Goal: Information Seeking & Learning: Learn about a topic

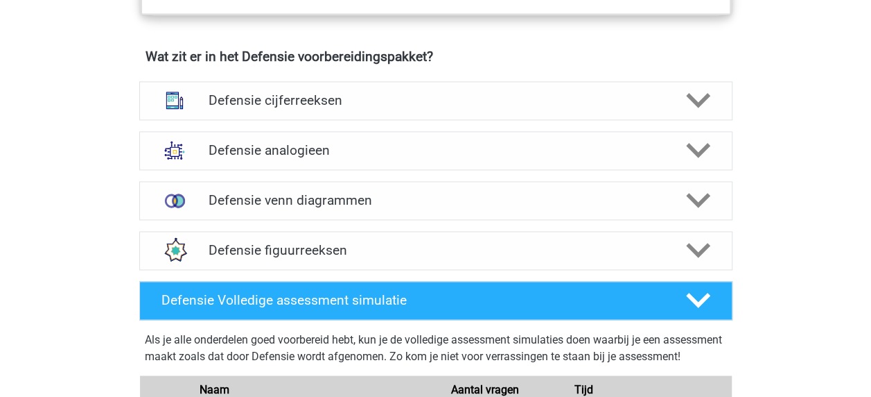
scroll to position [986, 0]
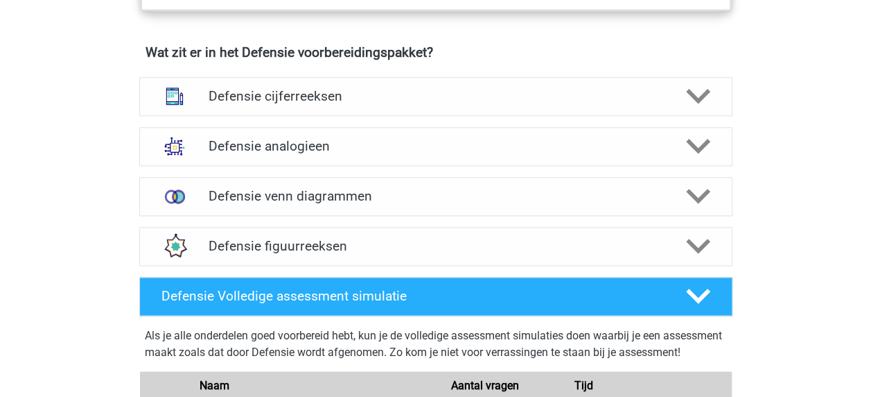
scroll to position [998, 0]
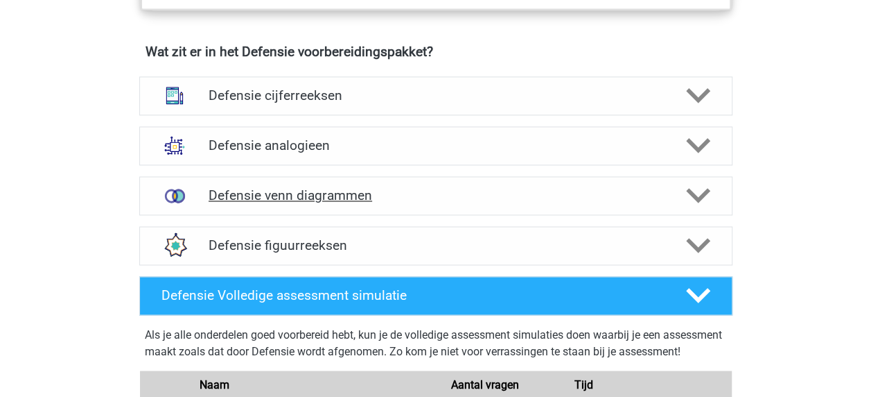
click at [340, 204] on div "Defensie venn diagrammen" at bounding box center [435, 195] width 593 height 39
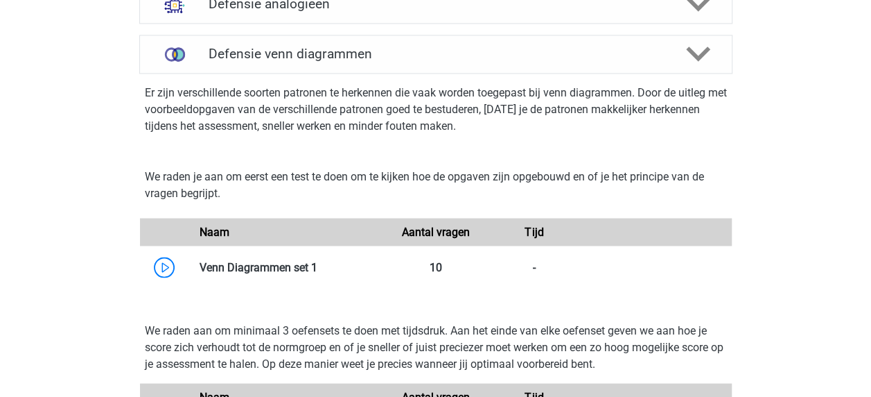
scroll to position [1140, 0]
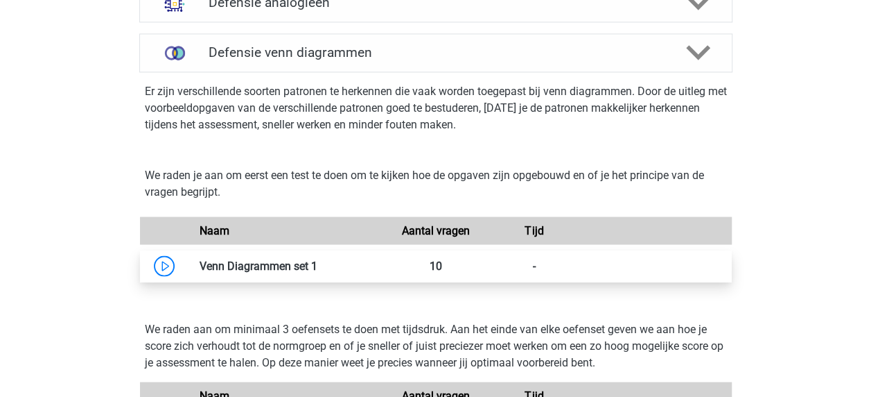
click at [317, 259] on link at bounding box center [317, 265] width 0 height 13
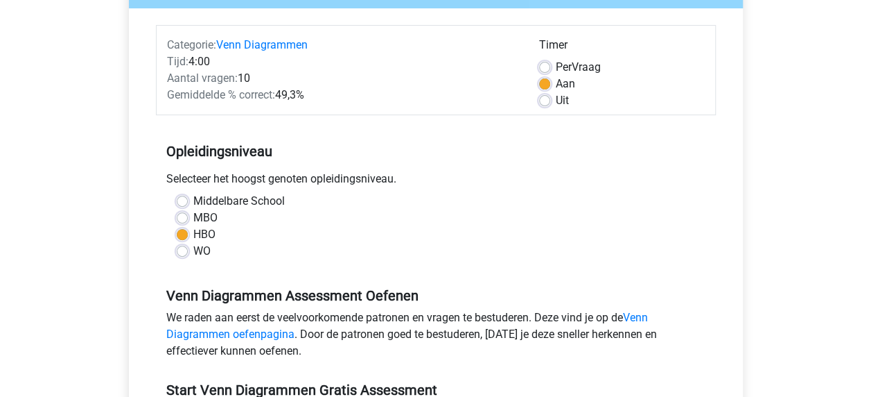
scroll to position [196, 0]
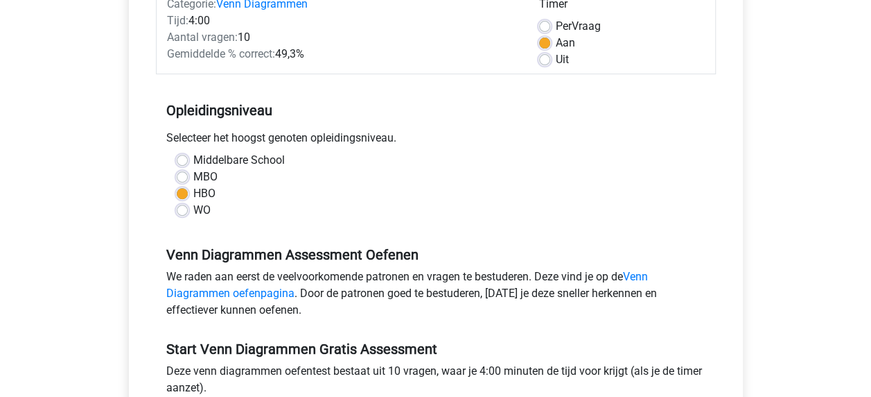
click at [204, 214] on label "WO" at bounding box center [201, 210] width 17 height 17
click at [188, 214] on input "WO" at bounding box center [182, 209] width 11 height 14
radio input "true"
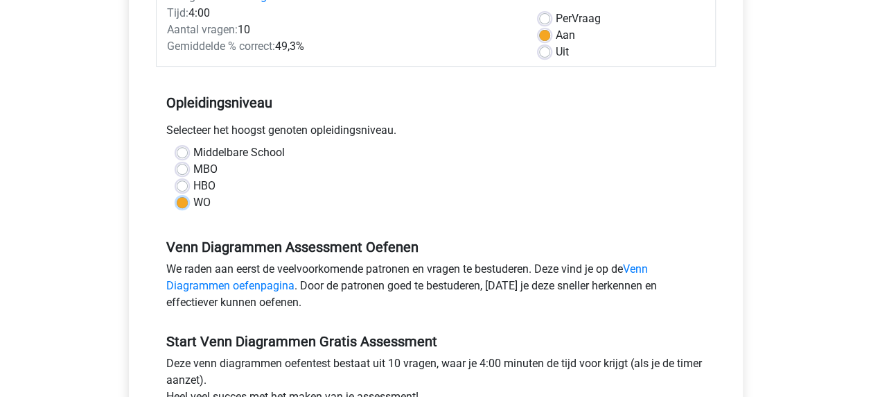
scroll to position [204, 0]
click at [197, 184] on label "HBO" at bounding box center [204, 185] width 22 height 17
click at [188, 184] on input "HBO" at bounding box center [182, 184] width 11 height 14
radio input "true"
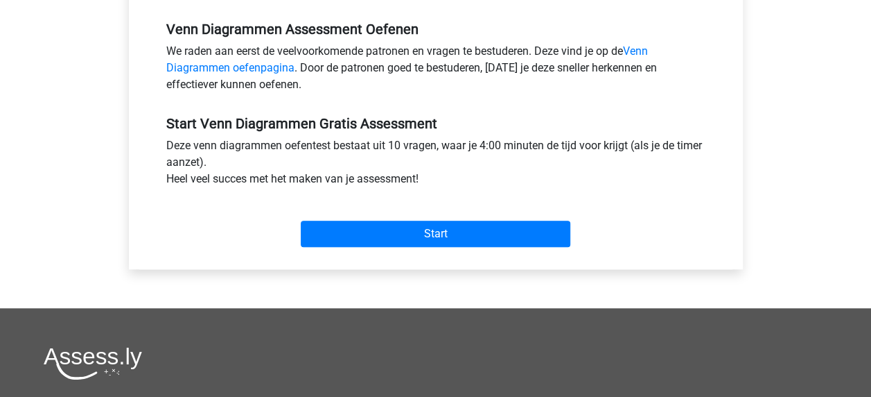
scroll to position [446, 0]
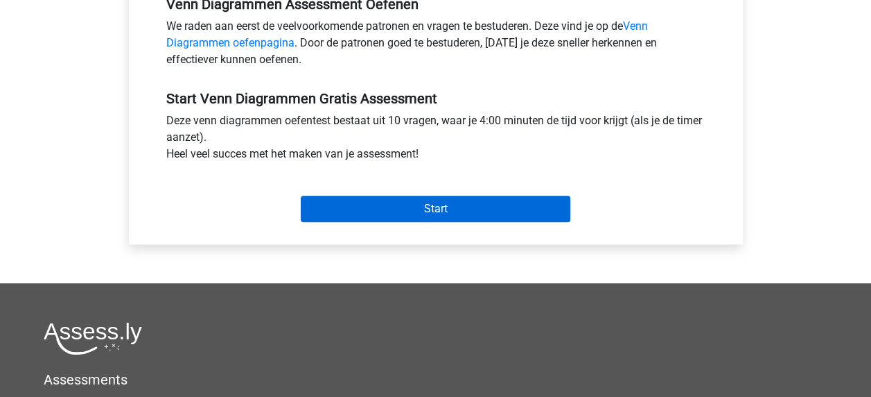
drag, startPoint x: 404, startPoint y: 222, endPoint x: 419, endPoint y: 205, distance: 22.6
click at [419, 205] on div "Start" at bounding box center [436, 198] width 560 height 60
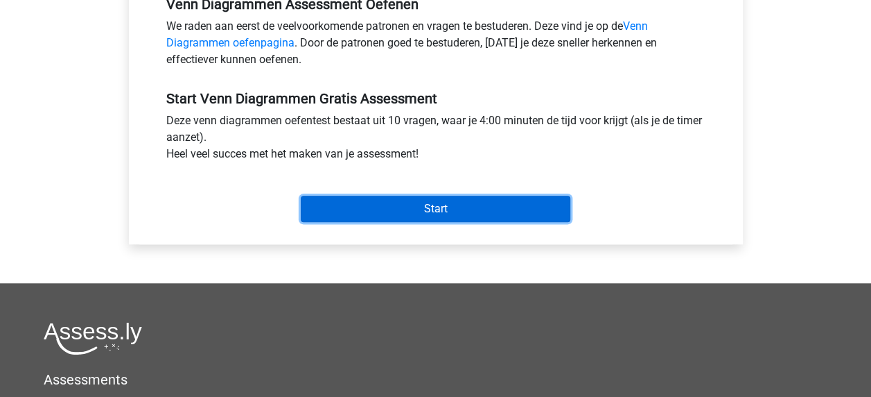
click at [419, 205] on input "Start" at bounding box center [436, 208] width 270 height 26
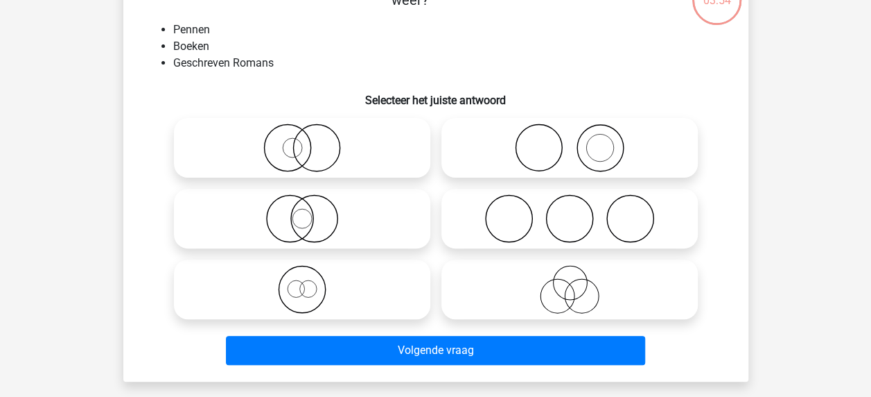
scroll to position [105, 0]
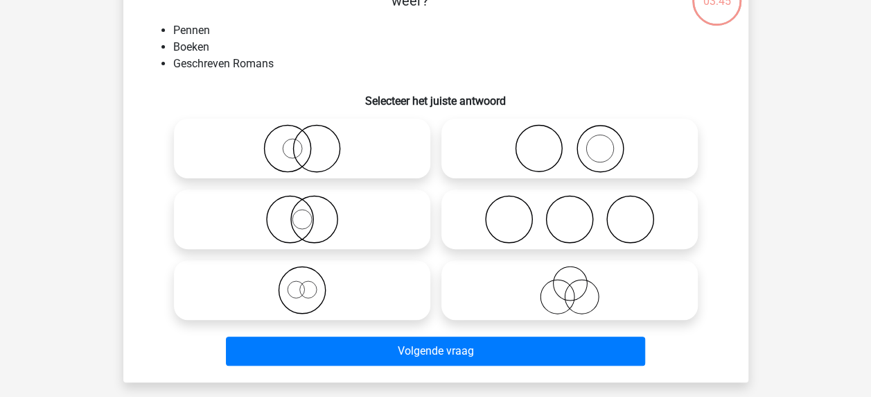
click at [568, 166] on icon at bounding box center [569, 148] width 245 height 49
click at [570, 141] on input "radio" at bounding box center [574, 136] width 9 height 9
radio input "true"
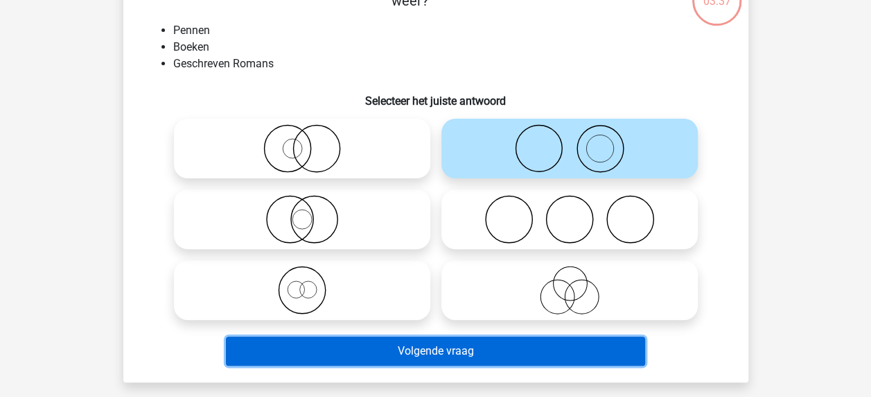
click at [474, 354] on button "Volgende vraag" at bounding box center [435, 350] width 419 height 29
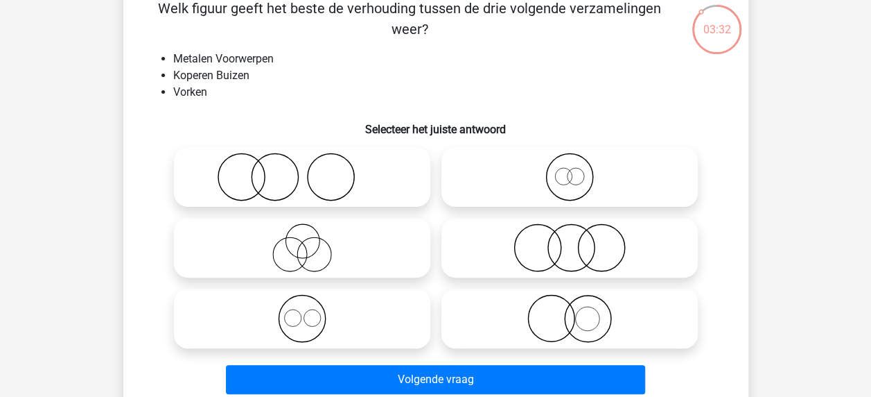
scroll to position [78, 0]
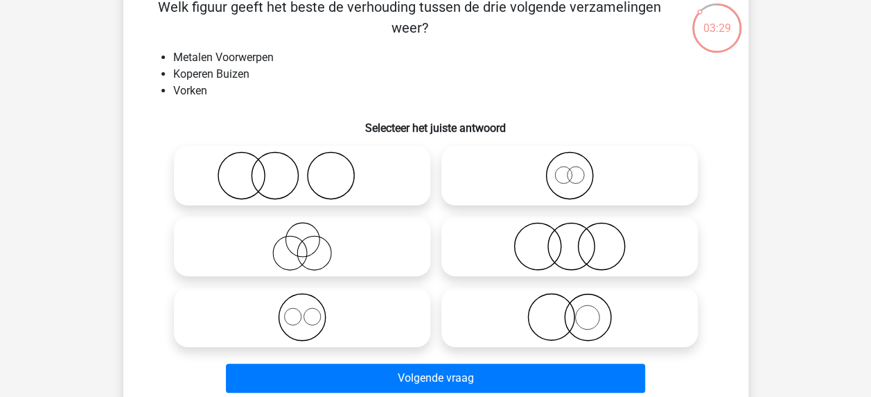
click at [505, 324] on icon at bounding box center [569, 317] width 245 height 49
click at [570, 310] on input "radio" at bounding box center [574, 305] width 9 height 9
radio input "true"
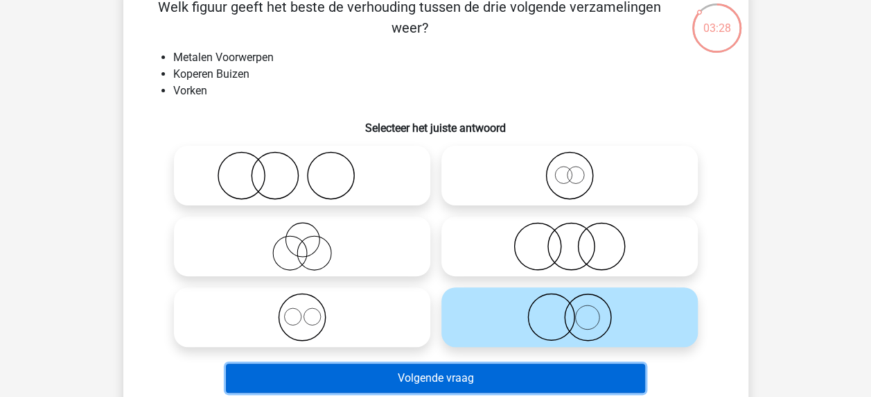
click at [449, 378] on button "Volgende vraag" at bounding box center [435, 377] width 419 height 29
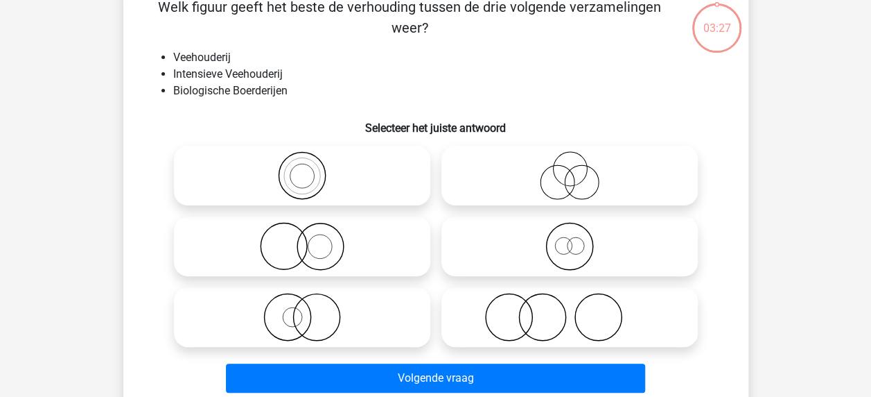
scroll to position [64, 0]
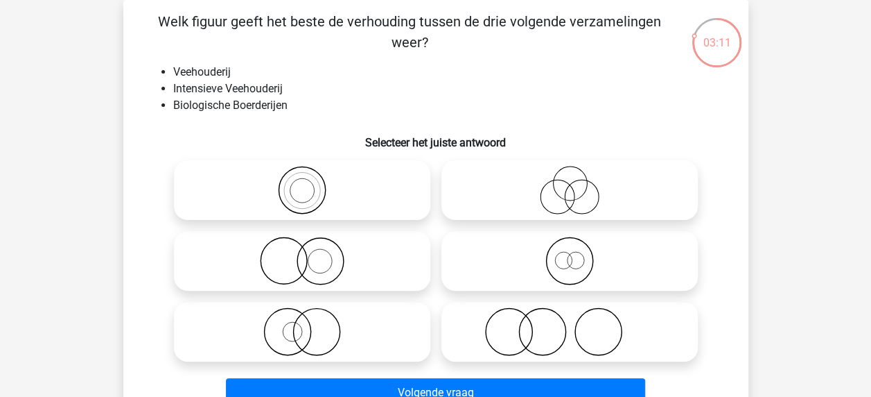
click at [392, 263] on icon at bounding box center [302, 260] width 245 height 49
click at [311, 254] on input "radio" at bounding box center [306, 249] width 9 height 9
radio input "true"
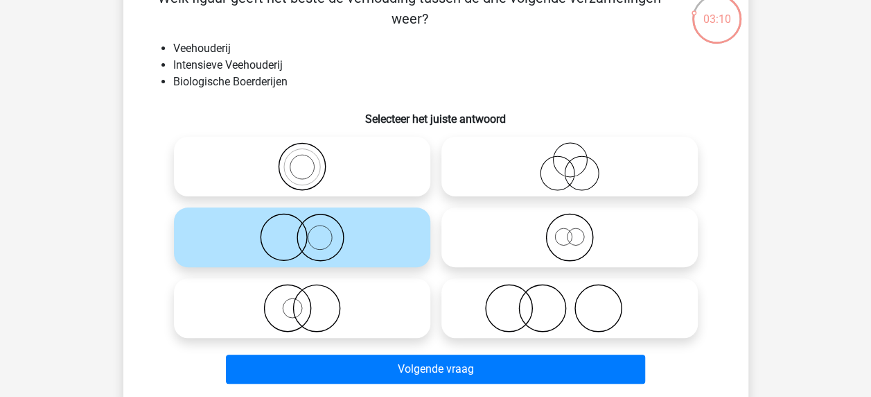
scroll to position [98, 0]
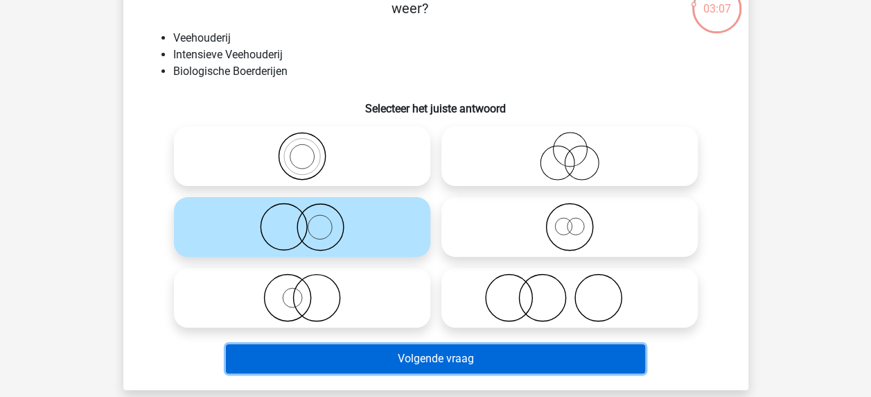
click at [417, 353] on button "Volgende vraag" at bounding box center [435, 358] width 419 height 29
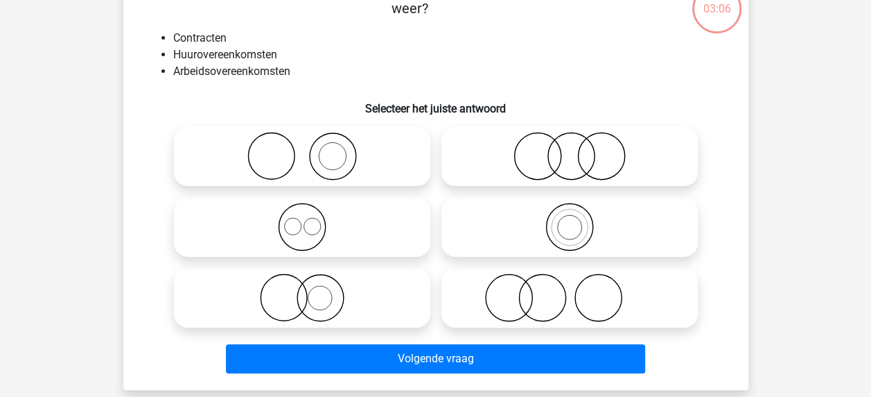
scroll to position [64, 0]
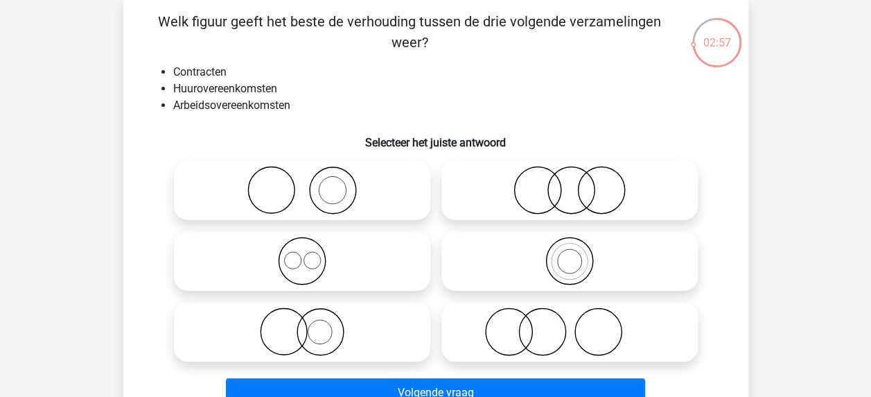
click at [325, 250] on icon at bounding box center [302, 260] width 245 height 49
click at [311, 250] on input "radio" at bounding box center [306, 249] width 9 height 9
radio input "true"
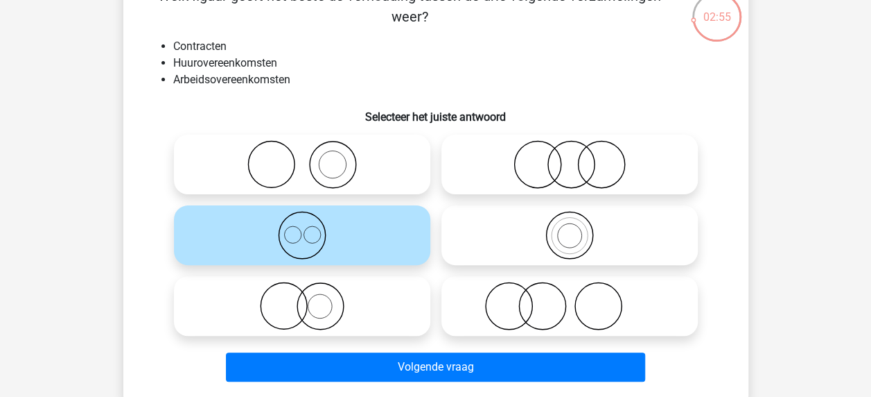
scroll to position [90, 0]
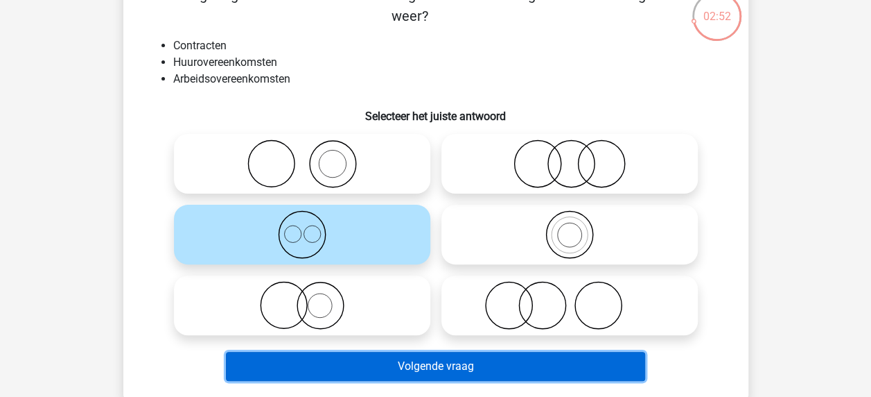
click at [359, 369] on button "Volgende vraag" at bounding box center [435, 365] width 419 height 29
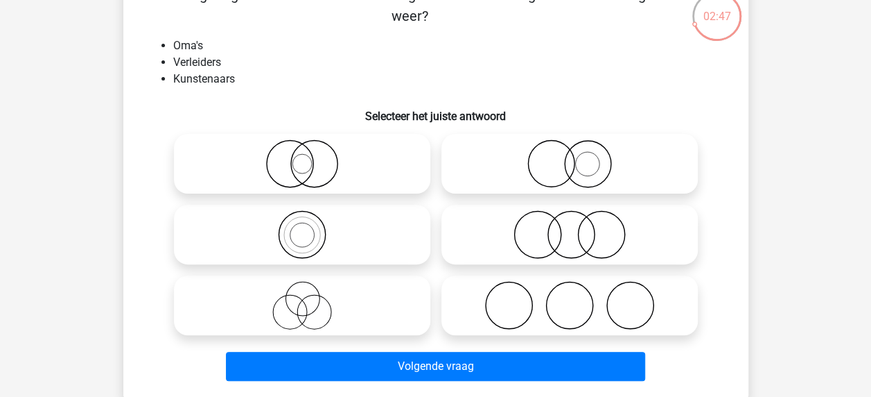
click at [471, 293] on icon at bounding box center [569, 305] width 245 height 49
click at [570, 293] on input "radio" at bounding box center [574, 293] width 9 height 9
radio input "true"
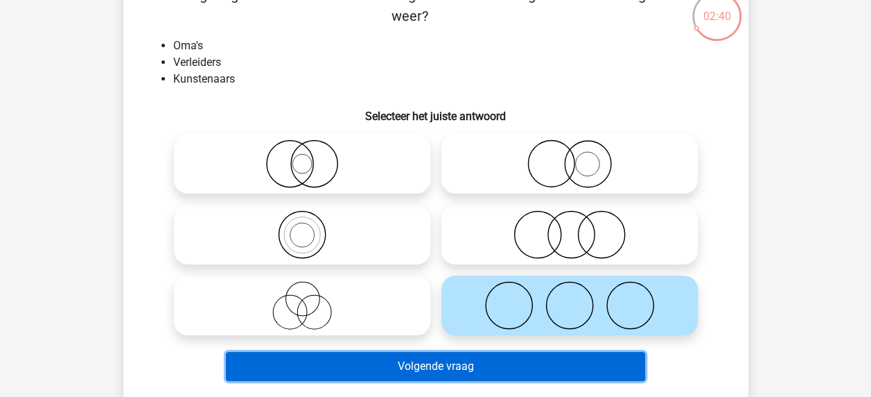
click at [433, 378] on button "Volgende vraag" at bounding box center [435, 365] width 419 height 29
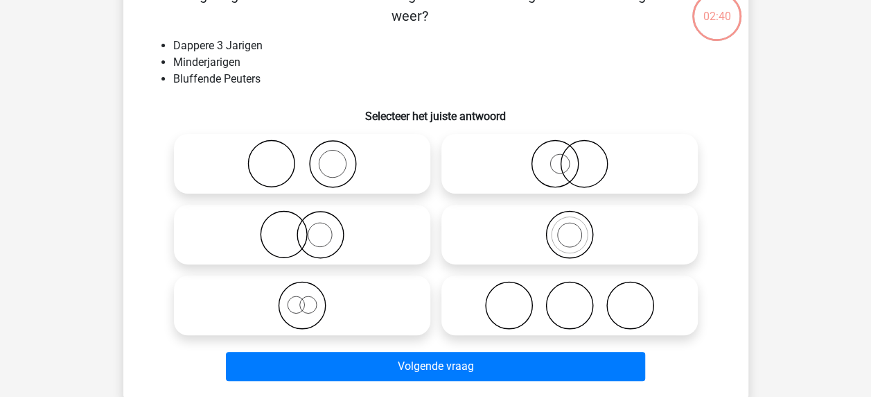
scroll to position [64, 0]
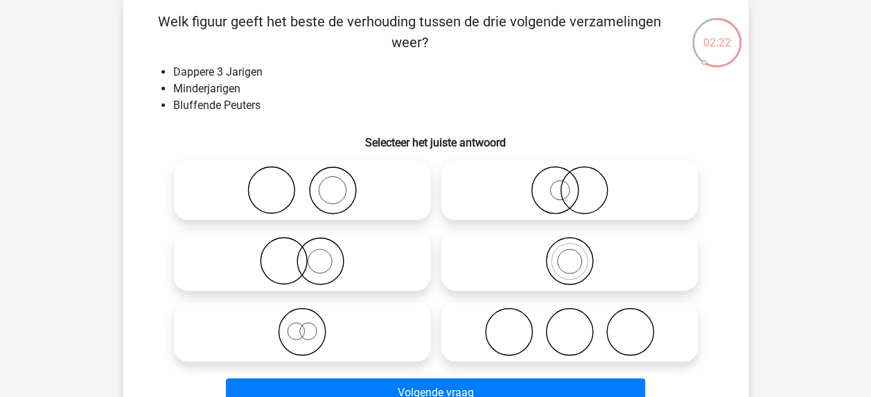
click at [399, 331] on icon at bounding box center [302, 331] width 245 height 49
click at [311, 324] on input "radio" at bounding box center [306, 319] width 9 height 9
radio input "true"
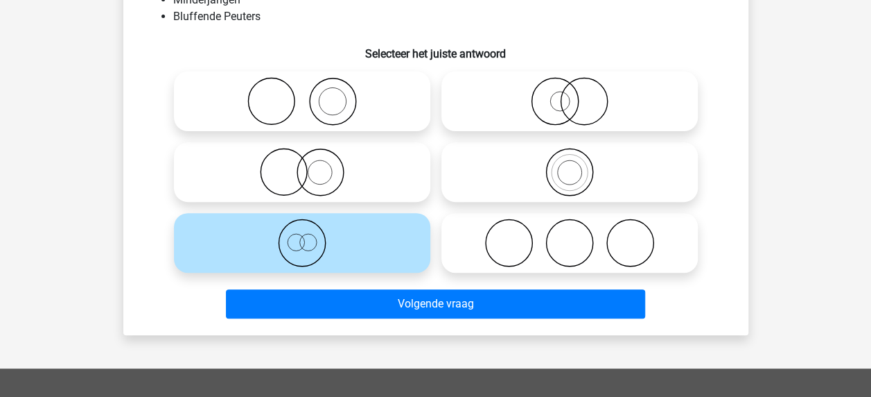
scroll to position [184, 0]
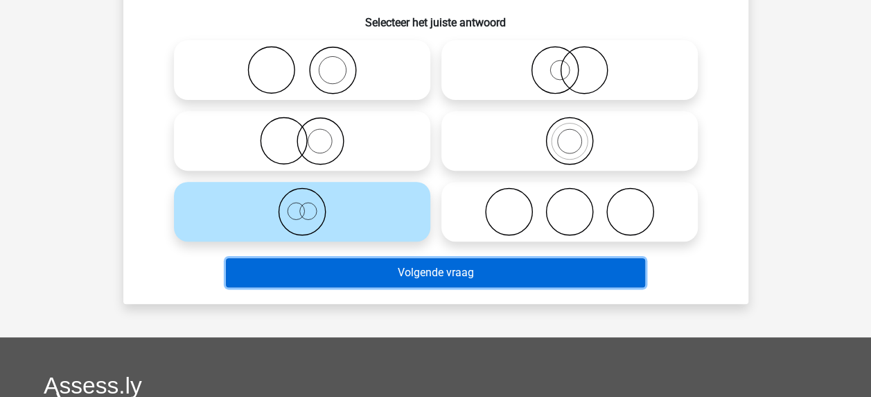
click at [413, 281] on button "Volgende vraag" at bounding box center [435, 272] width 419 height 29
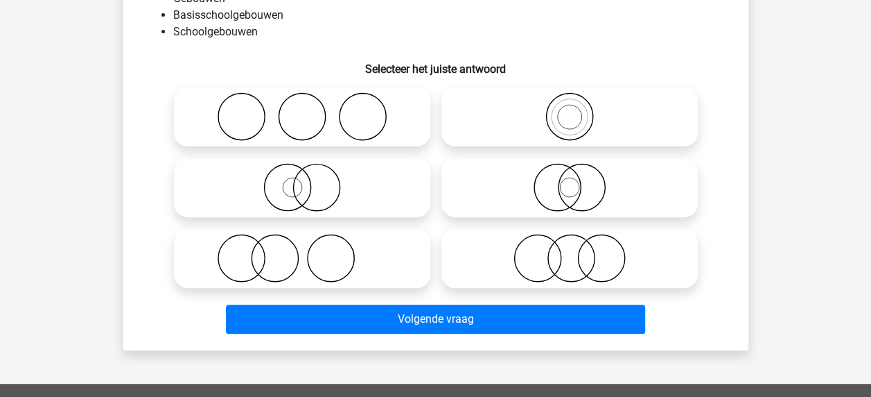
scroll to position [64, 0]
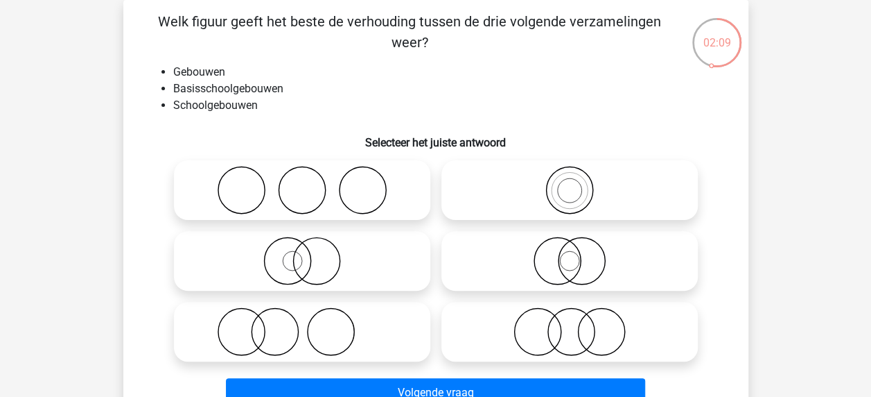
click at [514, 281] on icon at bounding box center [569, 260] width 245 height 49
click at [570, 254] on input "radio" at bounding box center [574, 249] width 9 height 9
radio input "true"
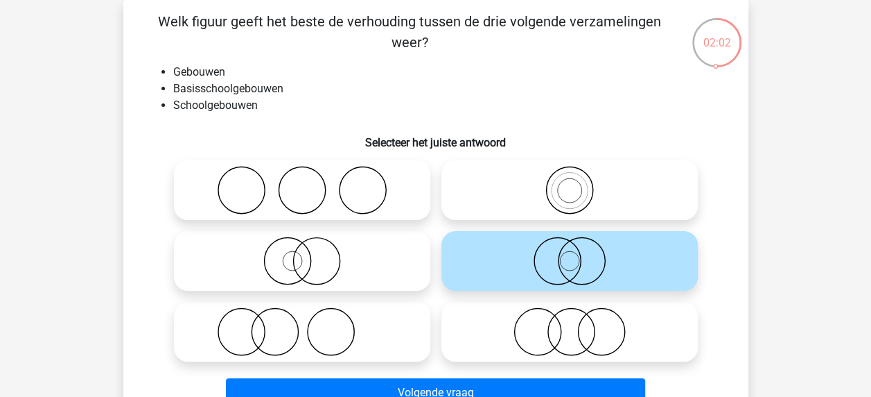
click at [549, 225] on div at bounding box center [570, 190] width 268 height 71
click at [563, 205] on icon at bounding box center [569, 190] width 245 height 49
click at [570, 183] on input "radio" at bounding box center [574, 178] width 9 height 9
radio input "true"
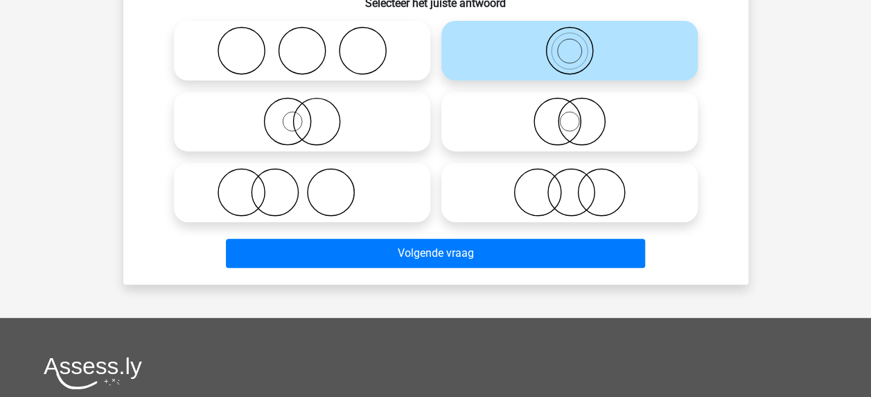
scroll to position [211, 0]
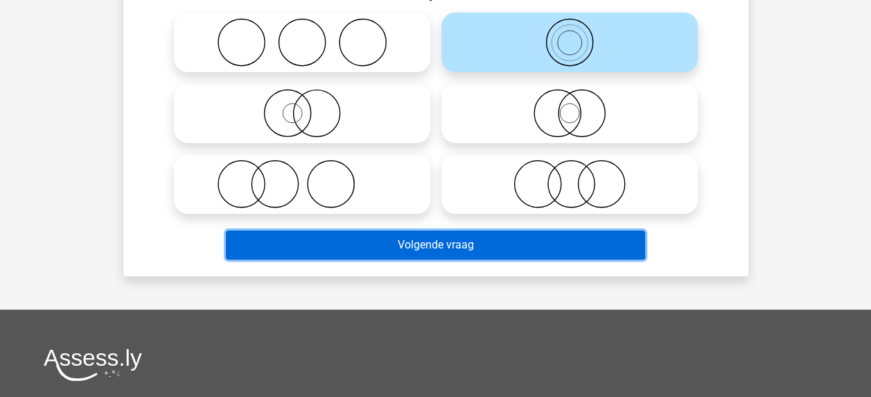
click at [550, 254] on button "Volgende vraag" at bounding box center [435, 244] width 419 height 29
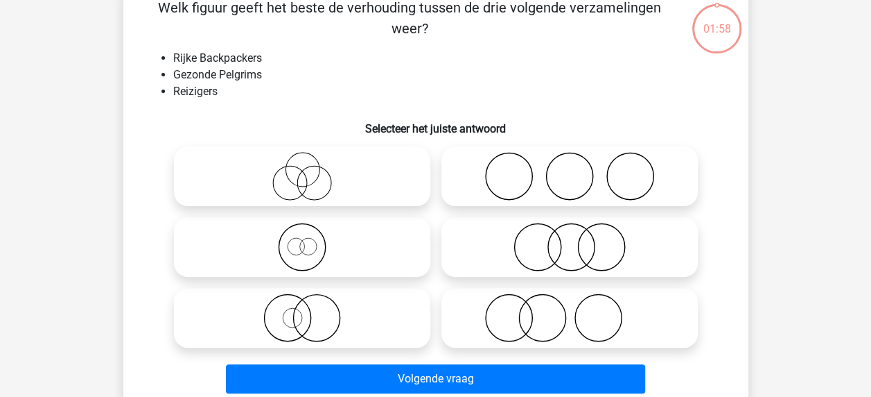
scroll to position [64, 0]
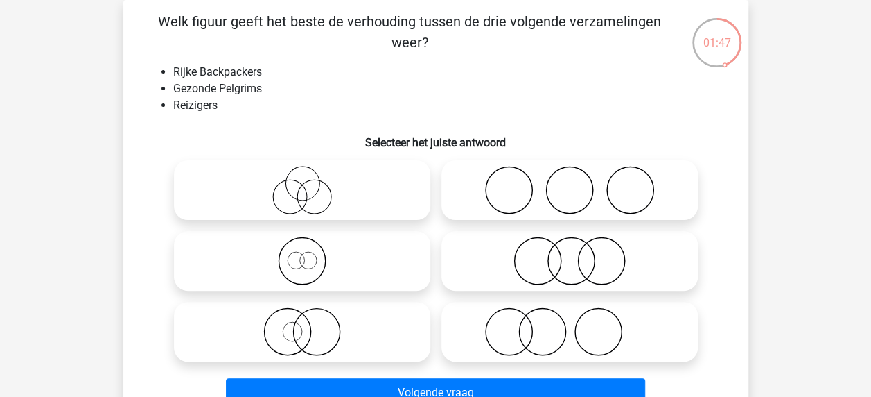
click at [367, 180] on icon at bounding box center [302, 190] width 245 height 49
click at [311, 180] on input "radio" at bounding box center [306, 178] width 9 height 9
radio input "true"
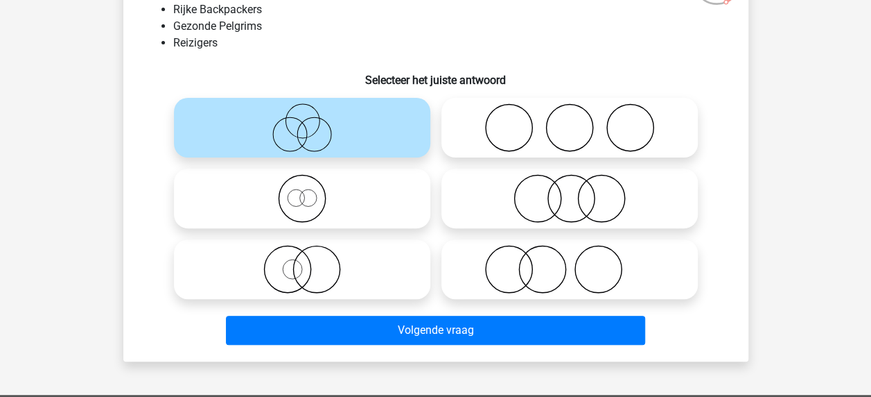
scroll to position [146, 0]
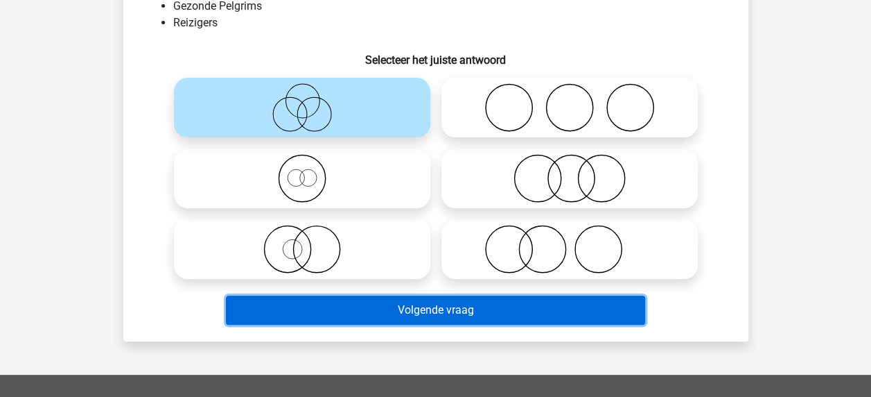
click at [421, 315] on button "Volgende vraag" at bounding box center [435, 309] width 419 height 29
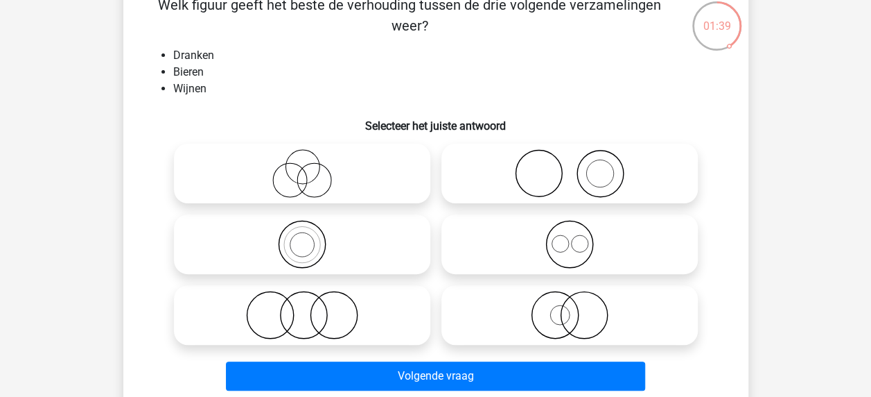
scroll to position [82, 0]
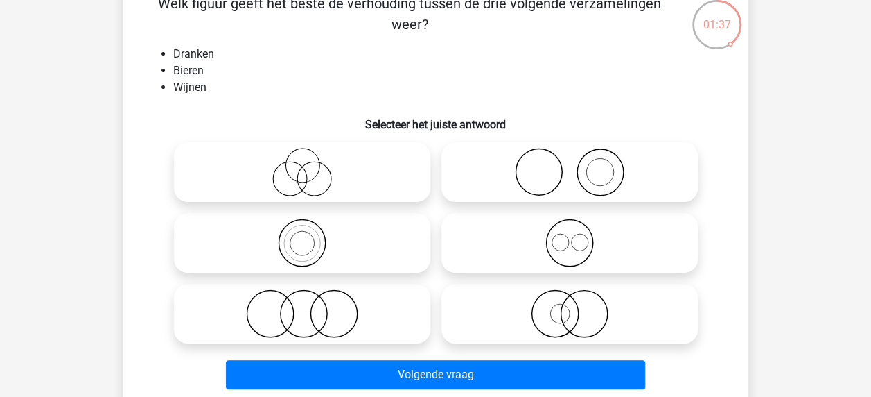
click at [500, 248] on icon at bounding box center [569, 242] width 245 height 49
click at [570, 236] on input "radio" at bounding box center [574, 231] width 9 height 9
radio input "true"
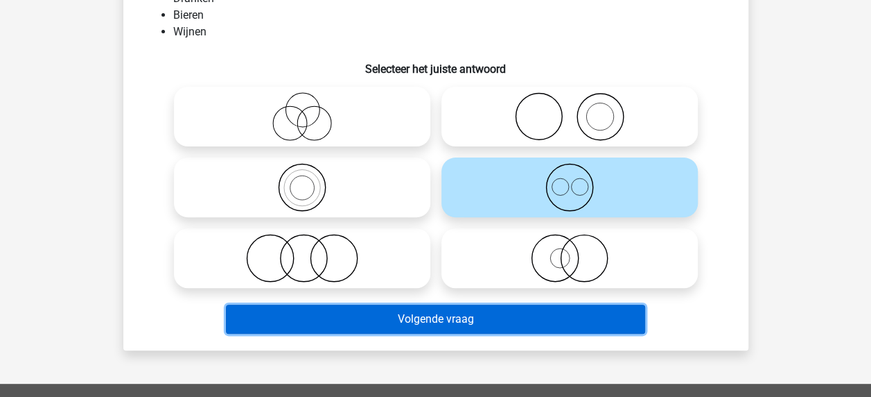
click at [476, 309] on button "Volgende vraag" at bounding box center [435, 318] width 419 height 29
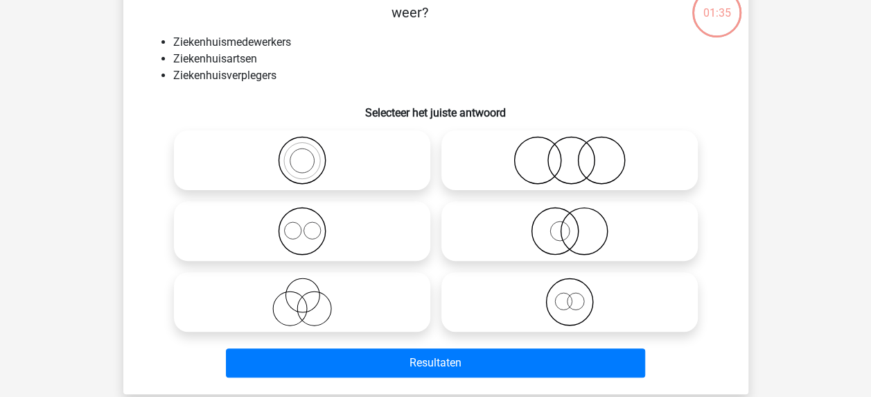
scroll to position [64, 0]
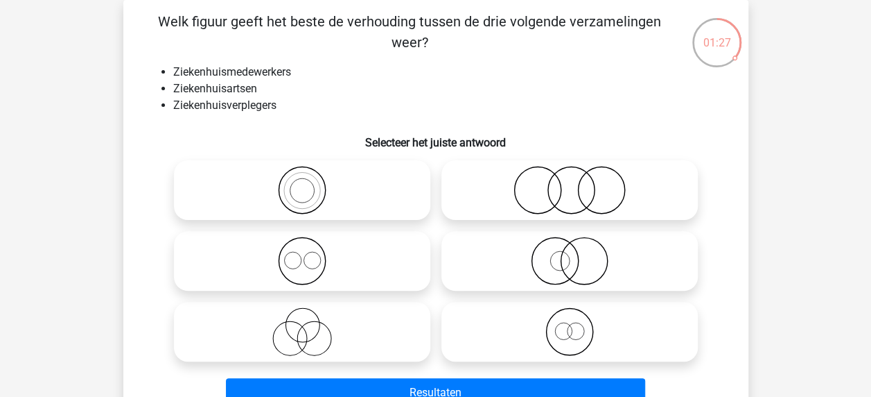
click at [404, 256] on icon at bounding box center [302, 260] width 245 height 49
click at [311, 254] on input "radio" at bounding box center [306, 249] width 9 height 9
radio input "true"
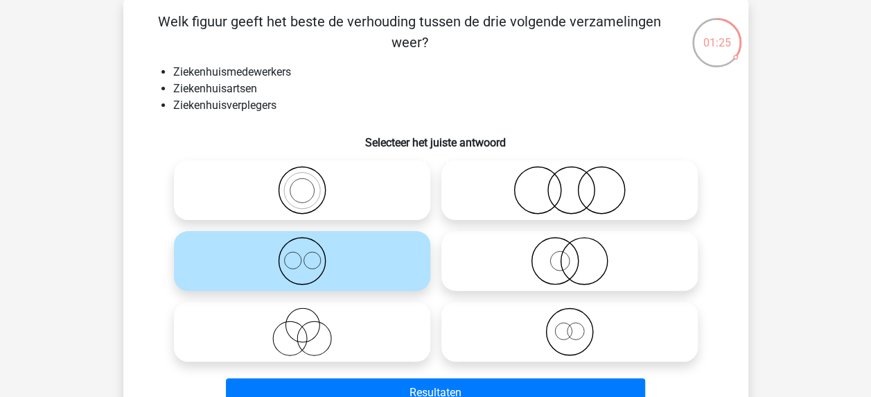
click at [488, 311] on icon at bounding box center [569, 331] width 245 height 49
click at [570, 315] on input "radio" at bounding box center [574, 319] width 9 height 9
radio input "true"
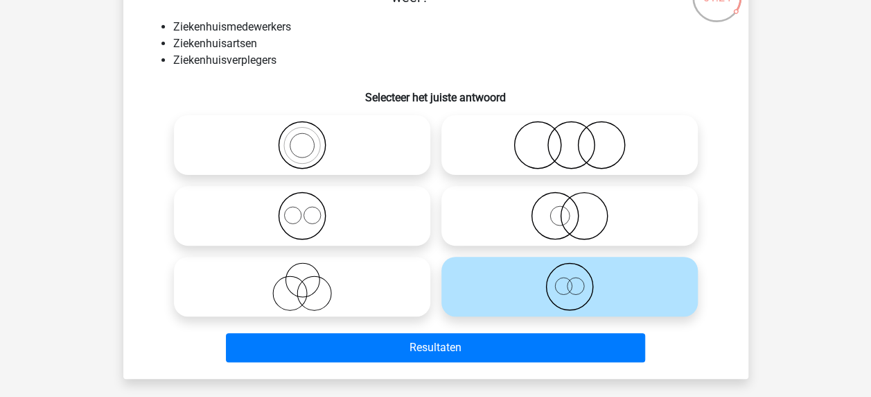
scroll to position [128, 0]
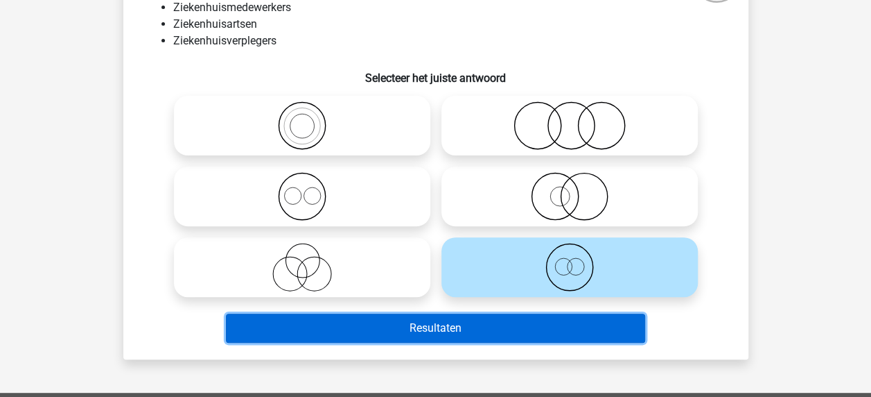
click at [485, 329] on button "Resultaten" at bounding box center [435, 327] width 419 height 29
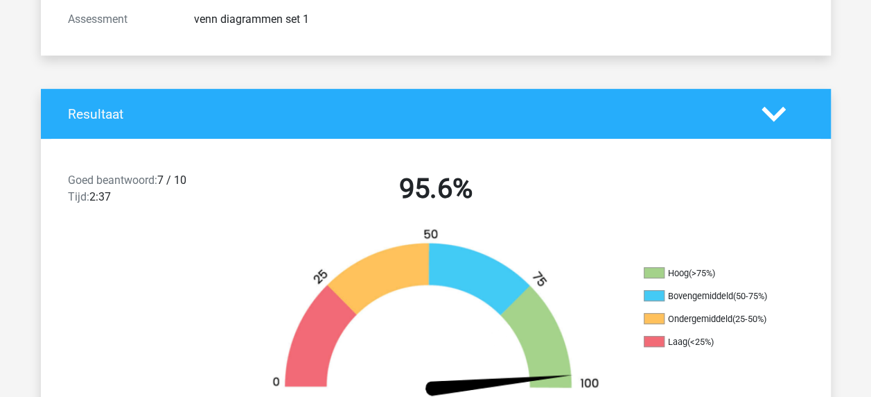
scroll to position [313, 0]
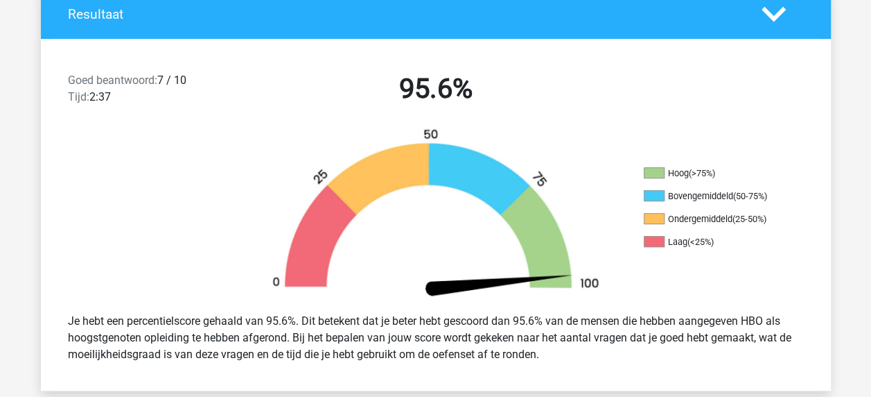
click at [176, 251] on div at bounding box center [140, 215] width 198 height 174
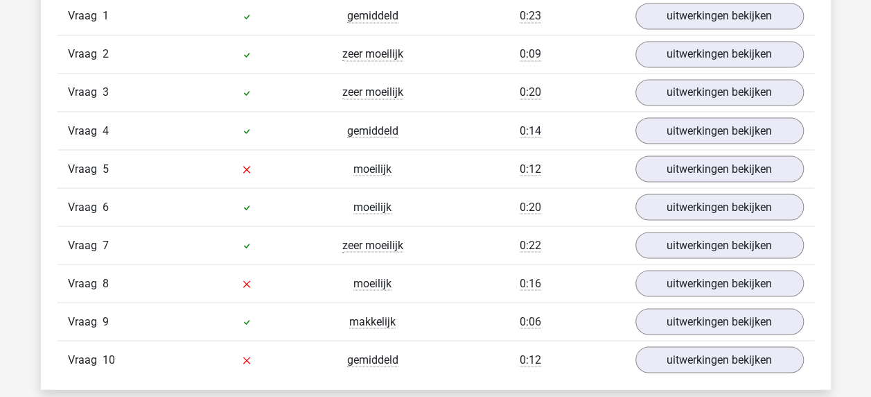
scroll to position [1234, 0]
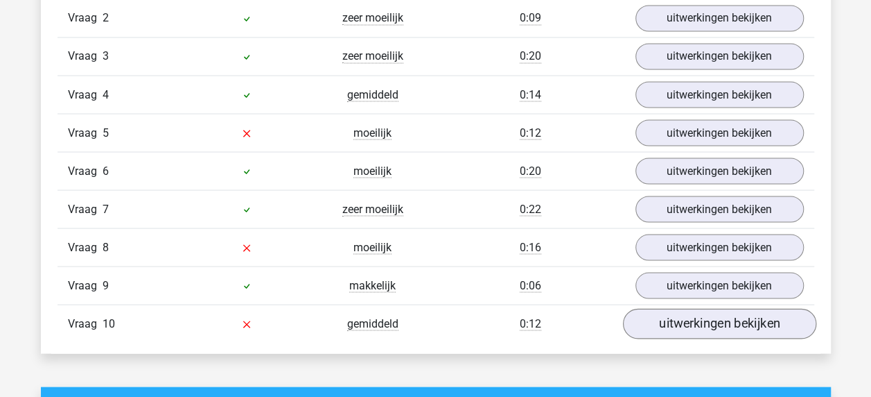
drag, startPoint x: 719, startPoint y: 333, endPoint x: 729, endPoint y: 317, distance: 18.5
click at [729, 317] on div "Vraag 10 gemiddeld 0:12 uitwerkingen bekijken" at bounding box center [436, 323] width 757 height 38
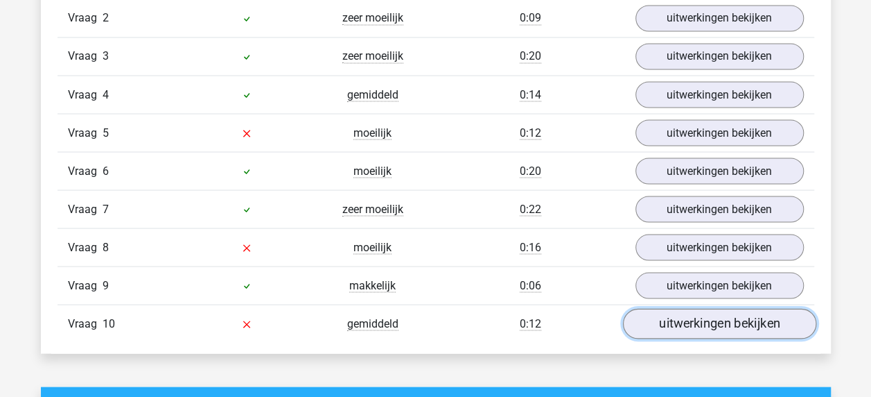
click at [729, 317] on link "uitwerkingen bekijken" at bounding box center [718, 323] width 193 height 31
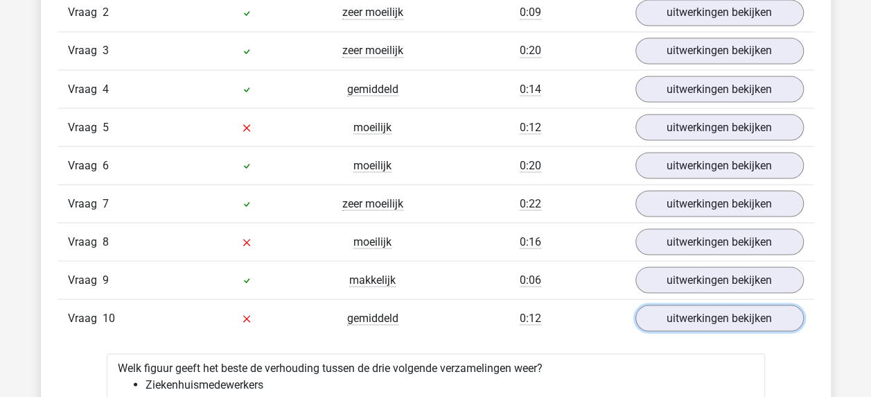
scroll to position [1233, 0]
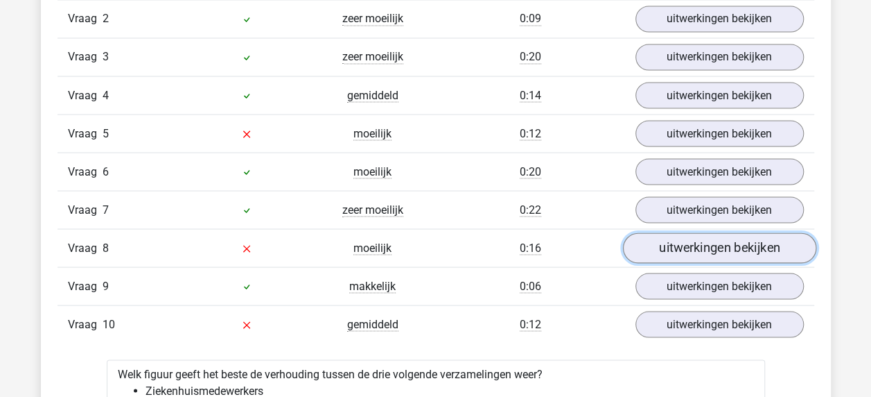
click at [704, 244] on link "uitwerkingen bekijken" at bounding box center [718, 248] width 193 height 31
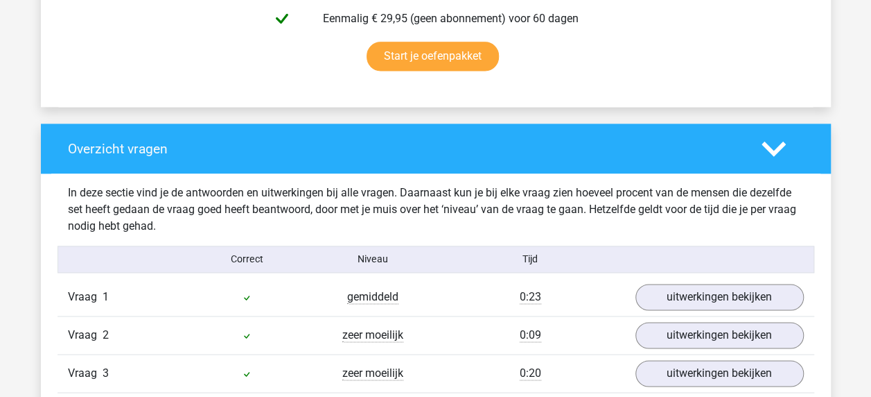
scroll to position [916, 0]
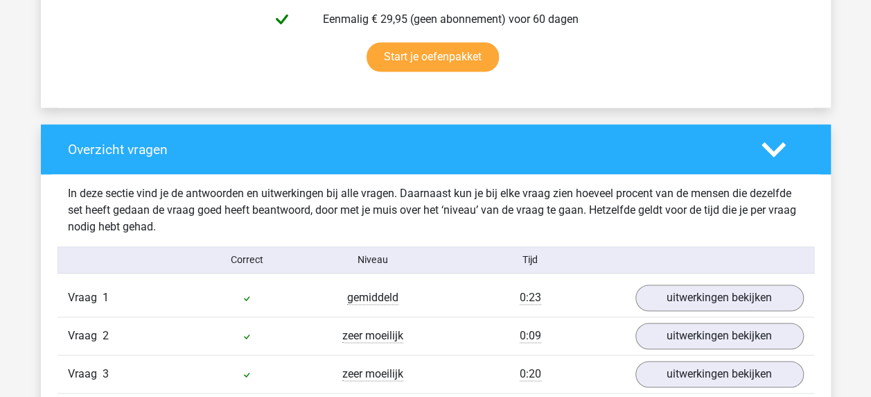
click at [68, 223] on div "In deze sectie vind je de antwoorden en uitwerkingen bij alle vragen. Daarnaast…" at bounding box center [436, 210] width 757 height 50
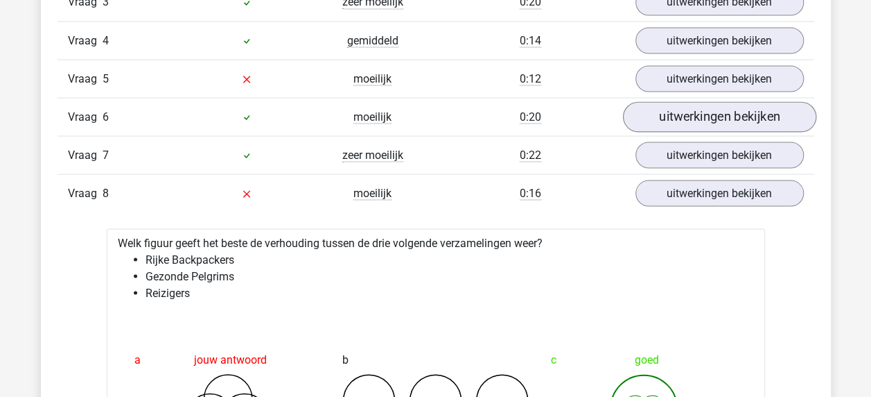
scroll to position [1286, 0]
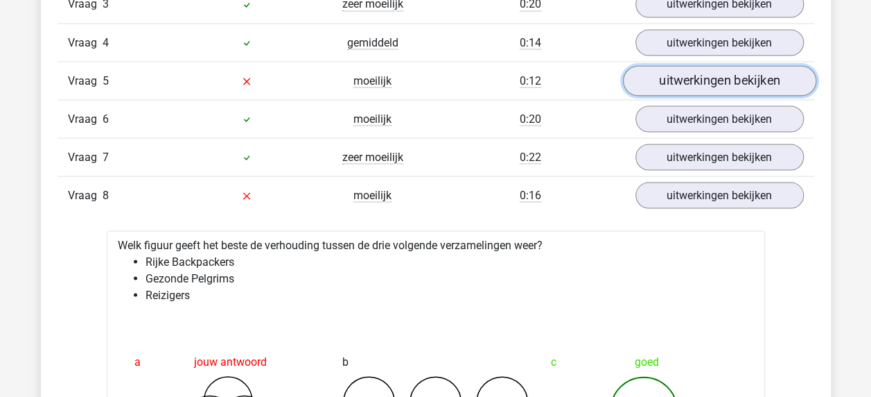
click at [679, 74] on link "uitwerkingen bekijken" at bounding box center [718, 81] width 193 height 31
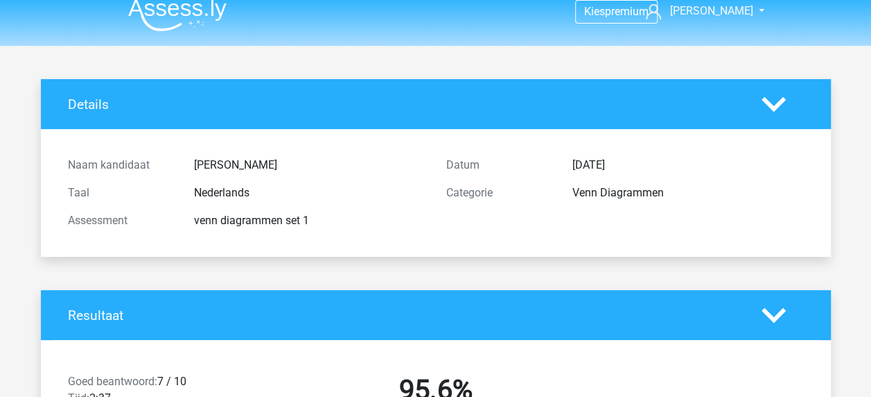
scroll to position [0, 0]
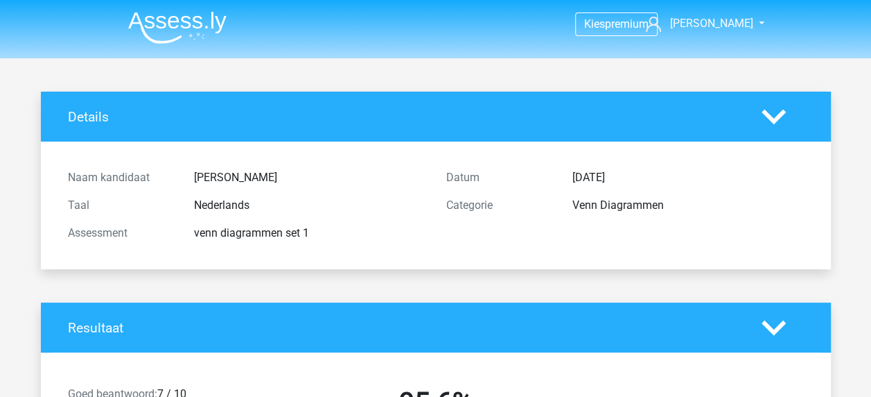
click at [200, 14] on img at bounding box center [177, 27] width 98 height 33
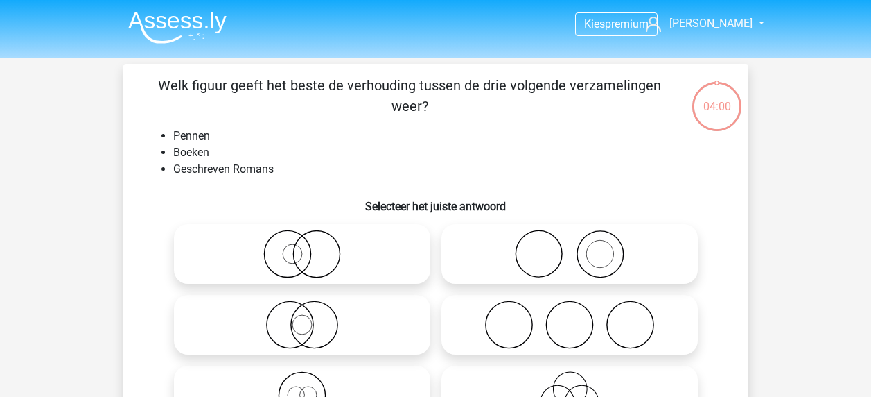
scroll to position [128, 0]
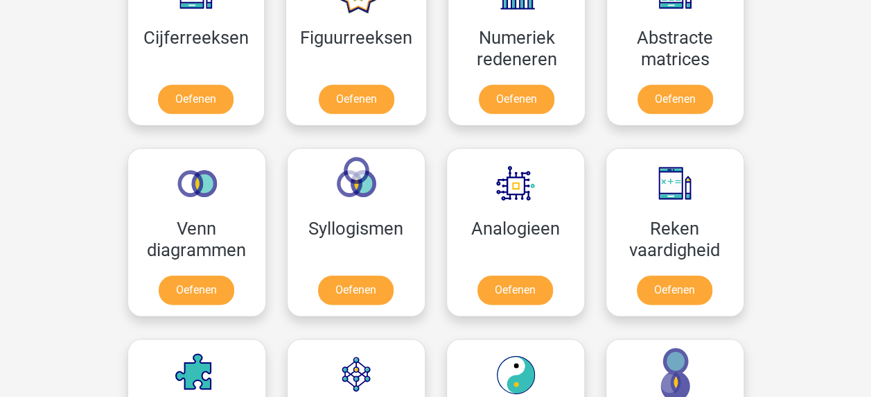
scroll to position [746, 0]
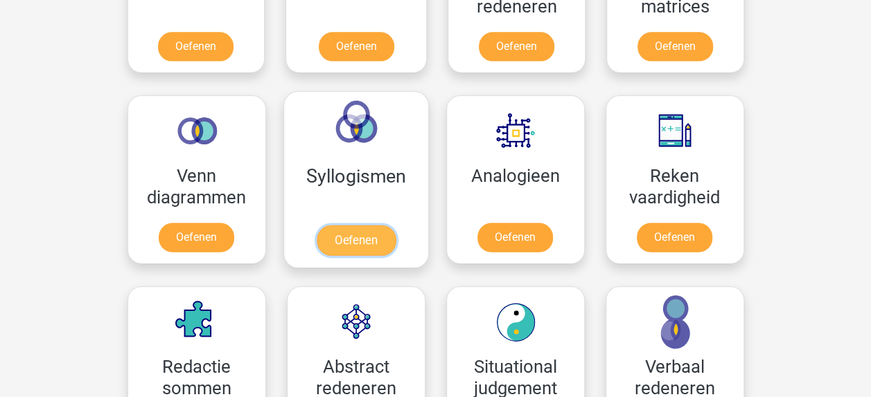
click at [395, 225] on link "Oefenen" at bounding box center [355, 240] width 79 height 31
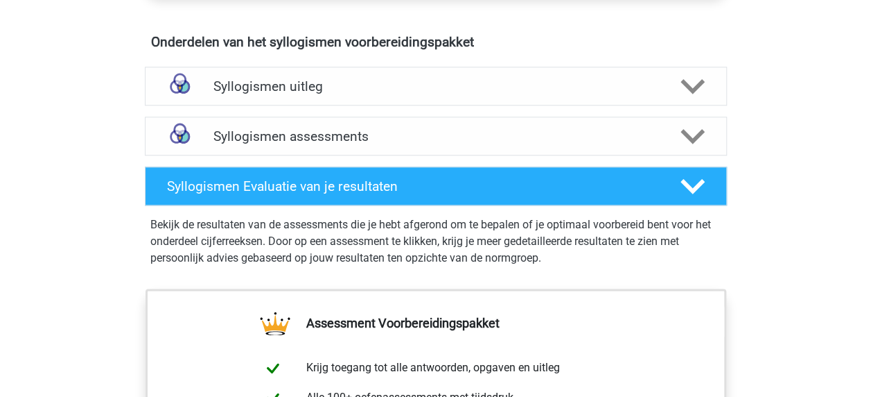
scroll to position [781, 0]
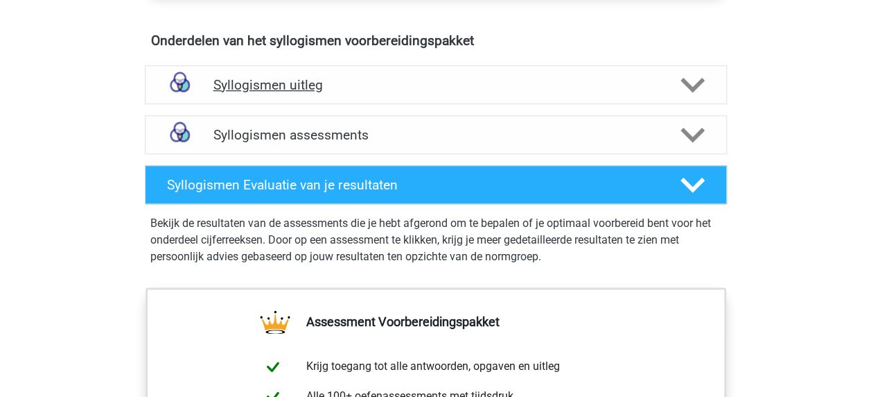
click at [363, 65] on div "Syllogismen uitleg" at bounding box center [436, 84] width 582 height 39
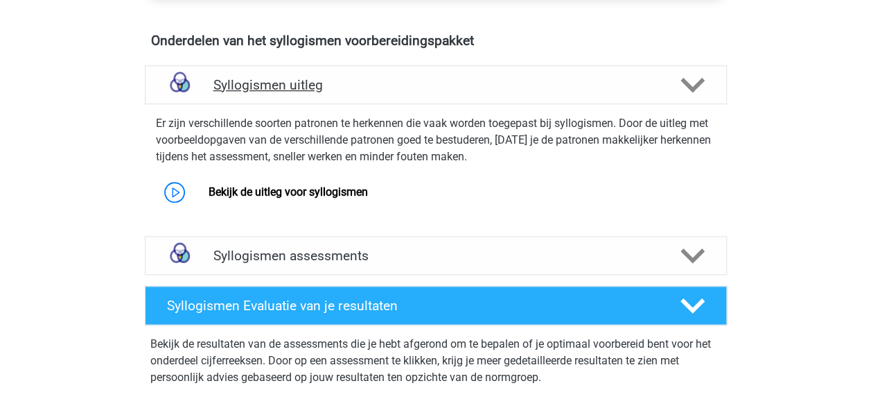
click at [370, 80] on h4 "Syllogismen uitleg" at bounding box center [436, 85] width 445 height 16
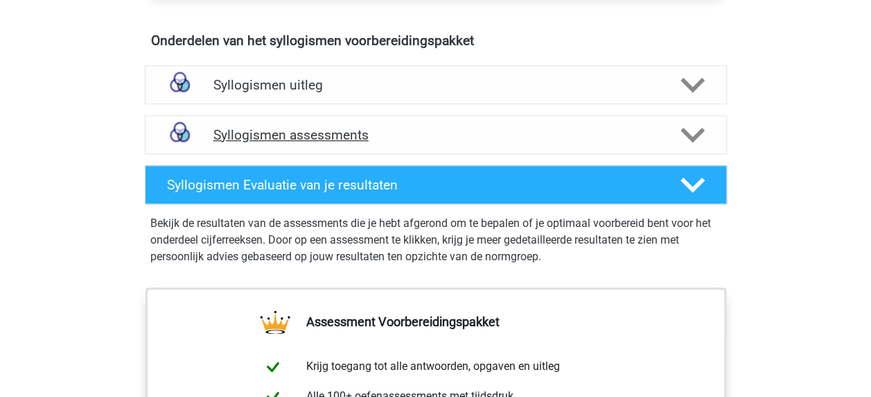
click at [401, 132] on h4 "Syllogismen assessments" at bounding box center [436, 135] width 445 height 16
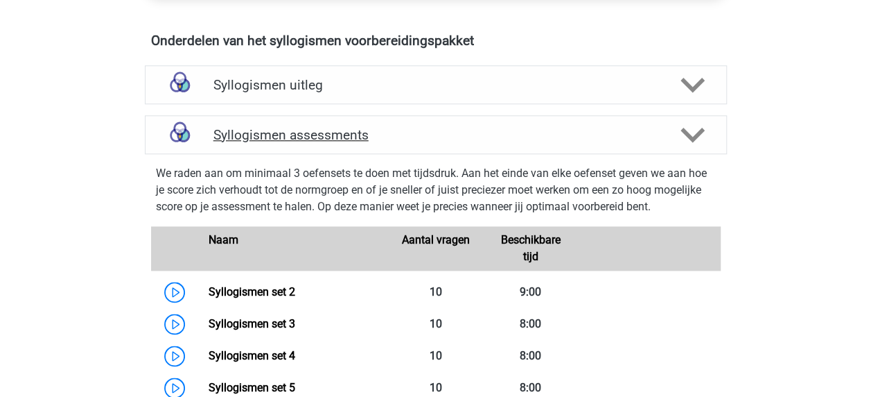
click at [401, 133] on h4 "Syllogismen assessments" at bounding box center [436, 135] width 445 height 16
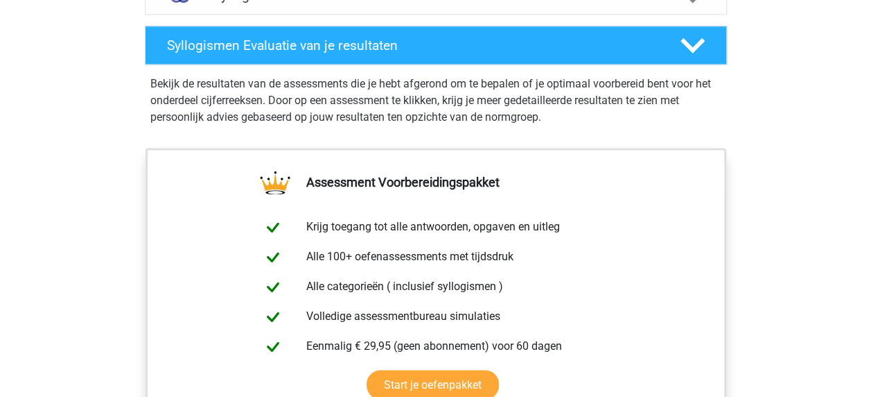
scroll to position [876, 0]
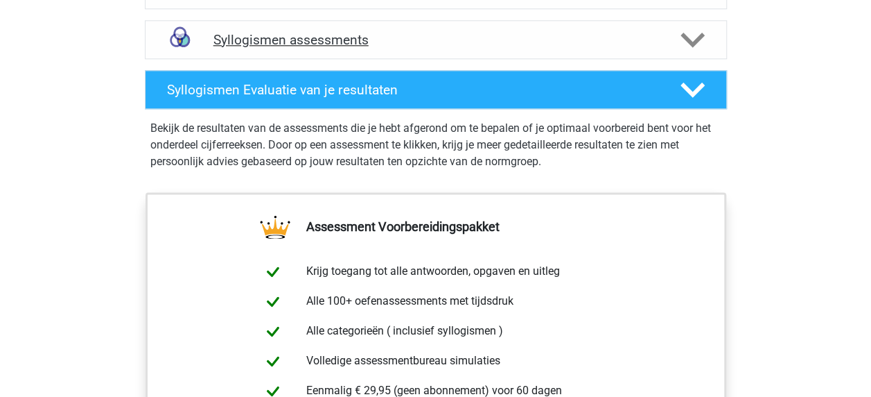
click at [402, 26] on div "Syllogismen assessments" at bounding box center [436, 39] width 582 height 39
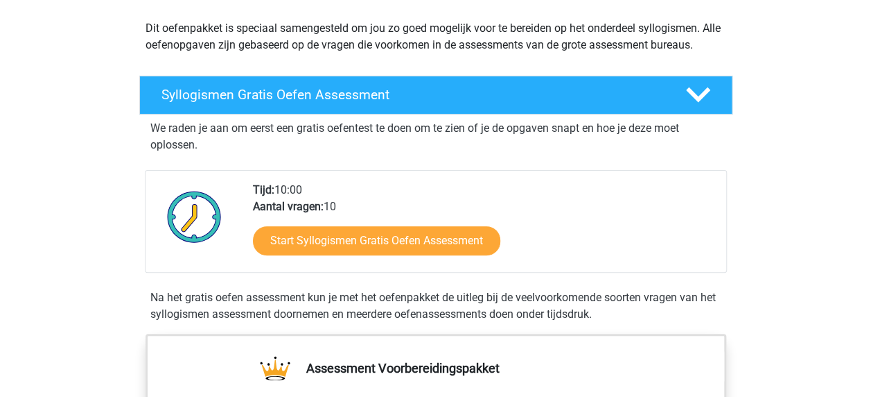
scroll to position [0, 0]
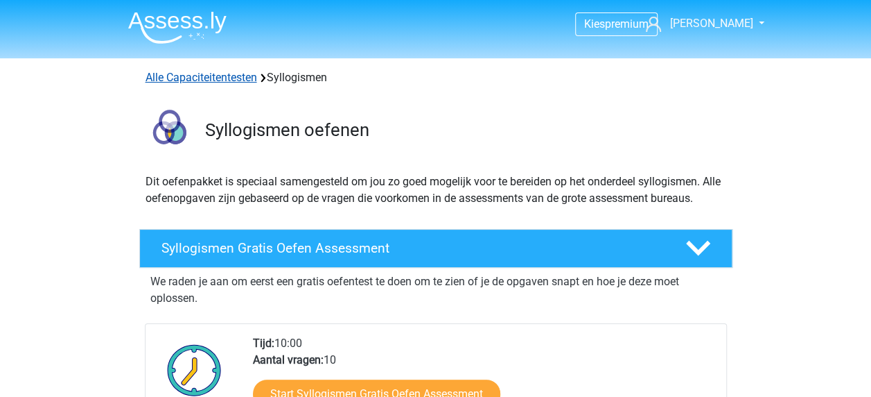
click at [230, 75] on link "Alle Capaciteitentesten" at bounding box center [202, 77] width 112 height 13
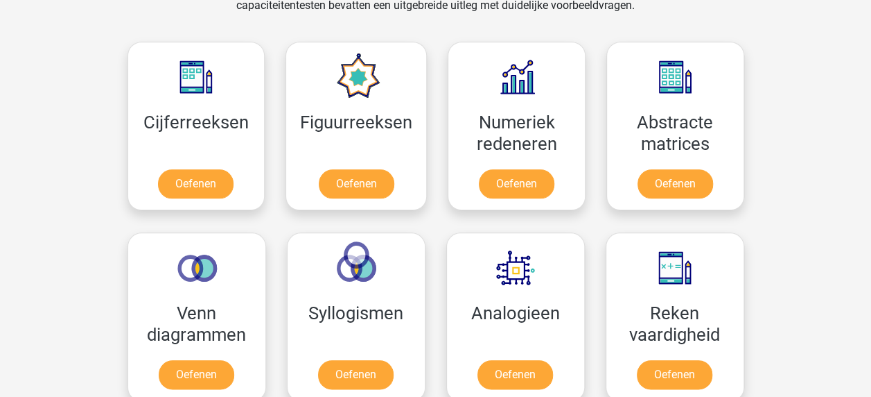
scroll to position [608, 0]
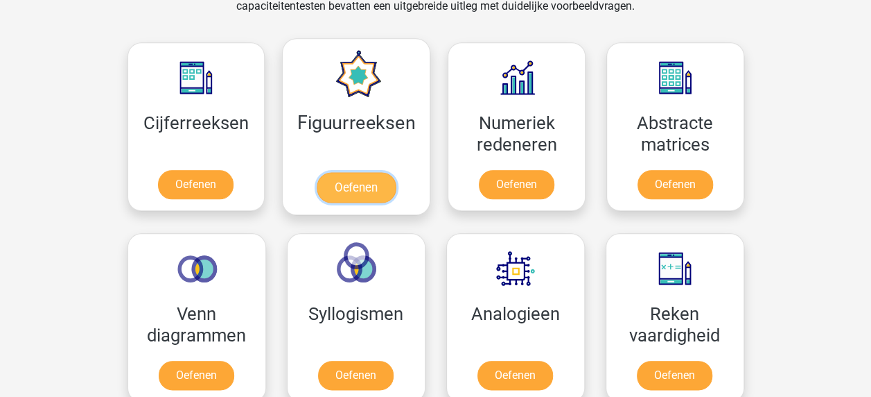
click at [378, 189] on link "Oefenen" at bounding box center [356, 187] width 79 height 31
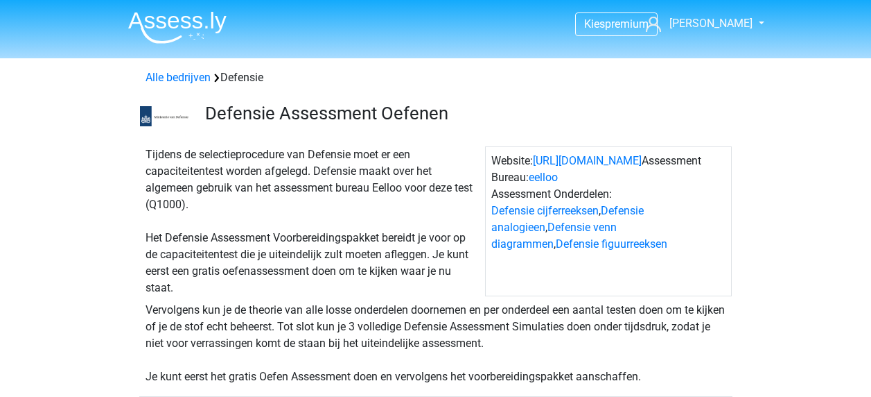
scroll to position [1140, 0]
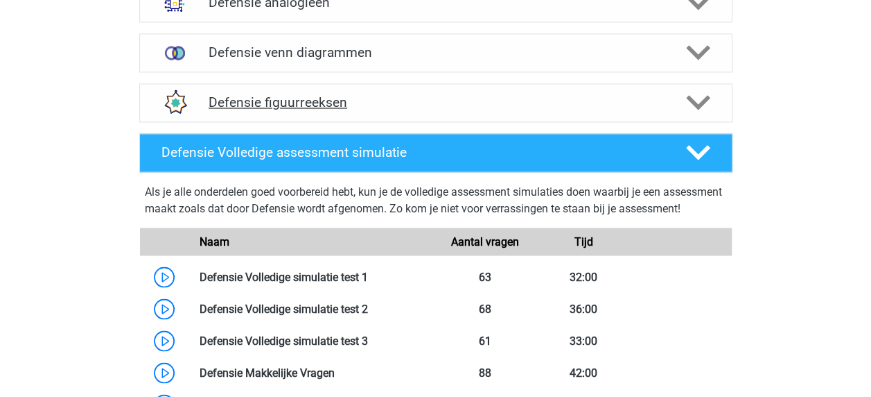
click at [209, 94] on h4 "Defensie figuurreeksen" at bounding box center [436, 102] width 454 height 16
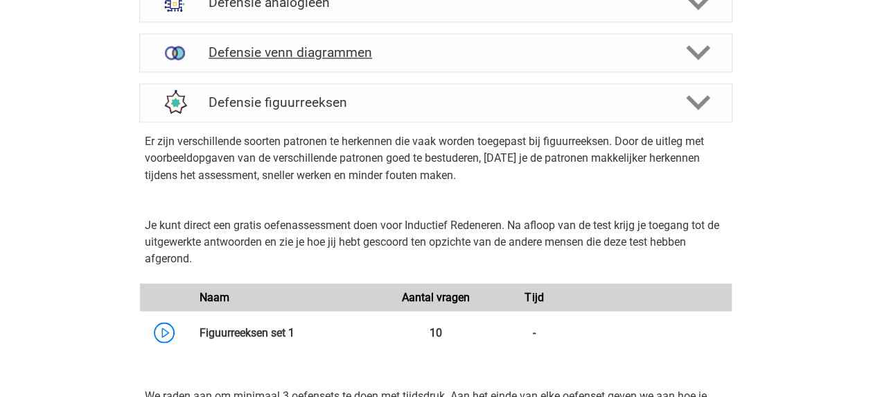
click at [277, 44] on h4 "Defensie venn diagrammen" at bounding box center [436, 52] width 454 height 16
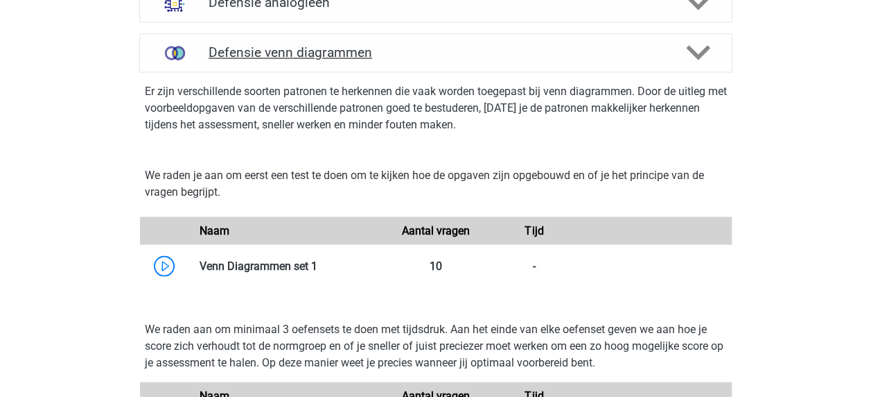
click at [279, 50] on h4 "Defensie venn diagrammen" at bounding box center [436, 52] width 454 height 16
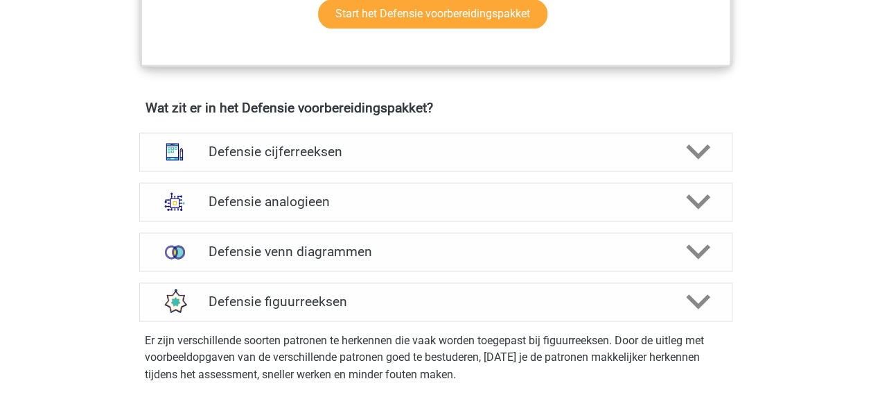
scroll to position [940, 0]
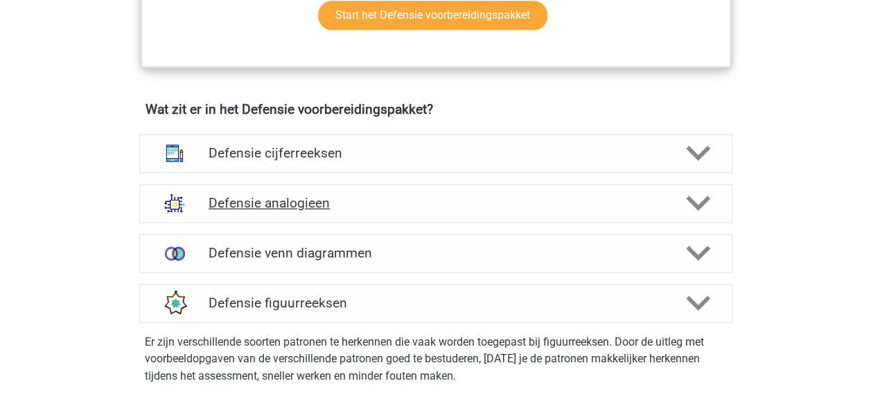
click at [281, 205] on h4 "Defensie analogieen" at bounding box center [436, 203] width 454 height 16
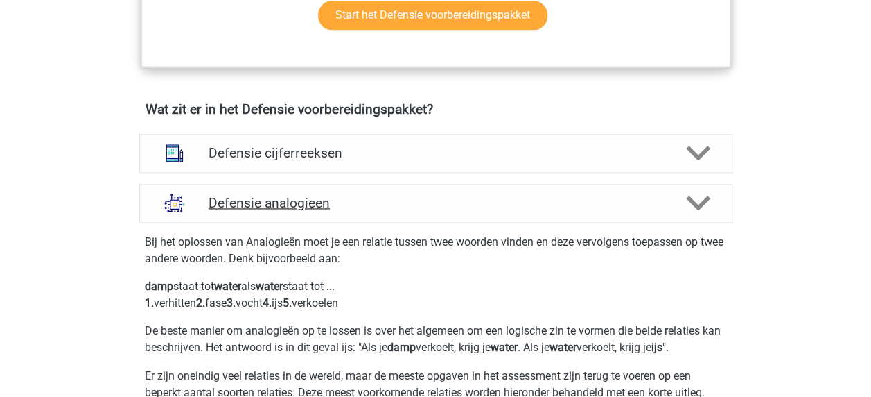
click at [281, 205] on h4 "Defensie analogieen" at bounding box center [436, 203] width 454 height 16
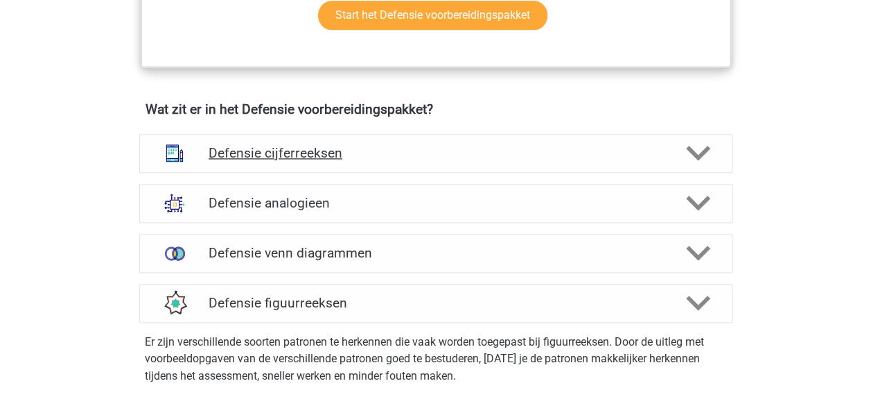
click at [310, 162] on div "Defensie cijferreeksen" at bounding box center [435, 153] width 593 height 39
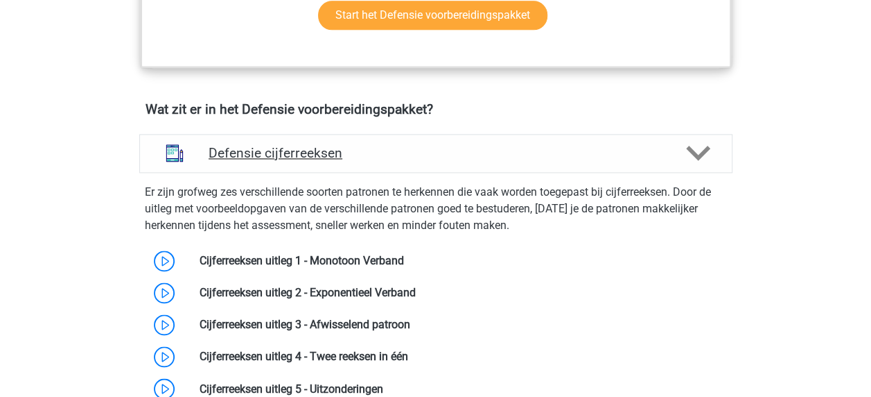
click at [394, 153] on h4 "Defensie cijferreeksen" at bounding box center [436, 153] width 454 height 16
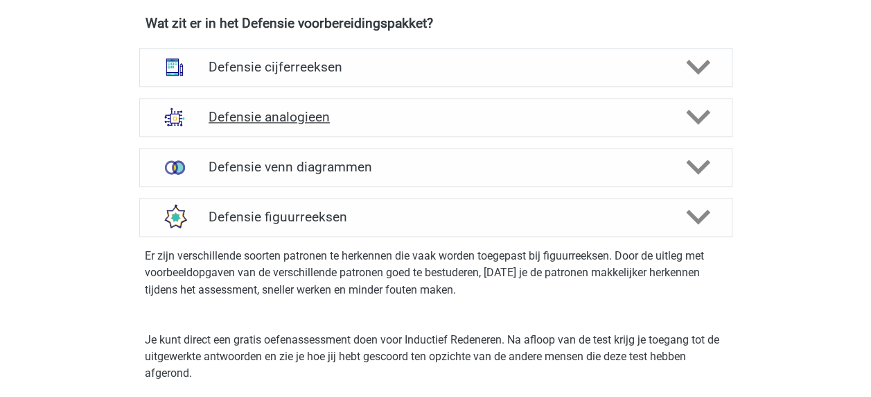
scroll to position [1043, 0]
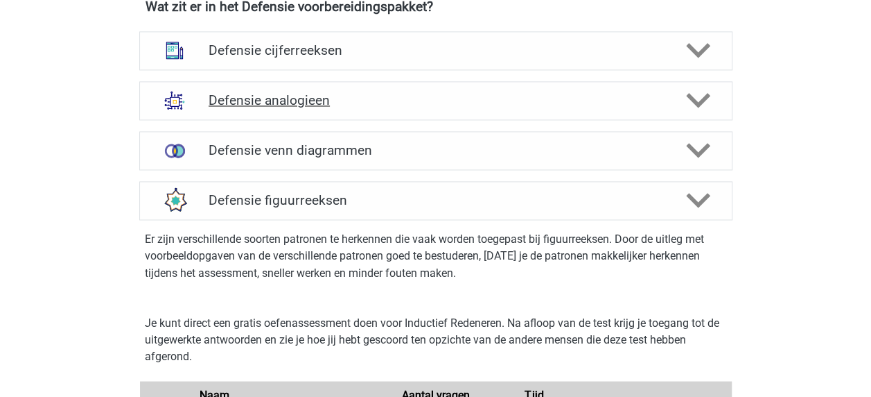
click at [387, 188] on div "Defensie figuurreeksen" at bounding box center [435, 200] width 593 height 39
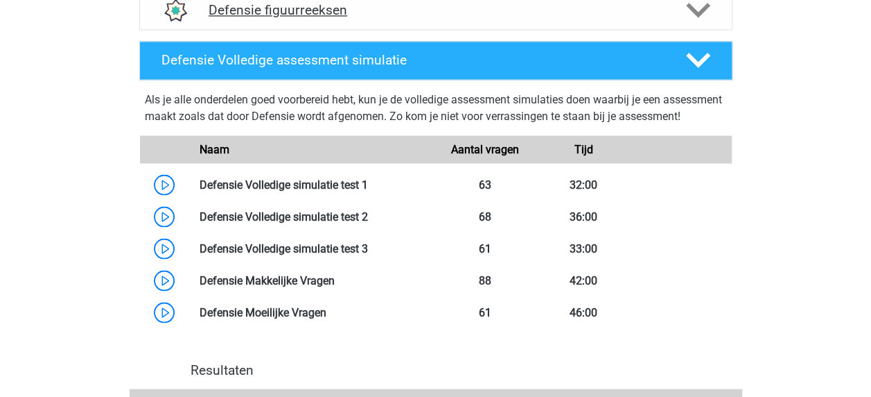
scroll to position [1239, 0]
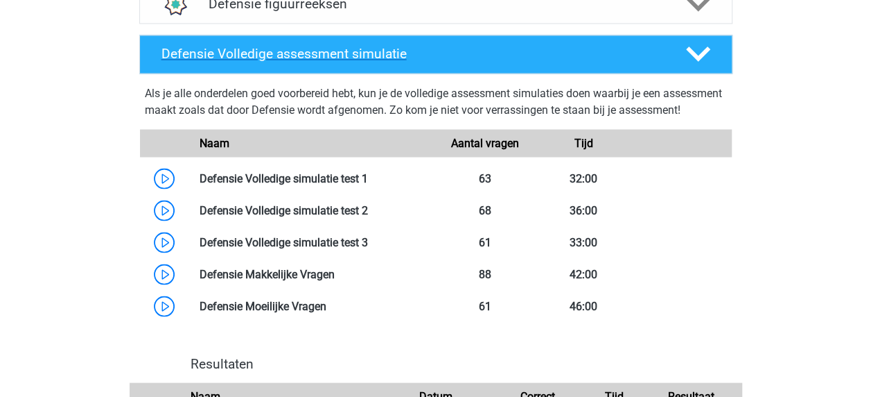
click at [392, 60] on h4 "Defensie Volledige assessment simulatie" at bounding box center [413, 54] width 502 height 16
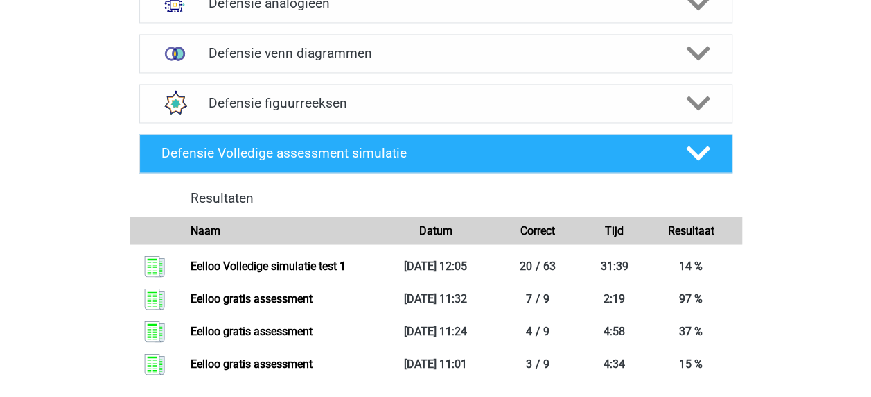
scroll to position [1135, 0]
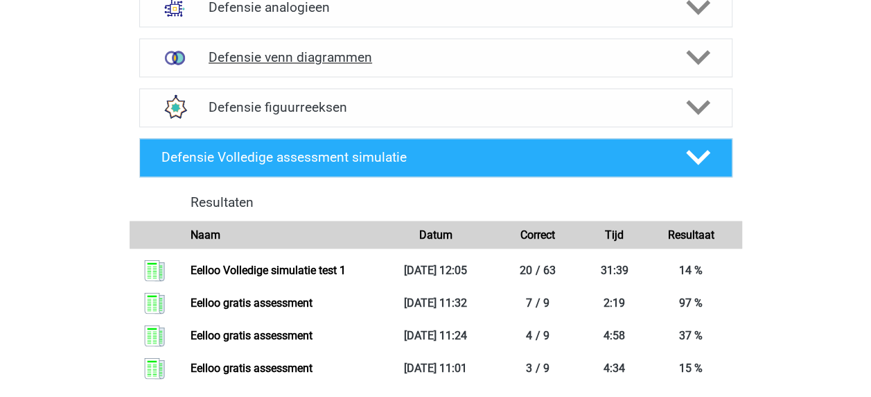
click at [428, 67] on div "Defensie venn diagrammen" at bounding box center [435, 57] width 593 height 39
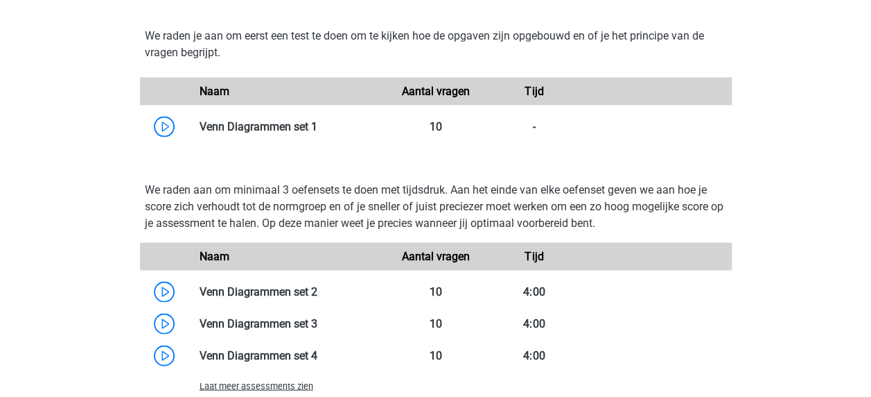
scroll to position [1293, 0]
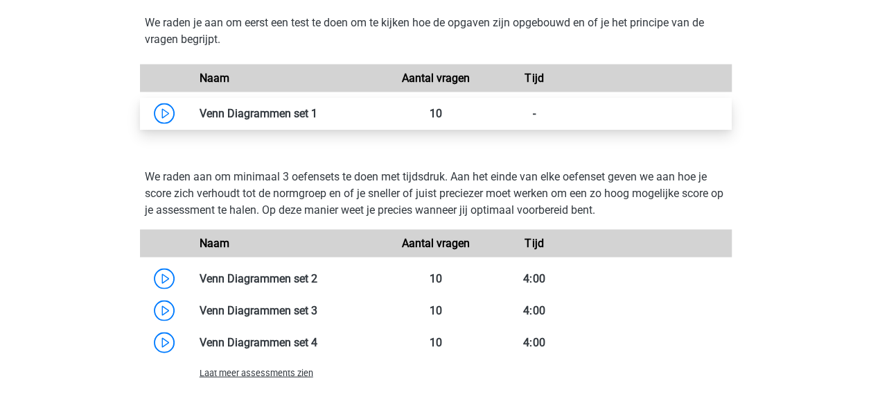
click at [317, 111] on link at bounding box center [317, 112] width 0 height 13
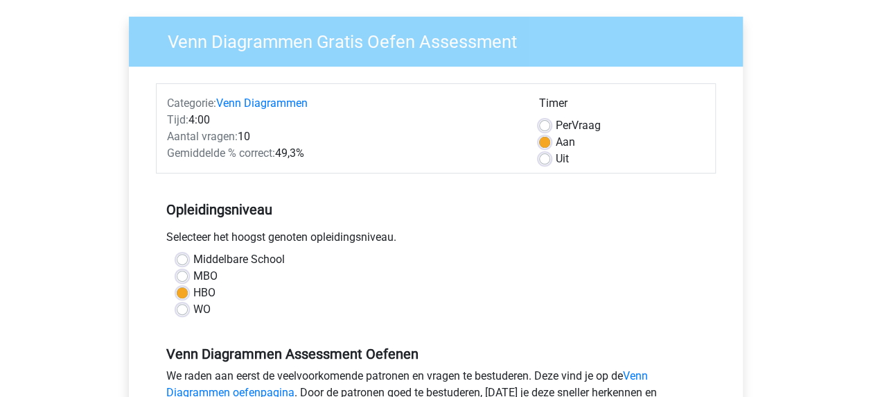
scroll to position [136, 0]
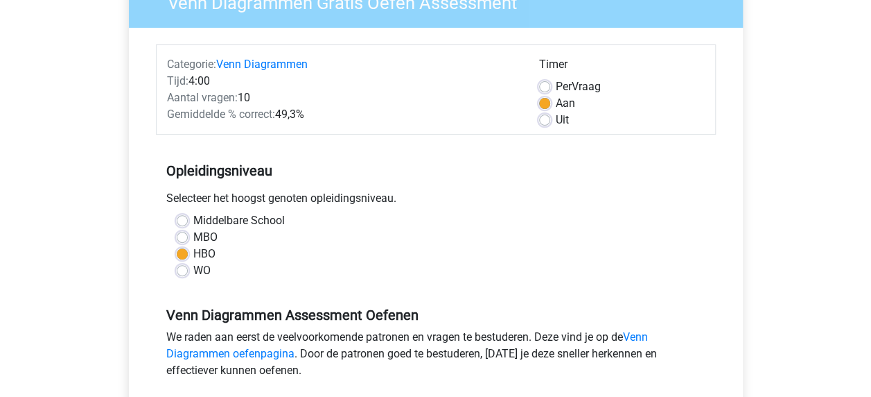
click at [196, 259] on label "HBO" at bounding box center [204, 253] width 22 height 17
click at [188, 259] on input "HBO" at bounding box center [182, 252] width 11 height 14
click at [201, 273] on label "WO" at bounding box center [201, 270] width 17 height 17
click at [188, 273] on input "WO" at bounding box center [182, 269] width 11 height 14
radio input "true"
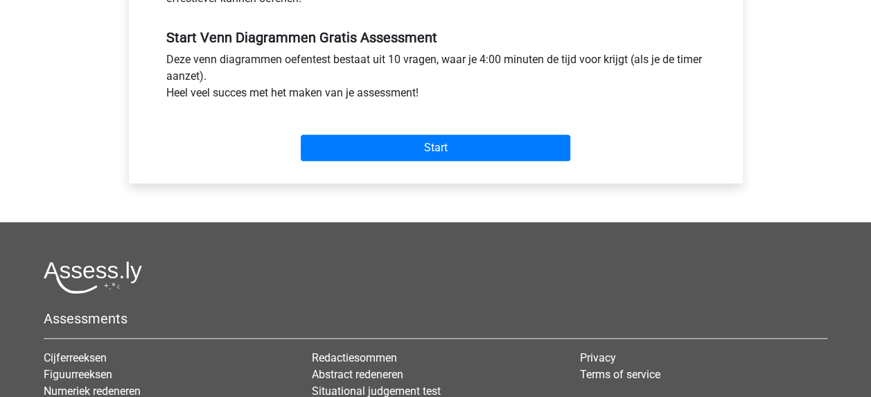
scroll to position [508, 0]
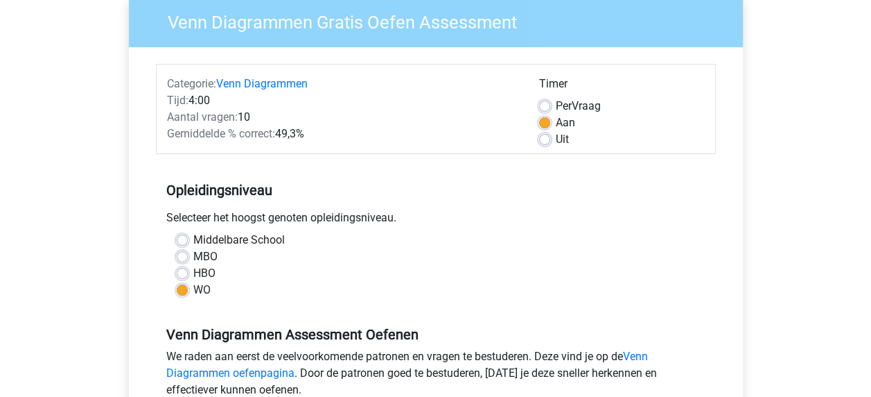
scroll to position [153, 0]
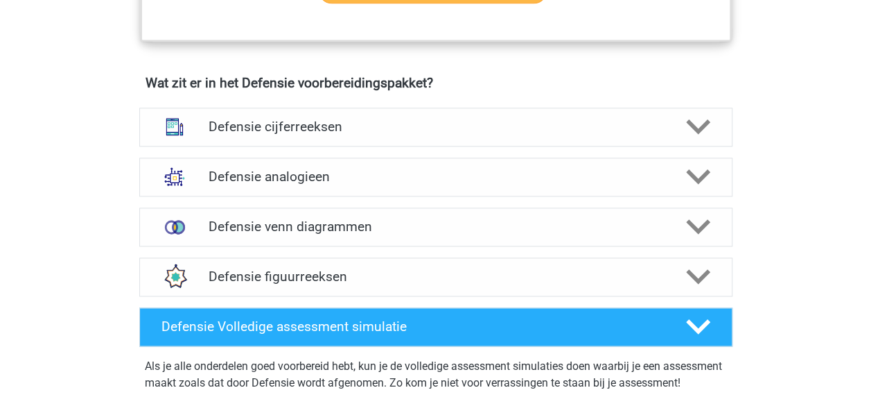
scroll to position [973, 0]
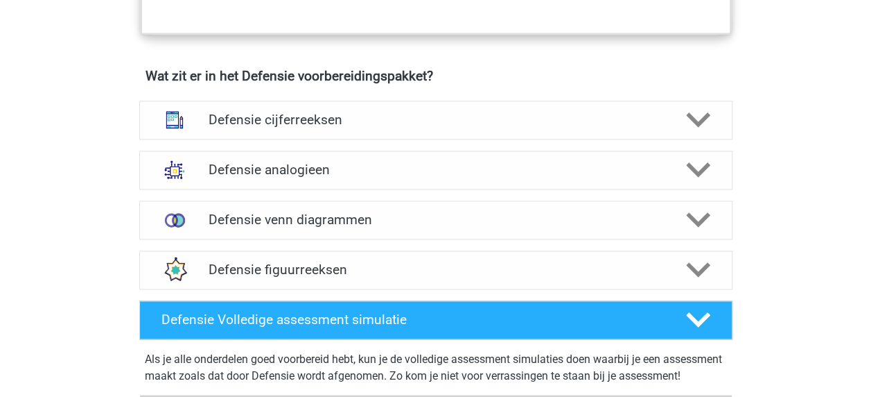
click at [251, 85] on div "Wat zit er in het Defensie voorbereidingspakket? Defensie cijferreeksen Er zijn…" at bounding box center [436, 181] width 659 height 227
click at [258, 115] on h4 "Defensie cijferreeksen" at bounding box center [436, 120] width 454 height 16
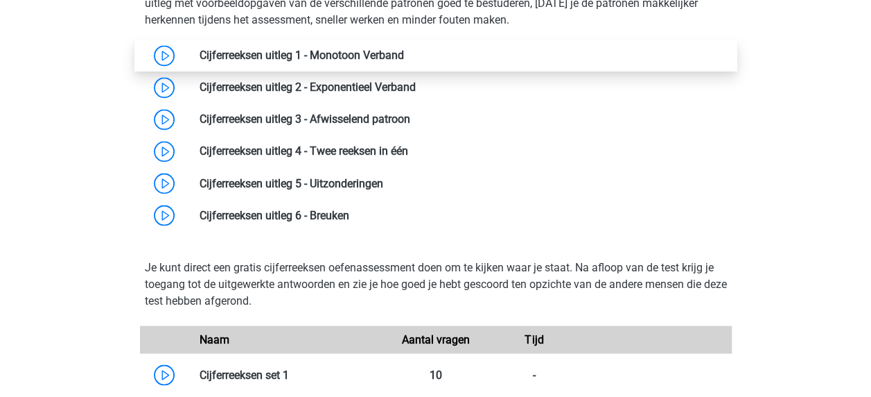
scroll to position [1145, 0]
click at [404, 49] on link at bounding box center [404, 55] width 0 height 13
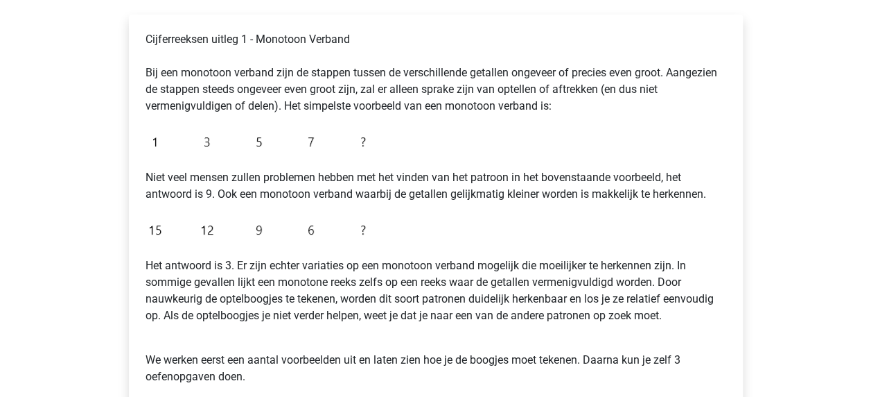
scroll to position [225, 0]
click at [81, 209] on div "Kies premium [PERSON_NAME] [EMAIL_ADDRESS][DOMAIN_NAME]" at bounding box center [435, 323] width 871 height 1096
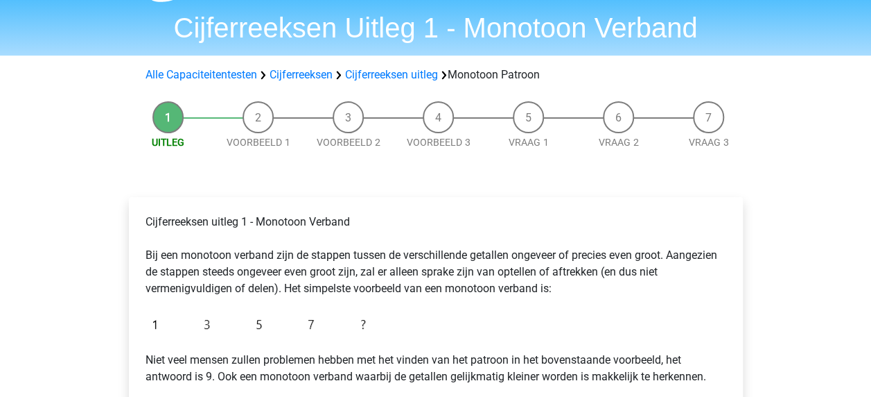
scroll to position [0, 0]
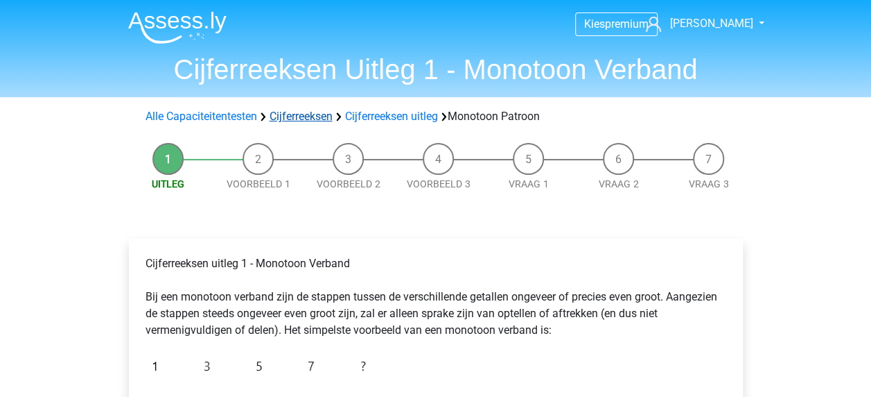
click at [299, 116] on link "Cijferreeksen" at bounding box center [301, 116] width 63 height 13
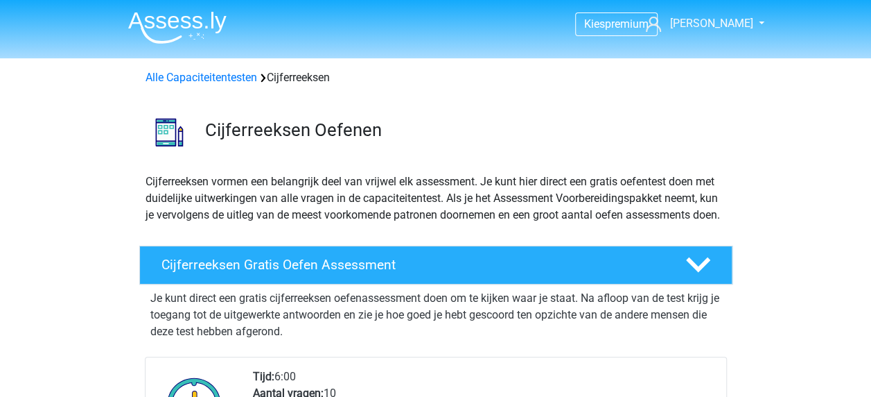
click at [237, 87] on div "Alle Capaciteitentesten Cijferreeksen" at bounding box center [436, 74] width 659 height 33
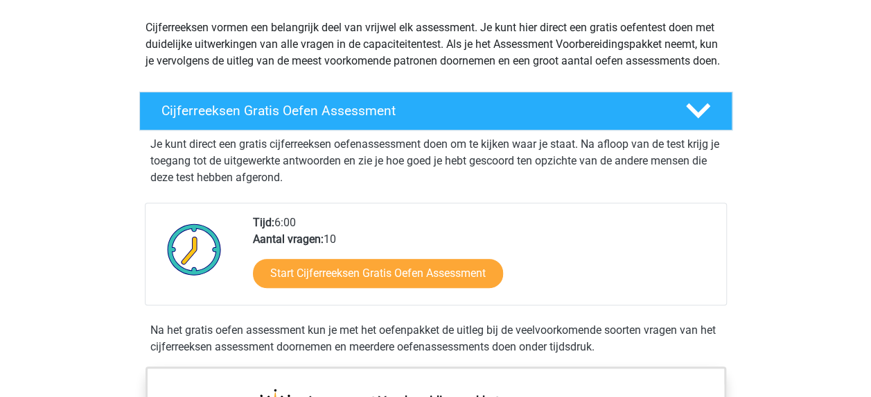
scroll to position [162, 0]
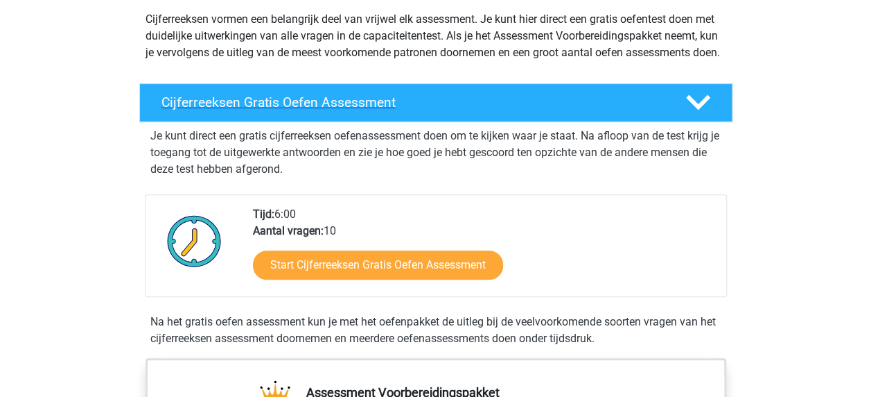
click at [393, 110] on h4 "Cijferreeksen Gratis Oefen Assessment" at bounding box center [413, 102] width 502 height 16
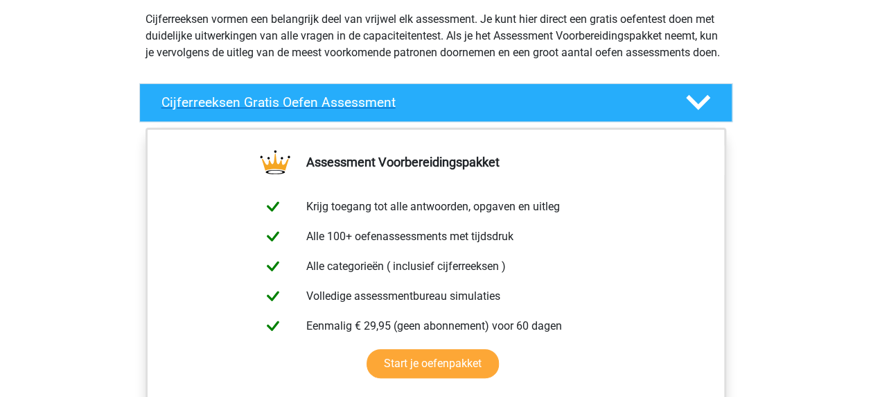
click at [394, 122] on div "Cijferreeksen Gratis Oefen Assessment" at bounding box center [435, 102] width 593 height 39
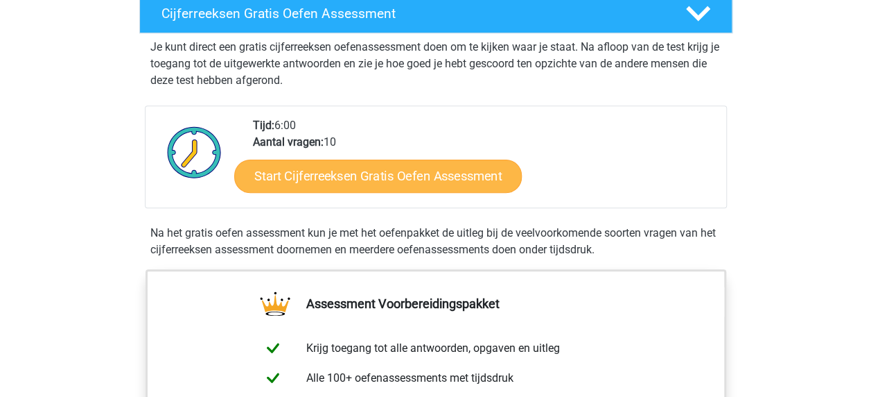
scroll to position [252, 0]
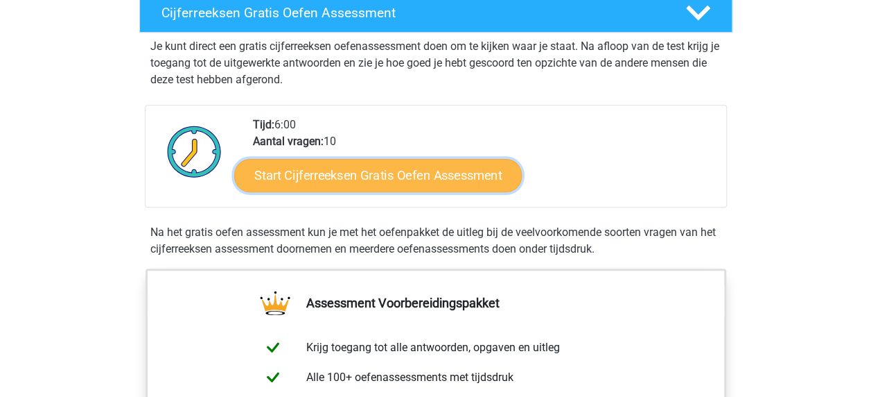
click at [378, 191] on link "Start Cijferreeksen Gratis Oefen Assessment" at bounding box center [378, 174] width 288 height 33
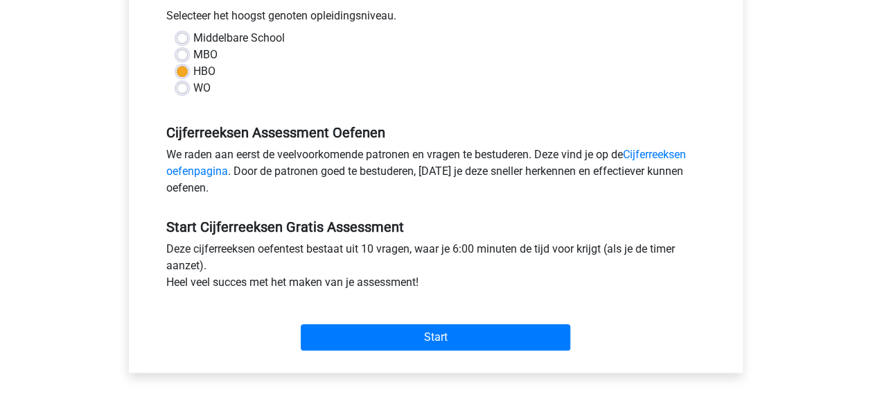
scroll to position [416, 0]
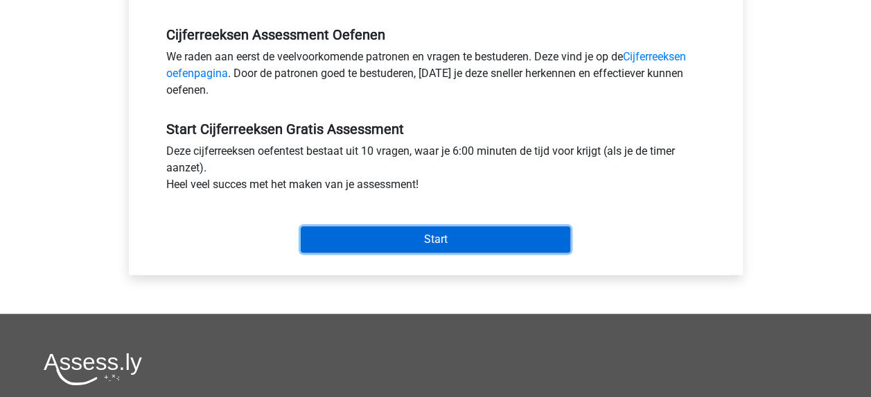
click at [408, 246] on input "Start" at bounding box center [436, 239] width 270 height 26
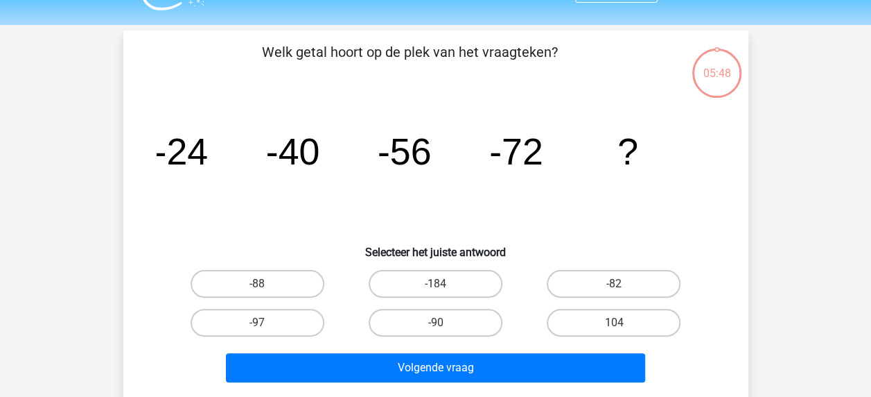
scroll to position [33, 0]
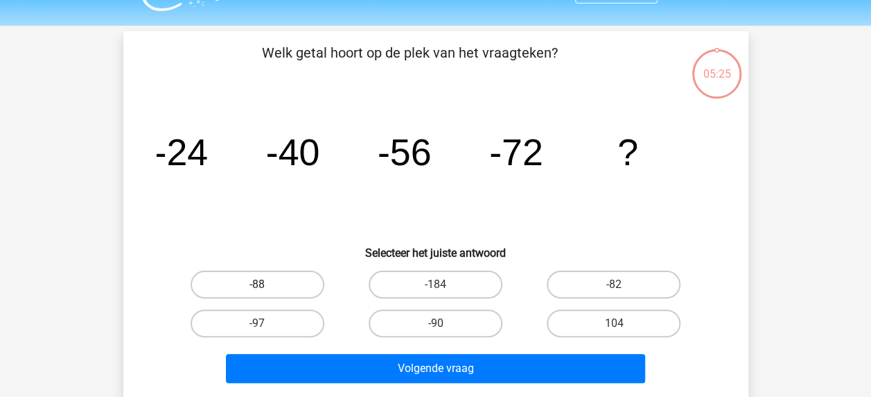
click at [267, 287] on label "-88" at bounding box center [258, 284] width 134 height 28
click at [266, 287] on input "-88" at bounding box center [261, 288] width 9 height 9
radio input "true"
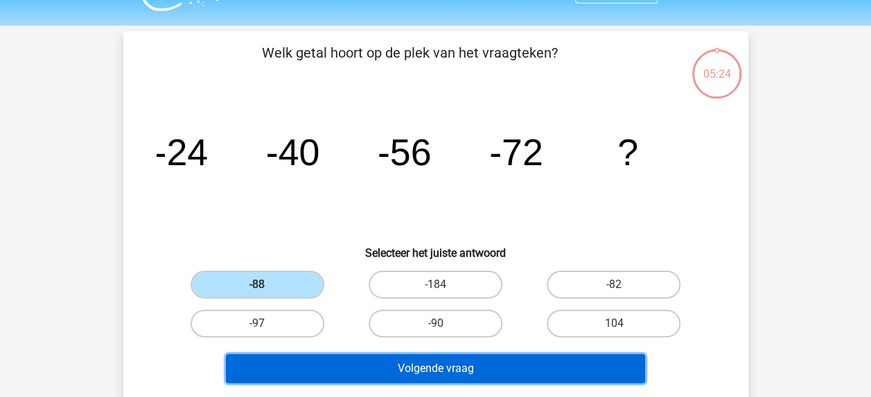
click at [320, 366] on button "Volgende vraag" at bounding box center [435, 368] width 419 height 29
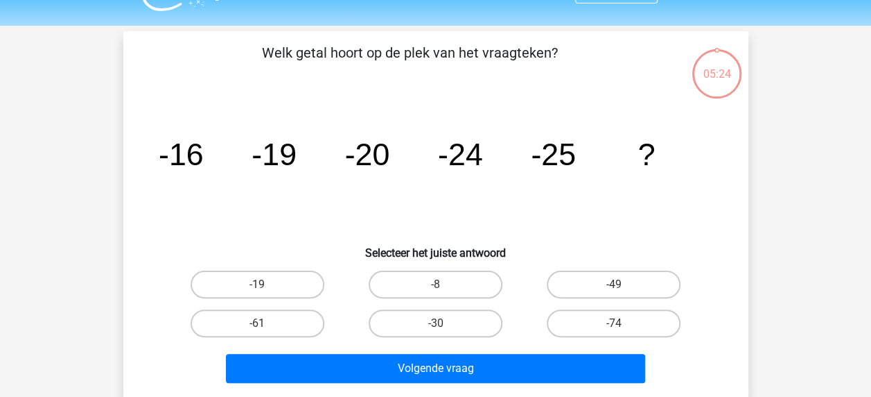
scroll to position [64, 0]
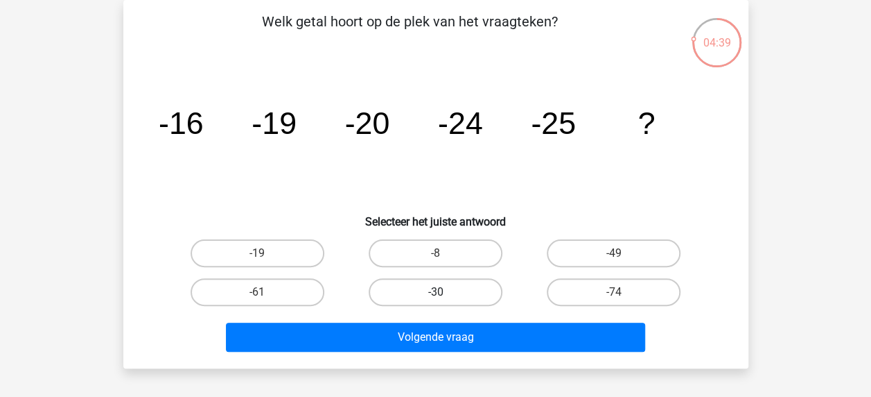
click at [467, 290] on label "-30" at bounding box center [436, 292] width 134 height 28
click at [444, 292] on input "-30" at bounding box center [439, 296] width 9 height 9
radio input "true"
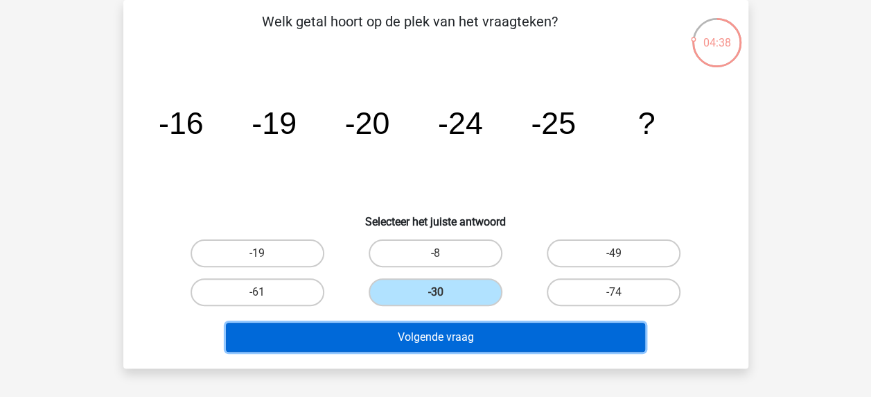
click at [467, 333] on button "Volgende vraag" at bounding box center [435, 336] width 419 height 29
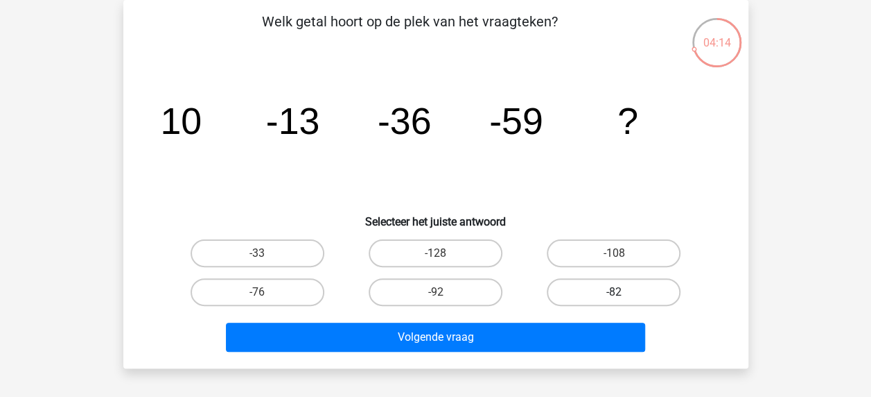
click at [604, 300] on label "-82" at bounding box center [614, 292] width 134 height 28
click at [614, 300] on input "-82" at bounding box center [618, 296] width 9 height 9
radio input "true"
click at [599, 320] on div "Volgende vraag" at bounding box center [436, 334] width 581 height 46
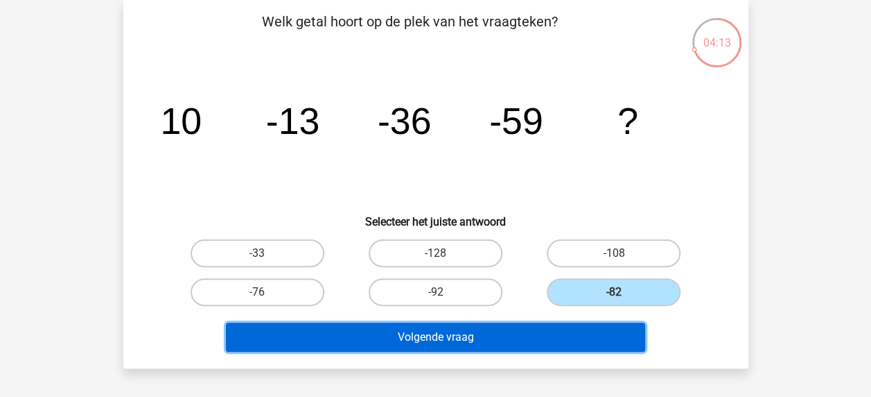
click at [594, 342] on button "Volgende vraag" at bounding box center [435, 336] width 419 height 29
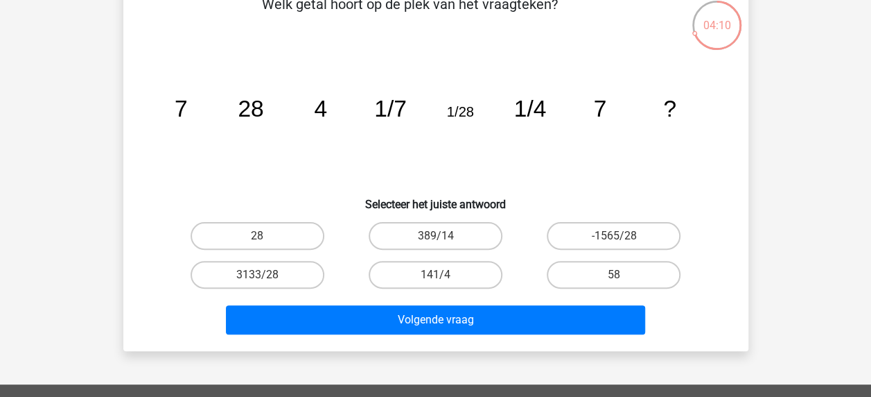
scroll to position [71, 0]
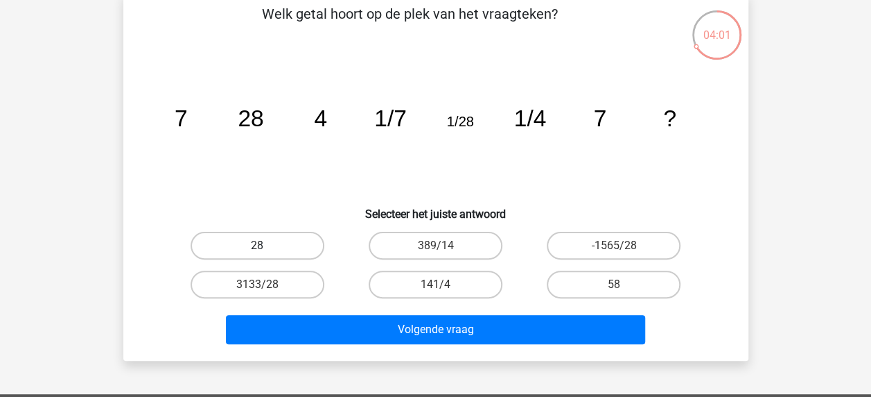
click at [308, 234] on label "28" at bounding box center [258, 246] width 134 height 28
click at [266, 245] on input "28" at bounding box center [261, 249] width 9 height 9
radio input "true"
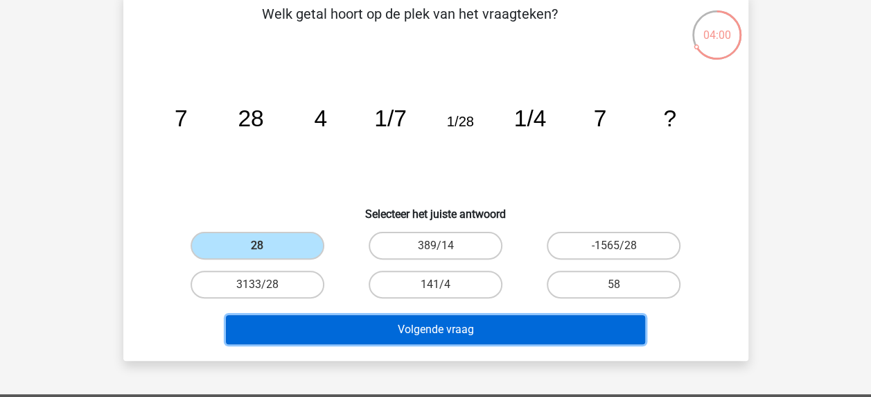
click at [435, 331] on button "Volgende vraag" at bounding box center [435, 329] width 419 height 29
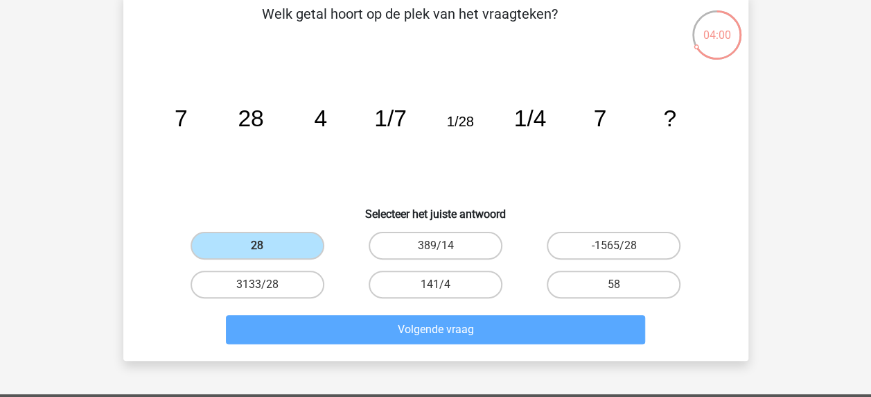
scroll to position [64, 0]
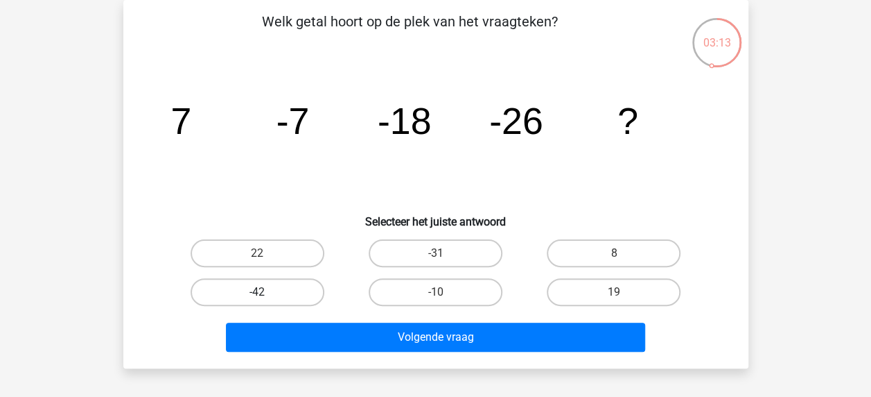
click at [303, 288] on label "-42" at bounding box center [258, 292] width 134 height 28
click at [266, 292] on input "-42" at bounding box center [261, 296] width 9 height 9
radio input "true"
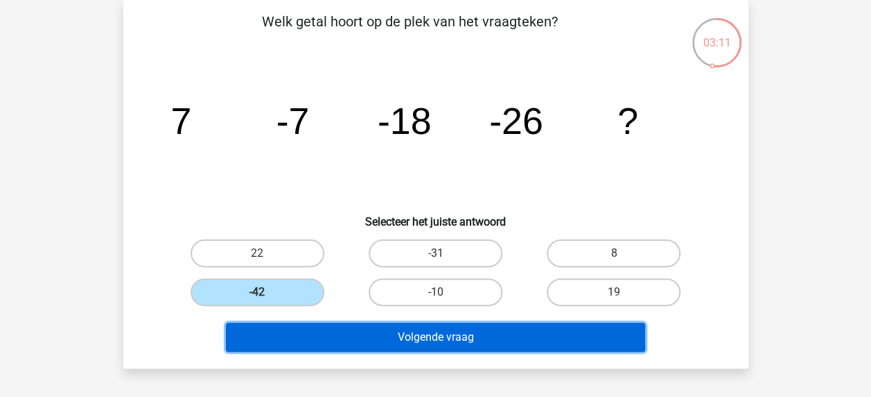
click at [348, 341] on button "Volgende vraag" at bounding box center [435, 336] width 419 height 29
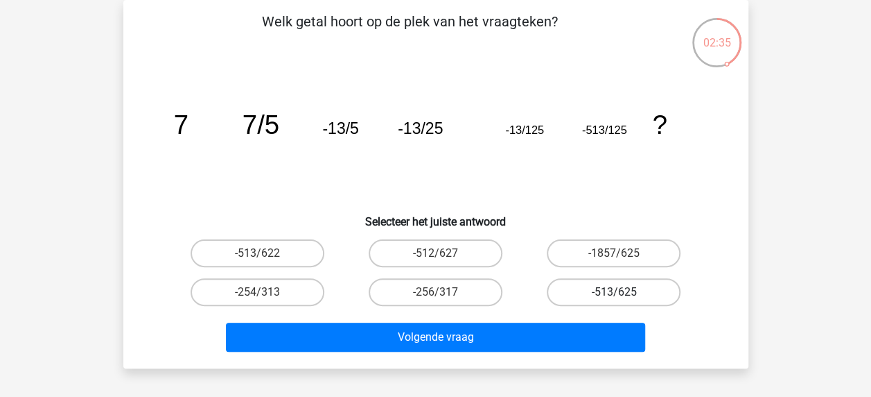
click at [550, 294] on label "-513/625" at bounding box center [614, 292] width 134 height 28
click at [614, 294] on input "-513/625" at bounding box center [618, 296] width 9 height 9
radio input "true"
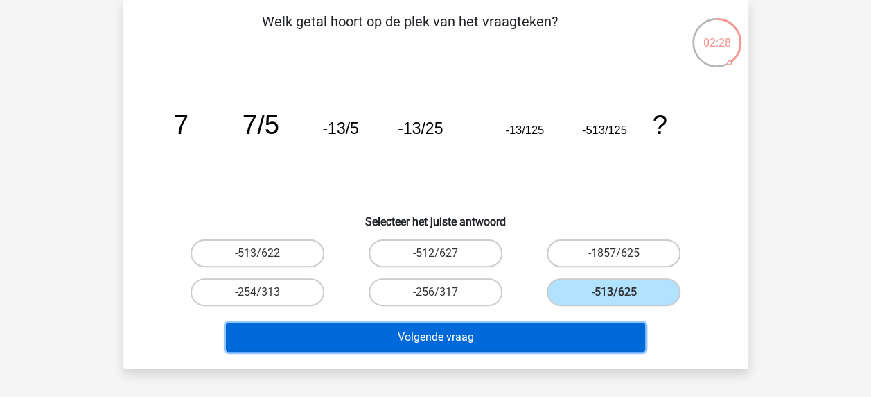
click at [552, 324] on button "Volgende vraag" at bounding box center [435, 336] width 419 height 29
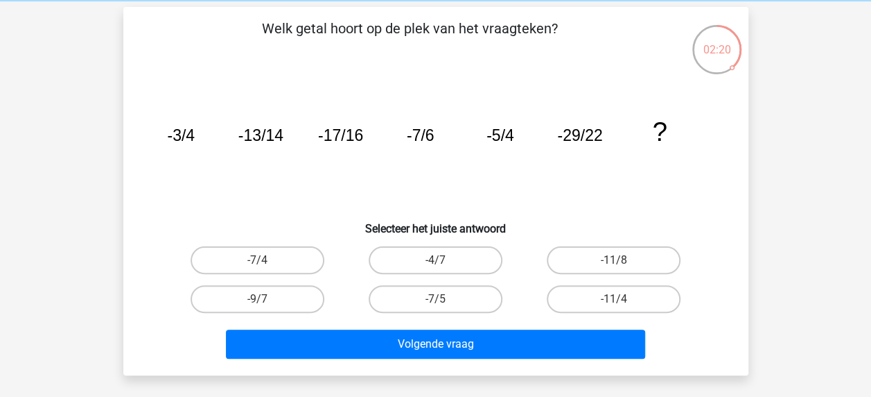
scroll to position [58, 0]
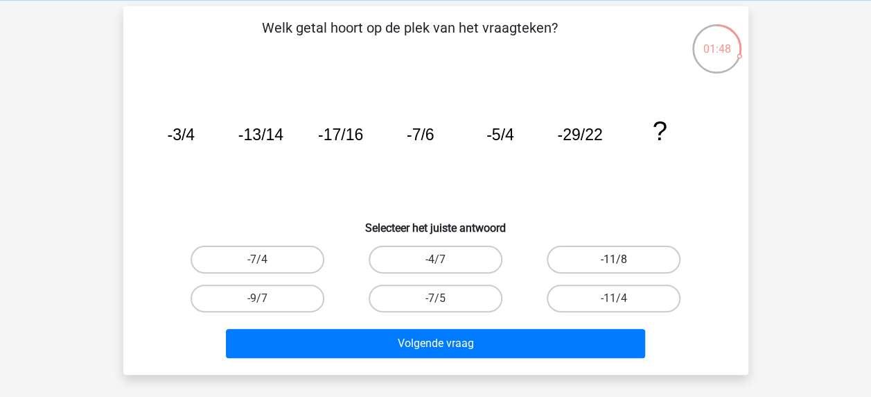
click at [585, 255] on label "-11/8" at bounding box center [614, 259] width 134 height 28
click at [614, 259] on input "-11/8" at bounding box center [618, 263] width 9 height 9
radio input "true"
click at [288, 269] on label "-7/4" at bounding box center [258, 259] width 134 height 28
click at [266, 268] on input "-7/4" at bounding box center [261, 263] width 9 height 9
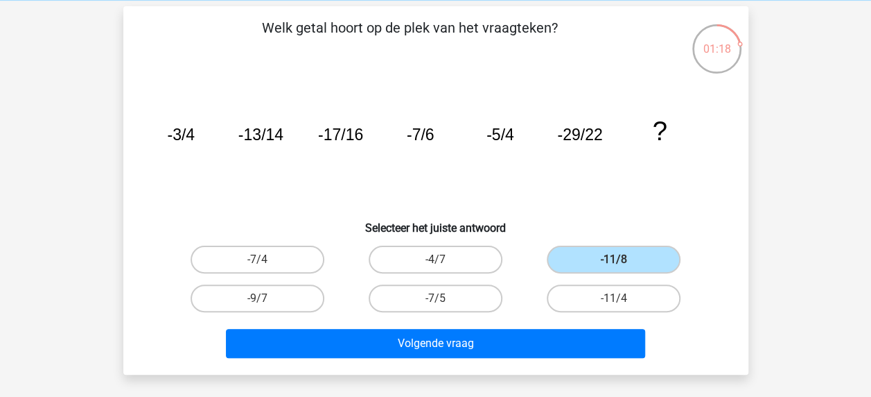
radio input "true"
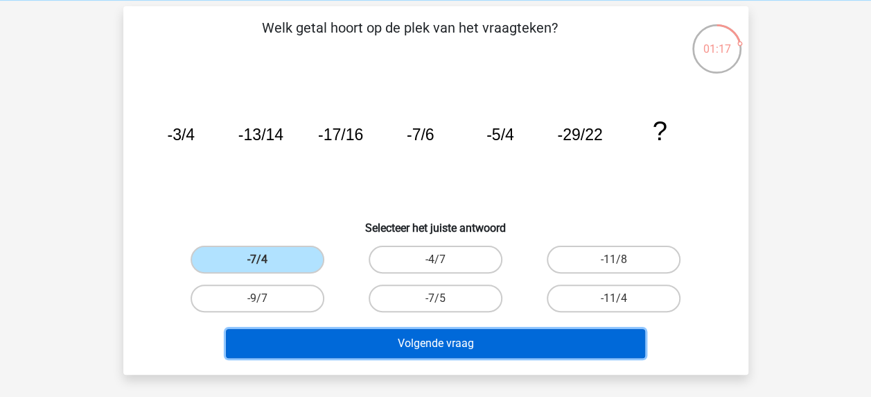
click at [360, 348] on button "Volgende vraag" at bounding box center [435, 343] width 419 height 29
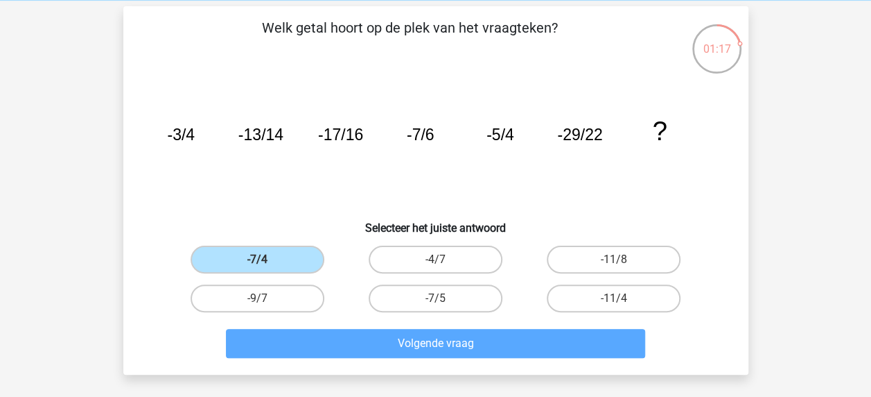
scroll to position [64, 0]
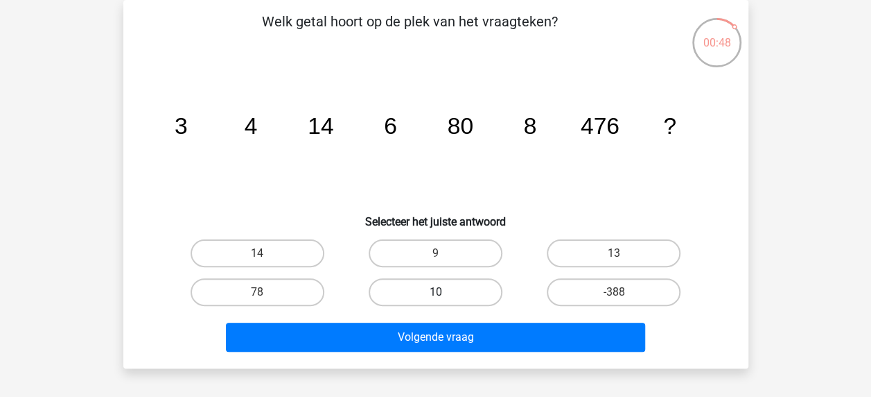
click at [476, 286] on label "10" at bounding box center [436, 292] width 134 height 28
click at [444, 292] on input "10" at bounding box center [439, 296] width 9 height 9
radio input "true"
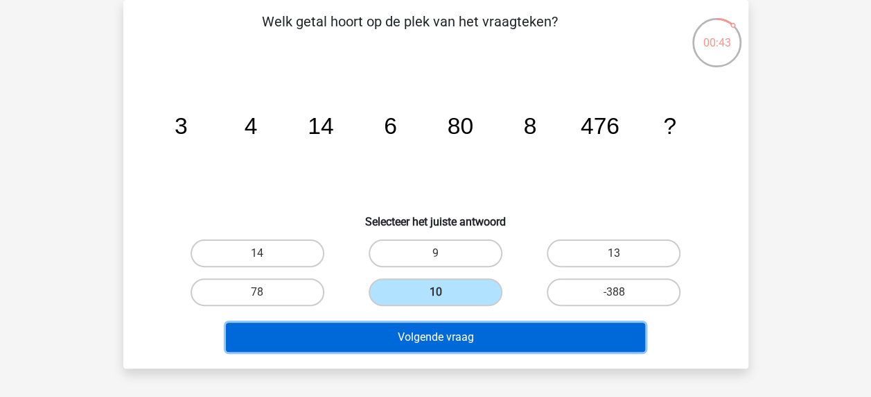
click at [484, 336] on button "Volgende vraag" at bounding box center [435, 336] width 419 height 29
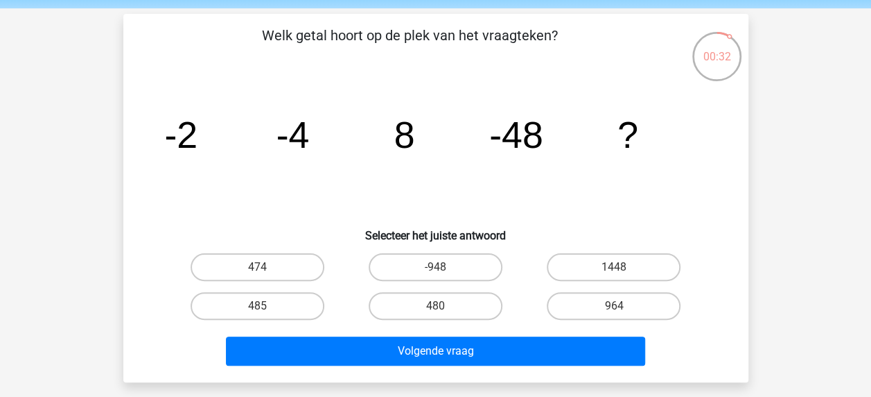
scroll to position [50, 0]
click at [606, 313] on label "964" at bounding box center [614, 306] width 134 height 28
click at [614, 313] on input "964" at bounding box center [618, 310] width 9 height 9
radio input "true"
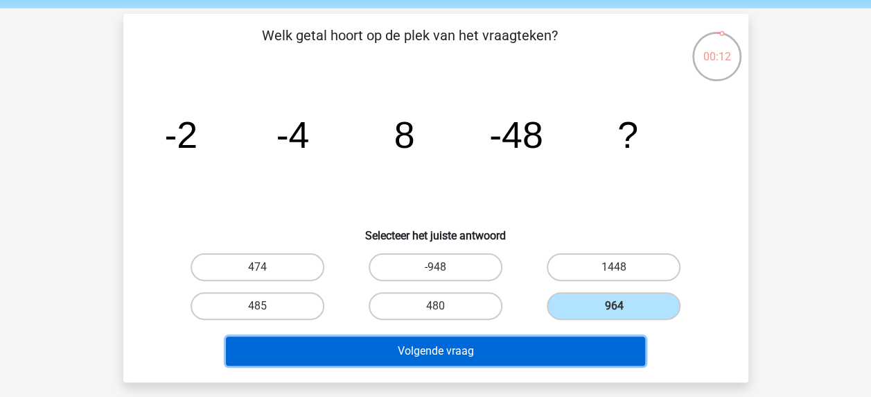
click at [607, 350] on button "Volgende vraag" at bounding box center [435, 350] width 419 height 29
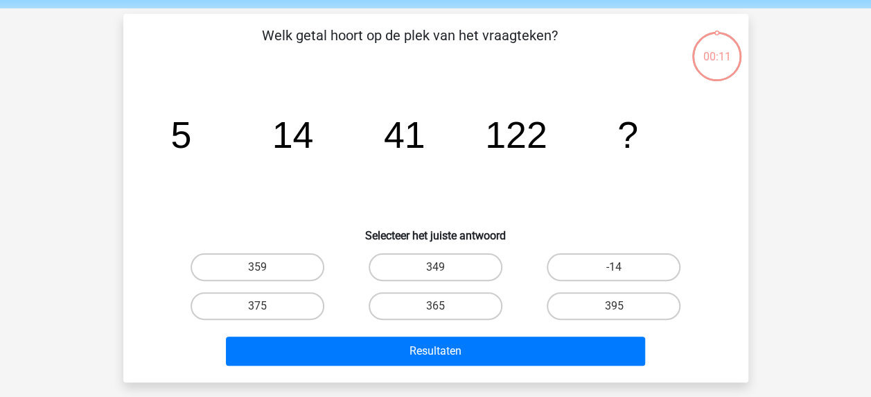
scroll to position [64, 0]
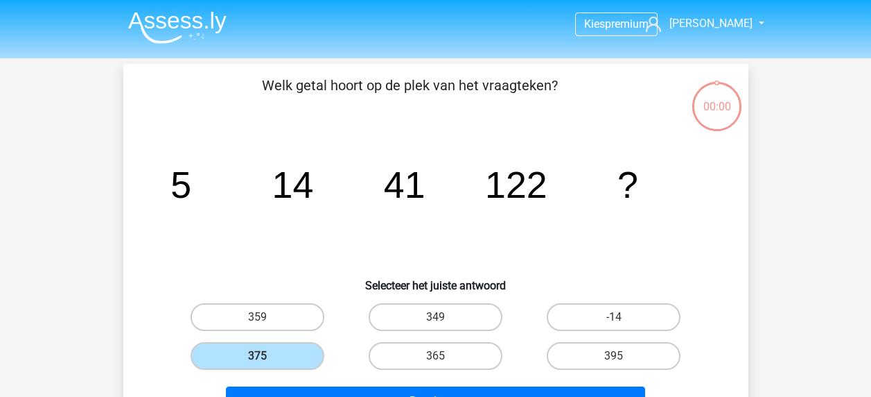
scroll to position [64, 0]
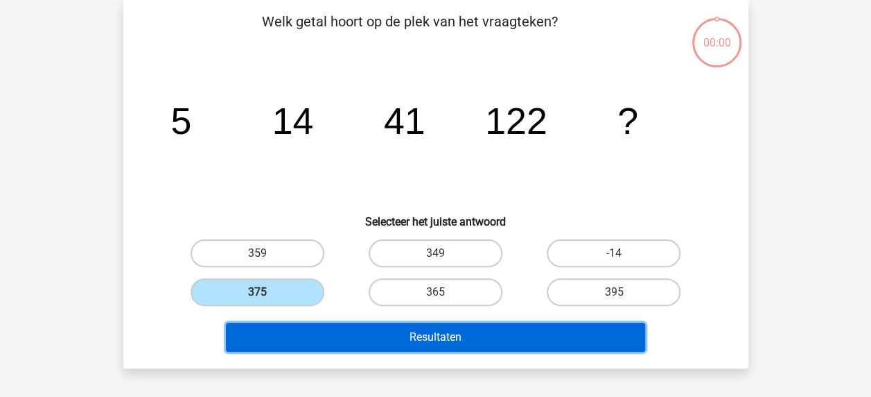
click at [376, 331] on button "Resultaten" at bounding box center [435, 336] width 419 height 29
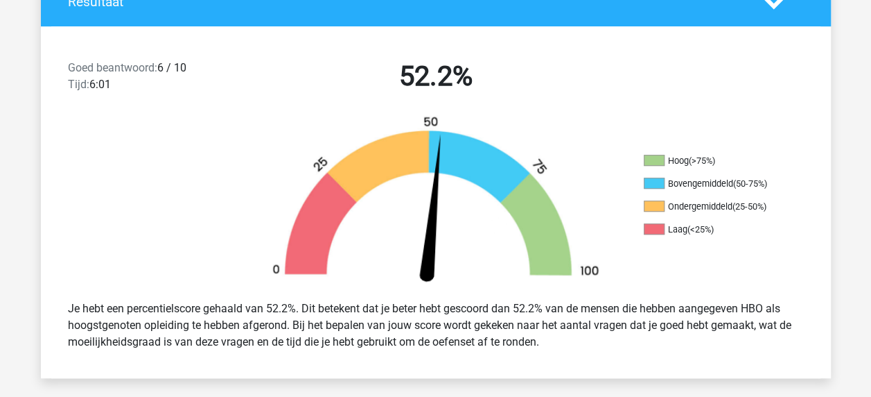
scroll to position [304, 0]
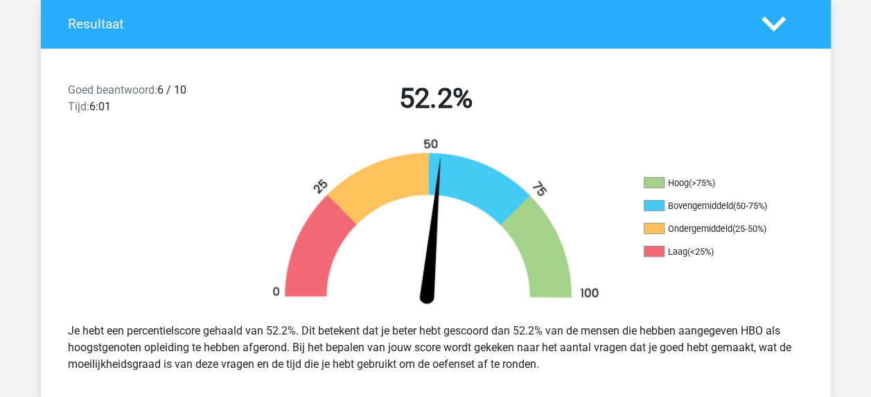
click at [155, 162] on div at bounding box center [140, 224] width 198 height 174
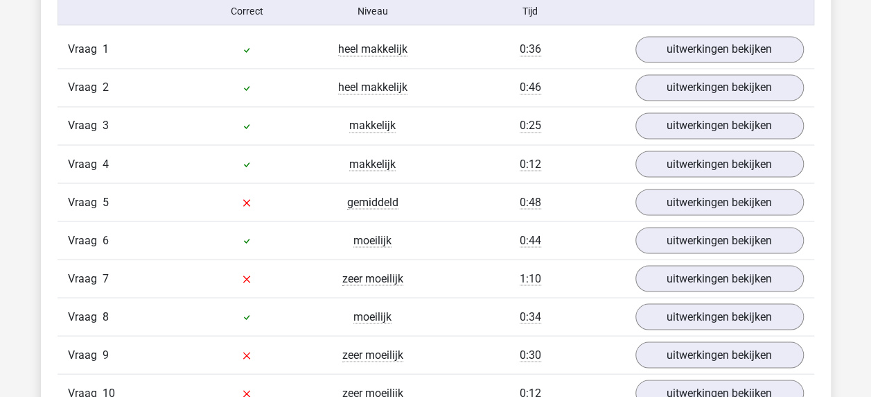
scroll to position [1176, 0]
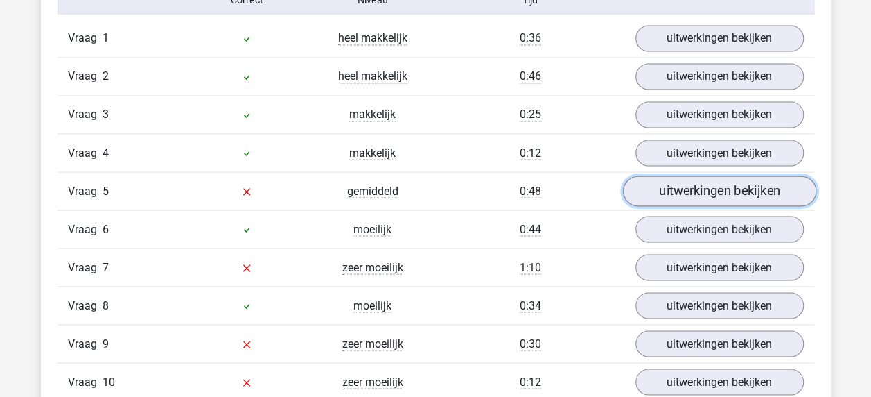
click at [674, 195] on link "uitwerkingen bekijken" at bounding box center [718, 191] width 193 height 31
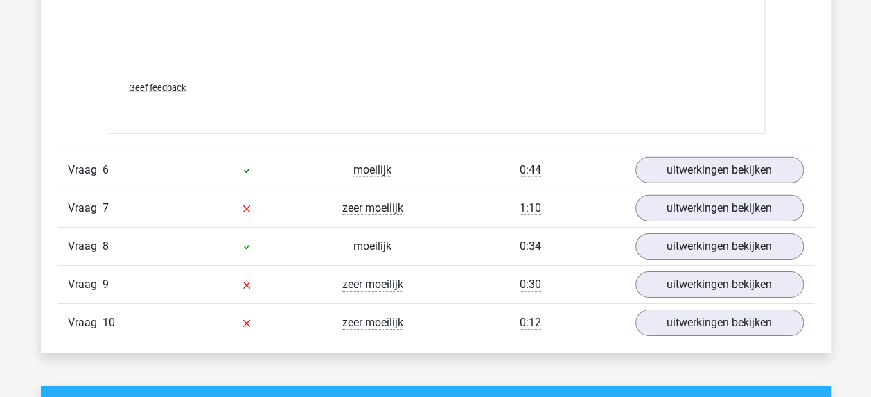
scroll to position [2092, 0]
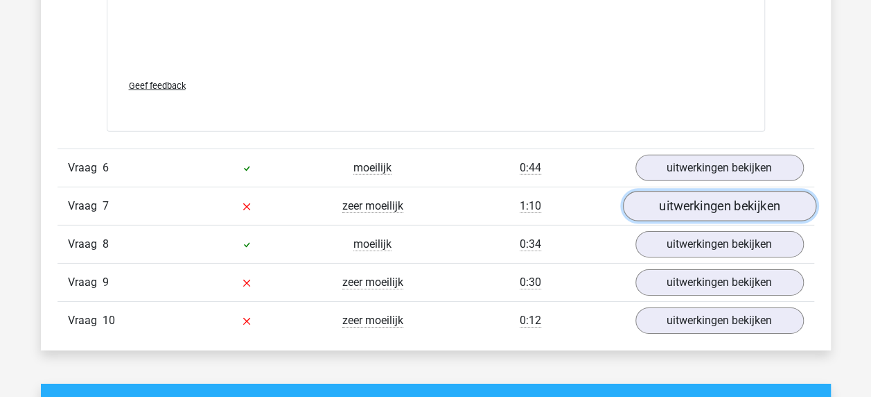
click at [672, 207] on link "uitwerkingen bekijken" at bounding box center [718, 206] width 193 height 31
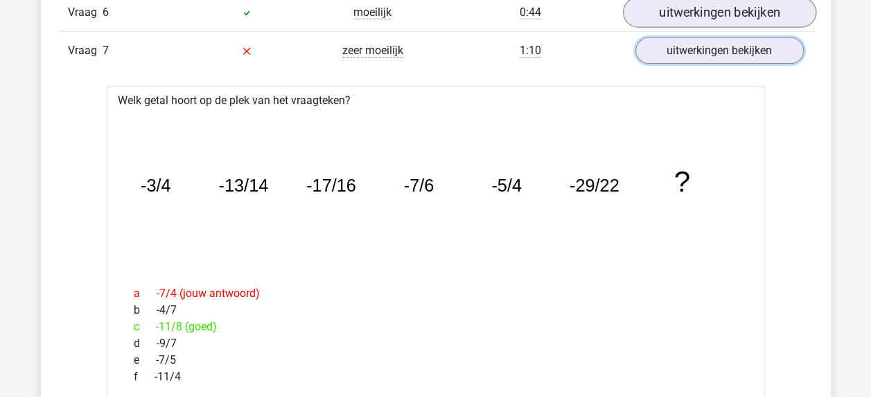
scroll to position [2245, 0]
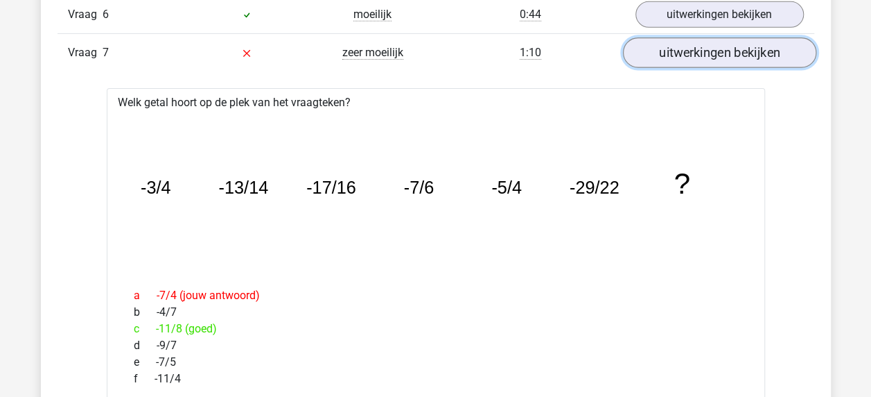
click at [729, 52] on link "uitwerkingen bekijken" at bounding box center [718, 52] width 193 height 31
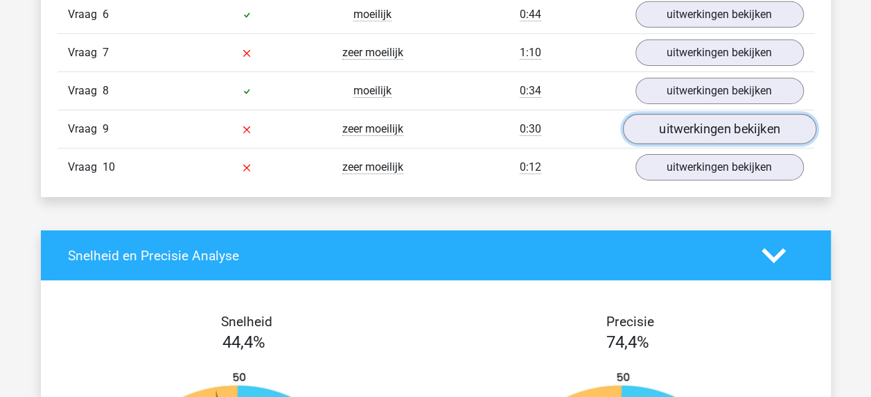
click at [703, 123] on link "uitwerkingen bekijken" at bounding box center [718, 129] width 193 height 31
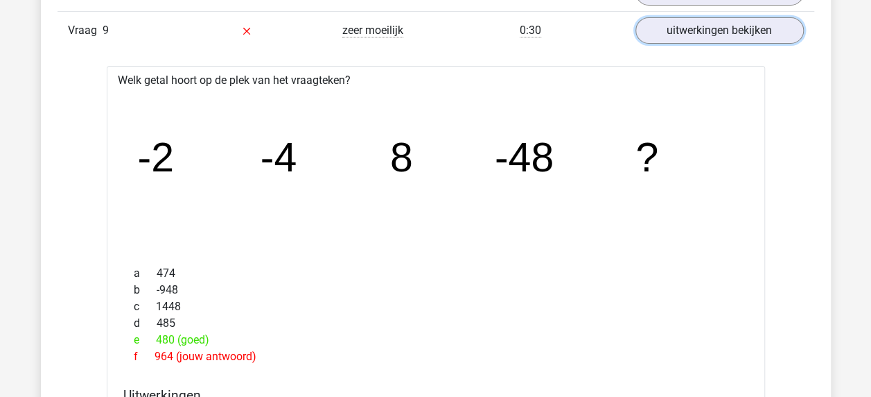
scroll to position [2344, 0]
click at [761, 24] on link "uitwerkingen bekijken" at bounding box center [718, 30] width 193 height 31
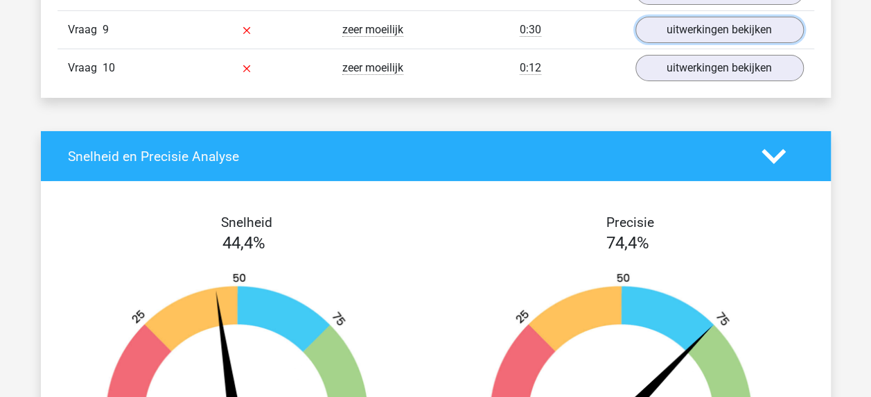
drag, startPoint x: 761, startPoint y: 24, endPoint x: 690, endPoint y: 126, distance: 124.0
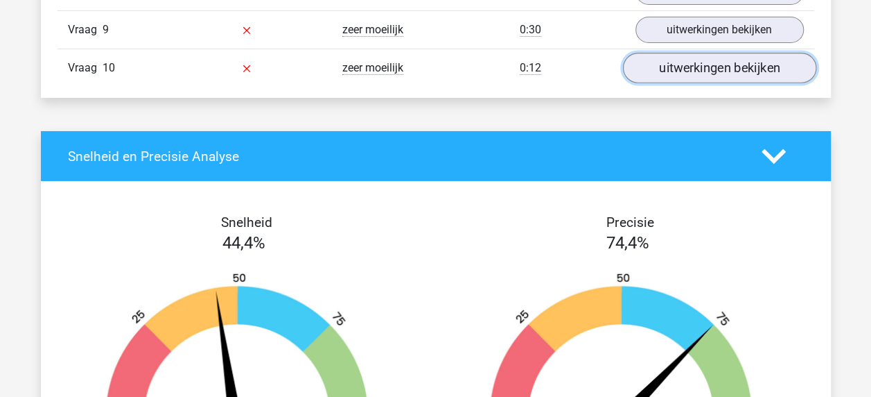
click at [715, 56] on link "uitwerkingen bekijken" at bounding box center [718, 68] width 193 height 31
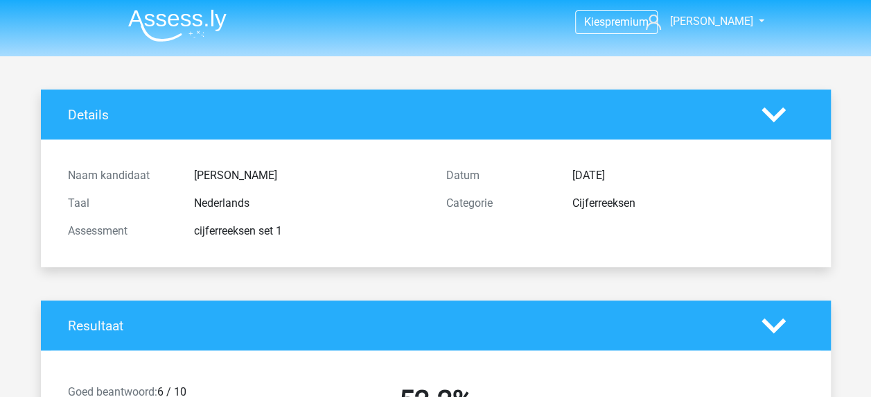
scroll to position [0, 0]
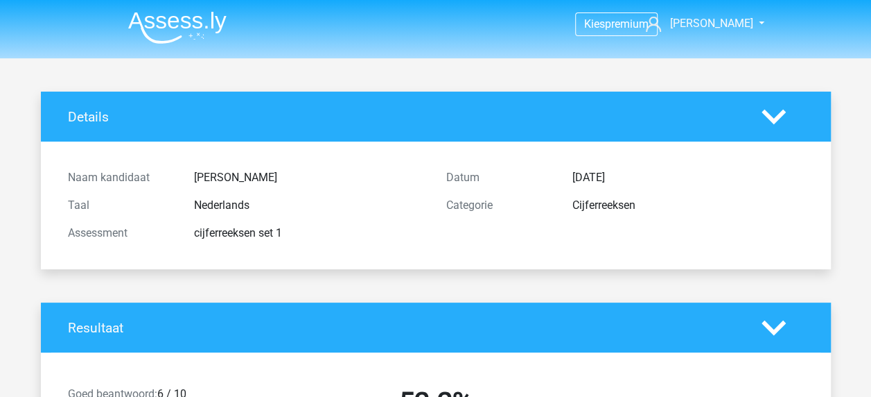
click at [49, 40] on header "Kies premium lisa snierslisa@hotmail.nl" at bounding box center [435, 29] width 871 height 58
click at [195, 33] on img at bounding box center [177, 27] width 98 height 33
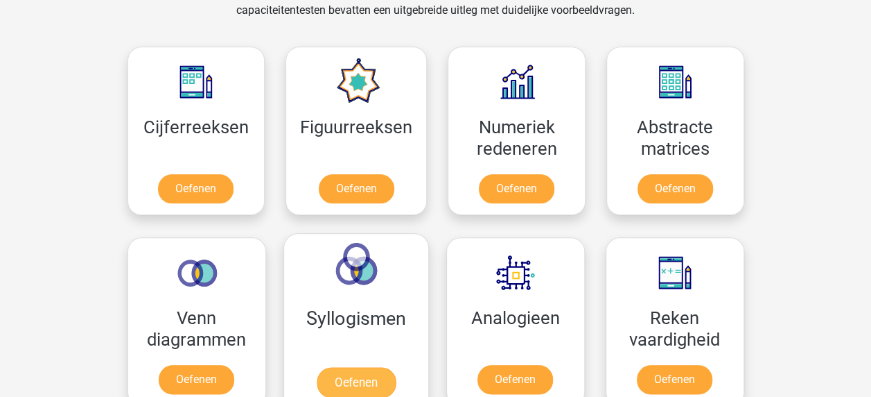
scroll to position [603, 0]
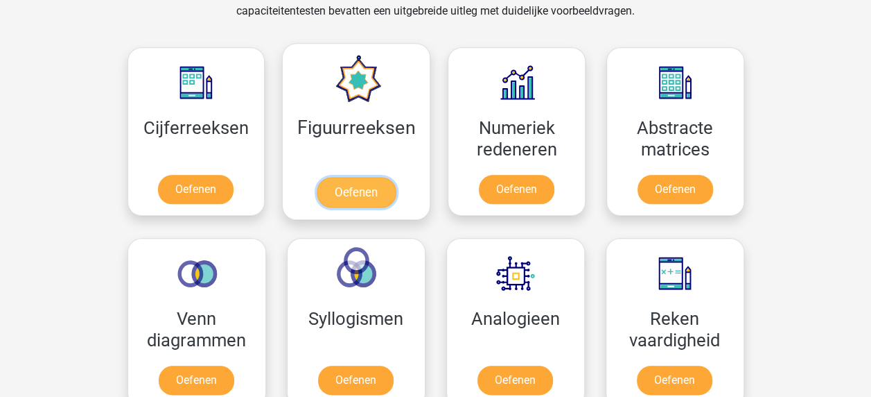
click at [390, 177] on link "Oefenen" at bounding box center [356, 192] width 79 height 31
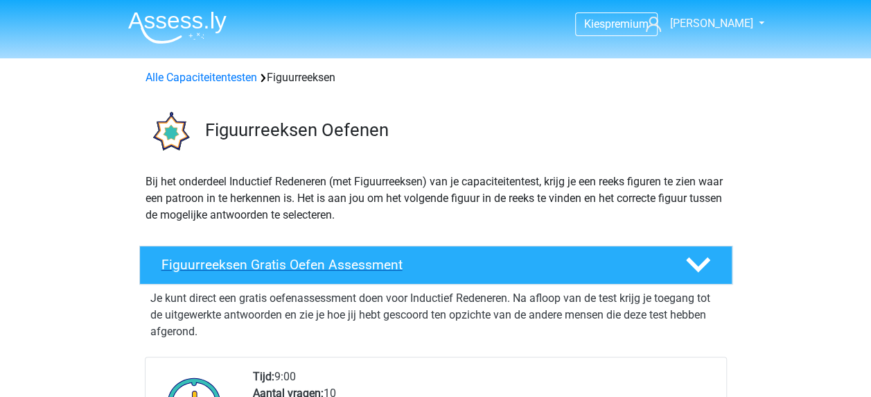
click at [375, 271] on h4 "Figuurreeksen Gratis Oefen Assessment" at bounding box center [413, 264] width 502 height 16
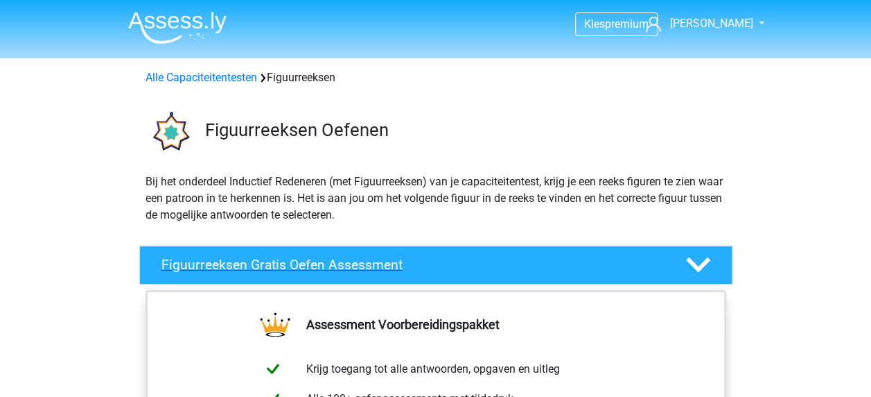
click at [374, 271] on h4 "Figuurreeksen Gratis Oefen Assessment" at bounding box center [413, 264] width 502 height 16
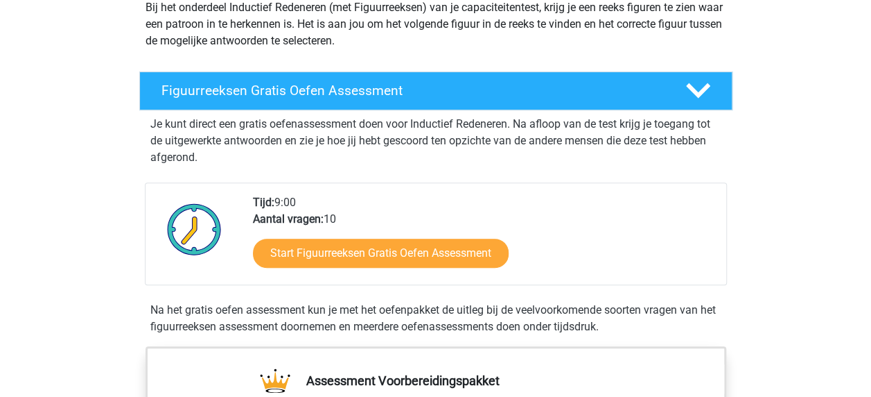
scroll to position [147, 0]
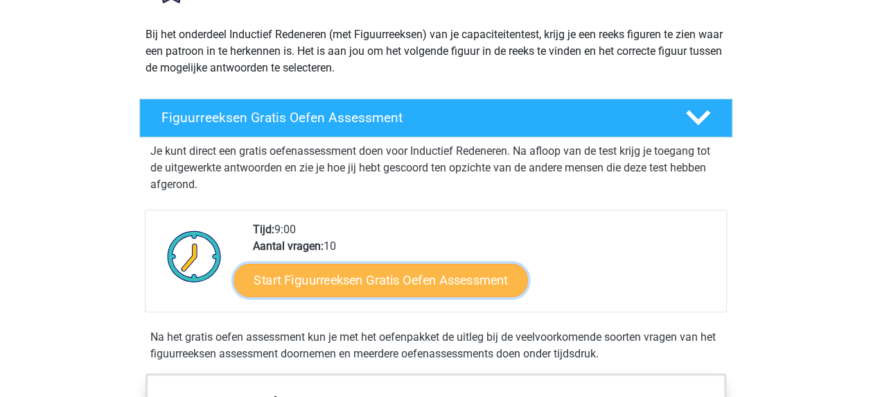
click at [363, 284] on link "Start Figuurreeksen Gratis Oefen Assessment" at bounding box center [381, 279] width 294 height 33
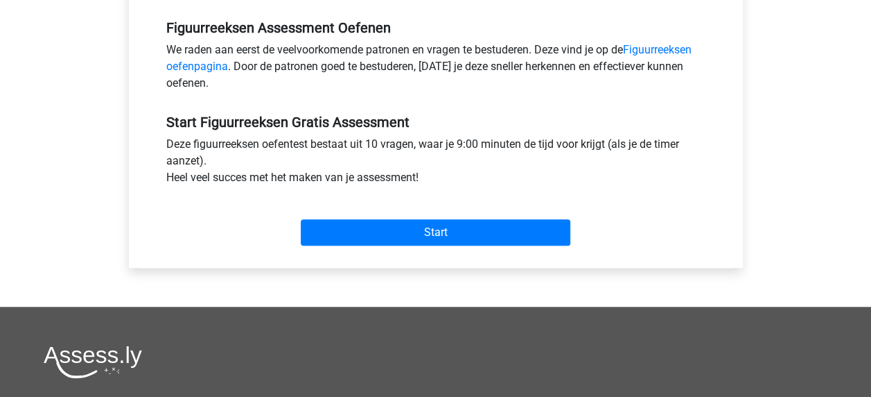
scroll to position [426, 0]
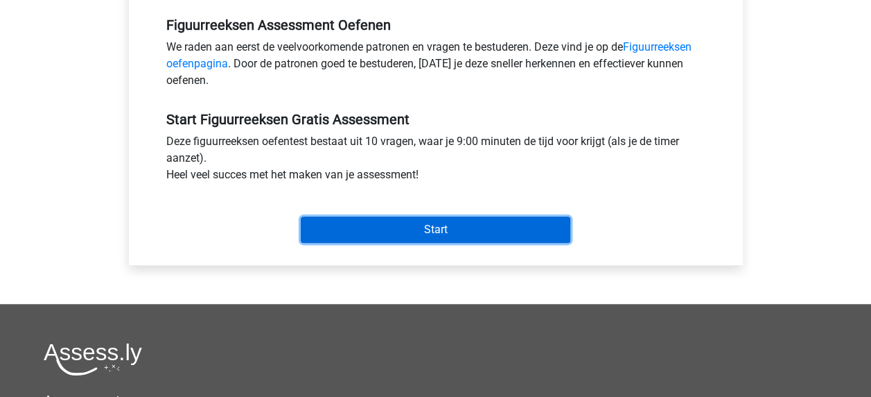
click at [392, 224] on input "Start" at bounding box center [436, 229] width 270 height 26
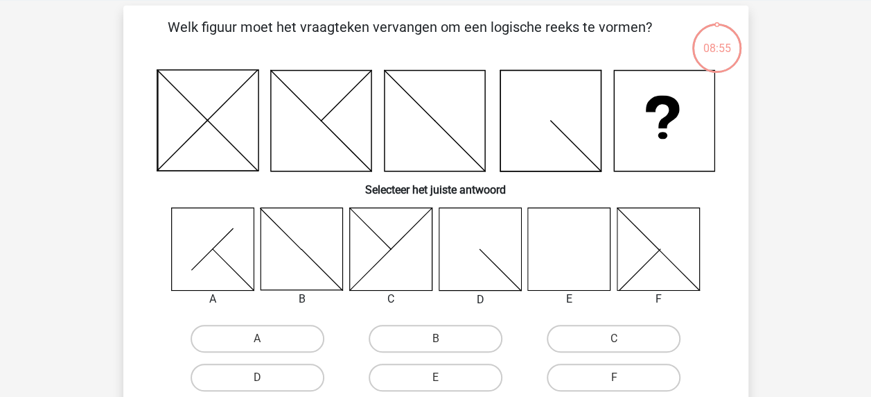
scroll to position [67, 0]
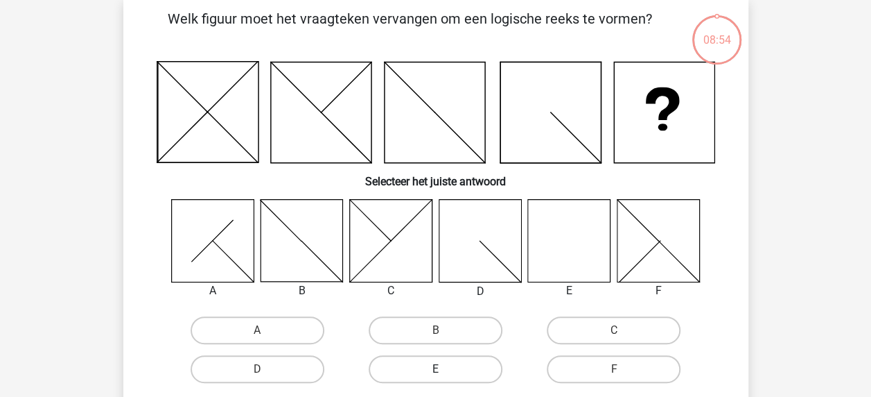
click at [402, 369] on label "E" at bounding box center [436, 369] width 134 height 28
click at [435, 369] on input "E" at bounding box center [439, 373] width 9 height 9
radio input "true"
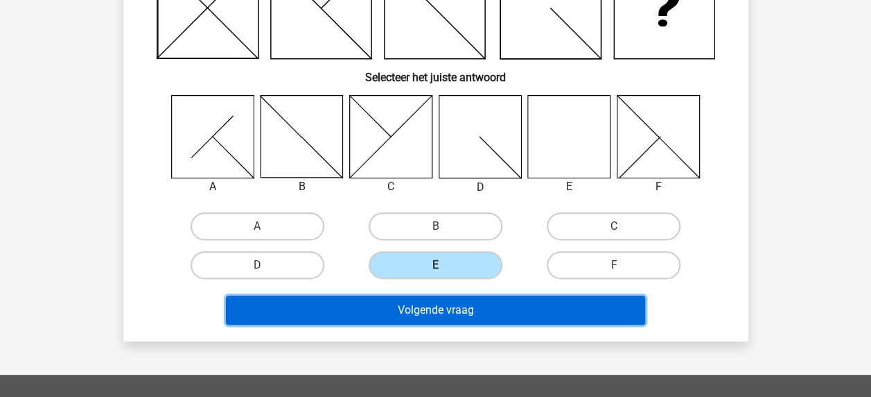
click at [419, 319] on button "Volgende vraag" at bounding box center [435, 309] width 419 height 29
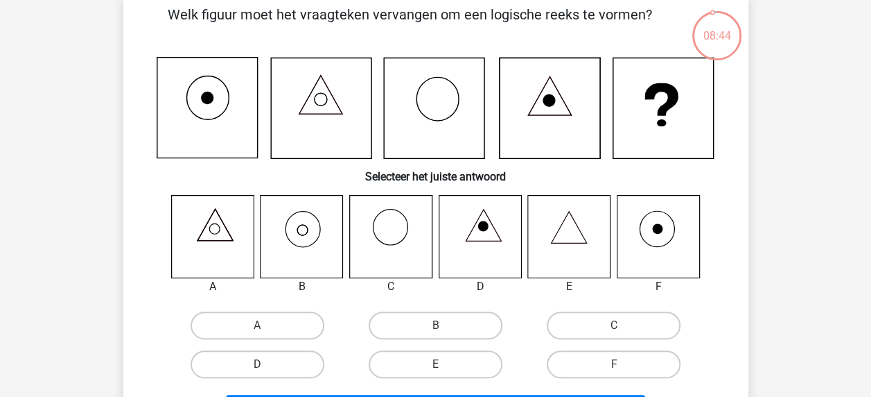
scroll to position [73, 0]
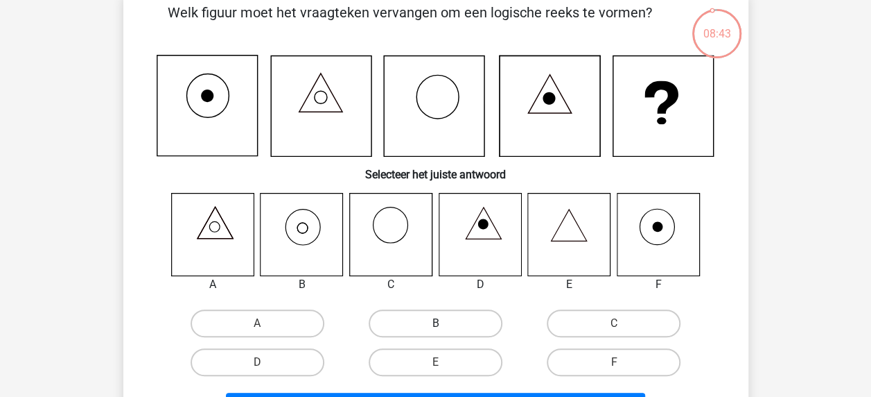
click at [422, 324] on label "B" at bounding box center [436, 323] width 134 height 28
click at [435, 324] on input "B" at bounding box center [439, 327] width 9 height 9
radio input "true"
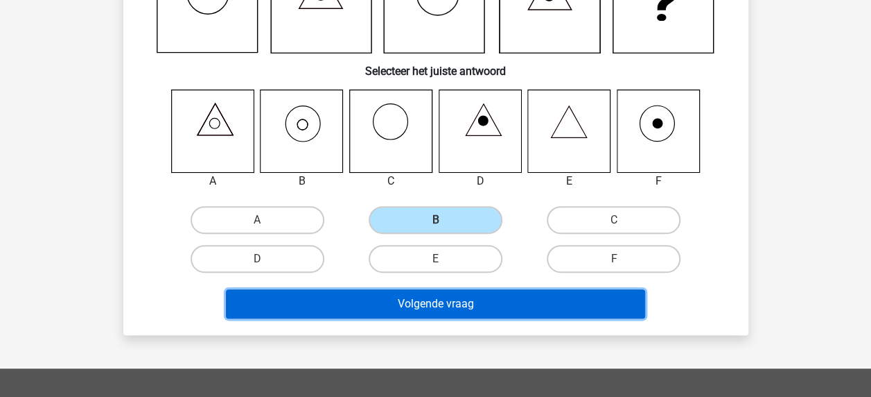
click at [422, 308] on button "Volgende vraag" at bounding box center [435, 303] width 419 height 29
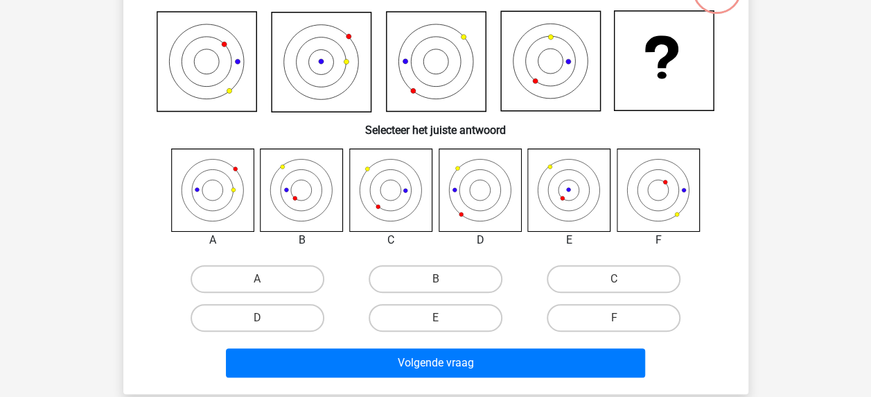
scroll to position [64, 0]
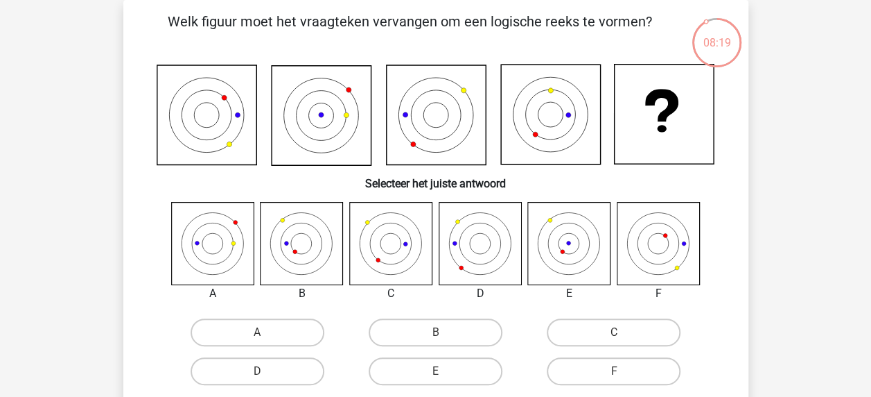
click at [238, 256] on icon at bounding box center [212, 243] width 82 height 82
click at [274, 334] on label "A" at bounding box center [258, 332] width 134 height 28
click at [266, 334] on input "A" at bounding box center [261, 336] width 9 height 9
radio input "true"
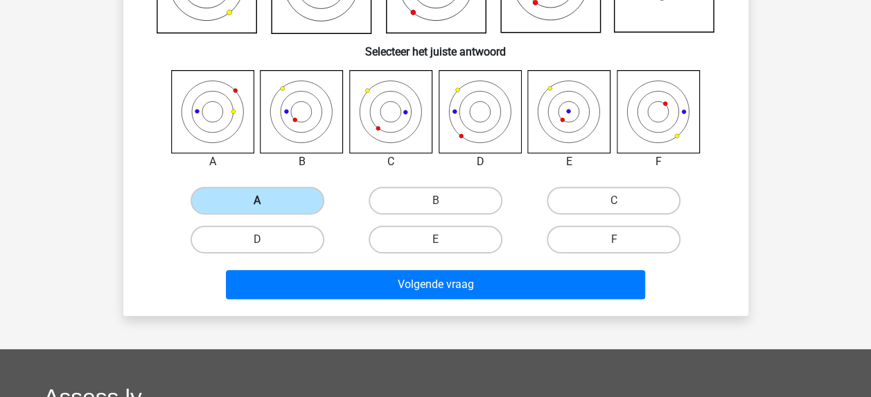
scroll to position [214, 0]
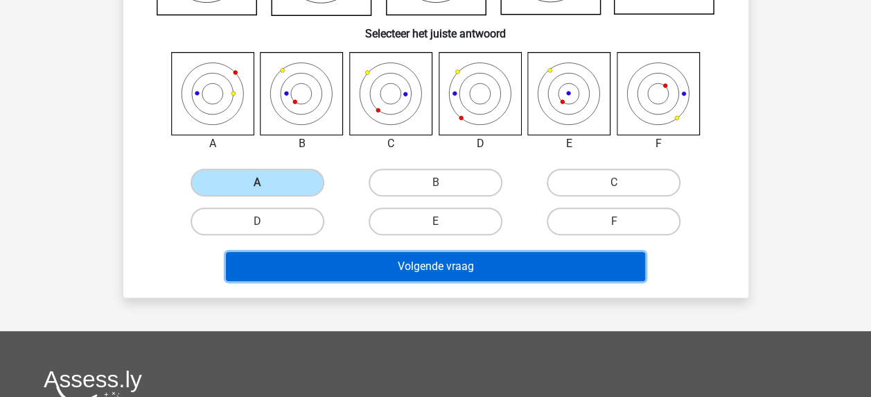
click at [358, 274] on button "Volgende vraag" at bounding box center [435, 266] width 419 height 29
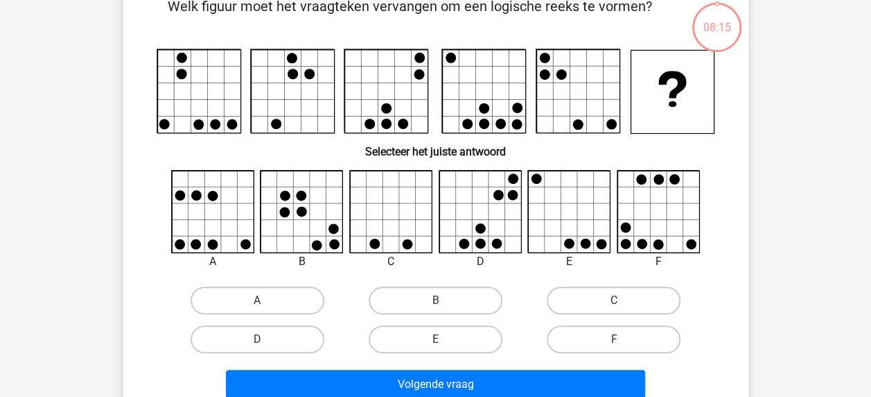
scroll to position [64, 0]
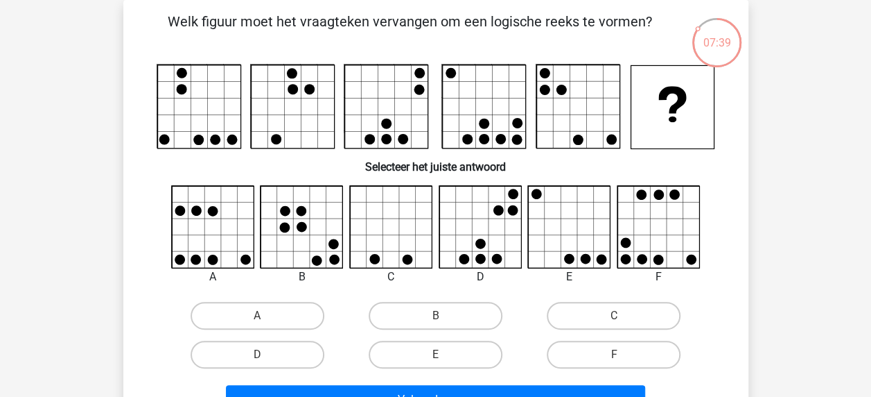
click at [616, 321] on input "C" at bounding box center [618, 319] width 9 height 9
radio input "true"
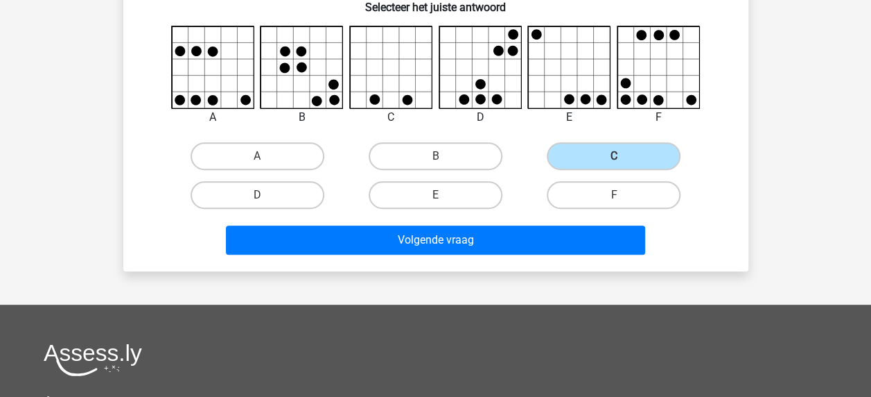
scroll to position [236, 0]
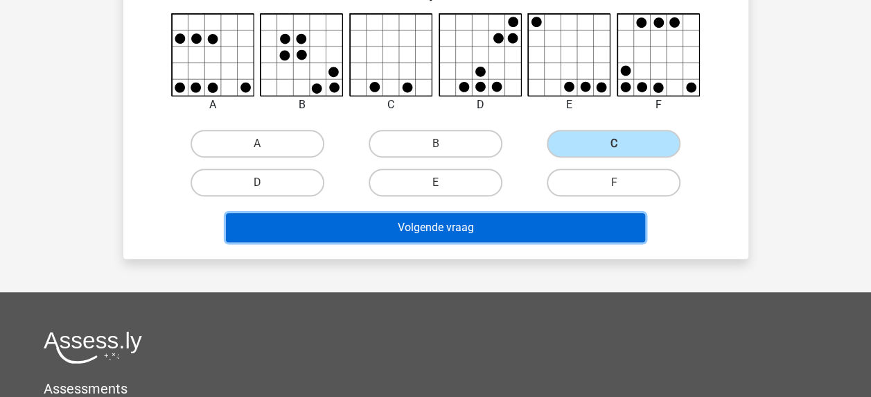
click at [525, 230] on button "Volgende vraag" at bounding box center [435, 227] width 419 height 29
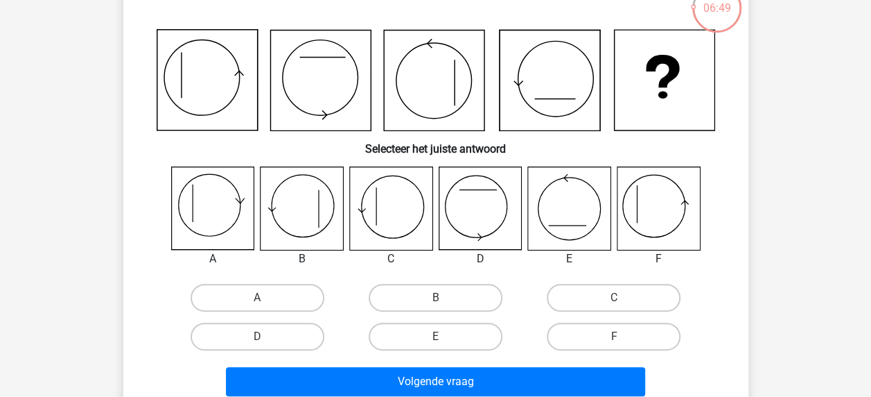
scroll to position [107, 0]
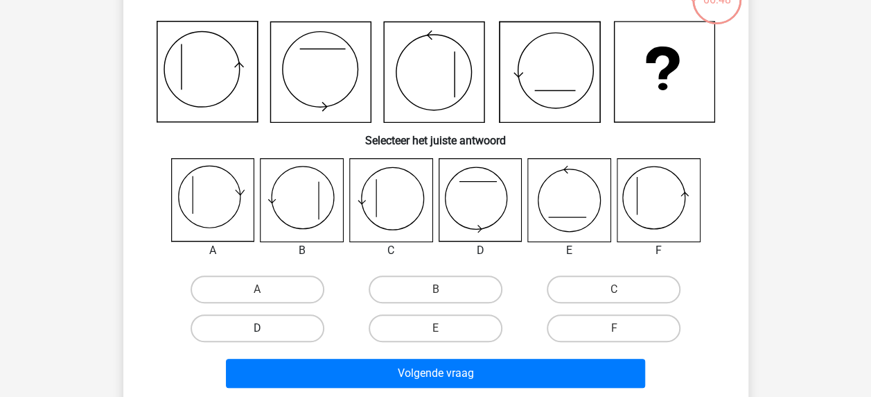
click at [291, 326] on label "D" at bounding box center [258, 328] width 134 height 28
click at [266, 328] on input "D" at bounding box center [261, 332] width 9 height 9
radio input "true"
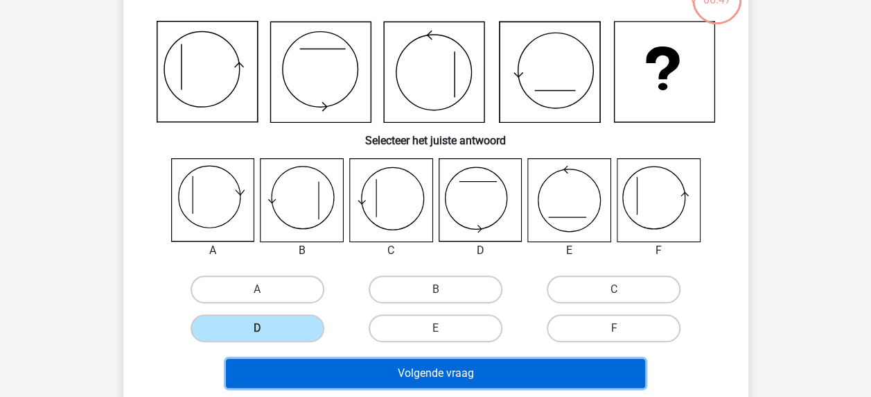
click at [340, 377] on button "Volgende vraag" at bounding box center [435, 372] width 419 height 29
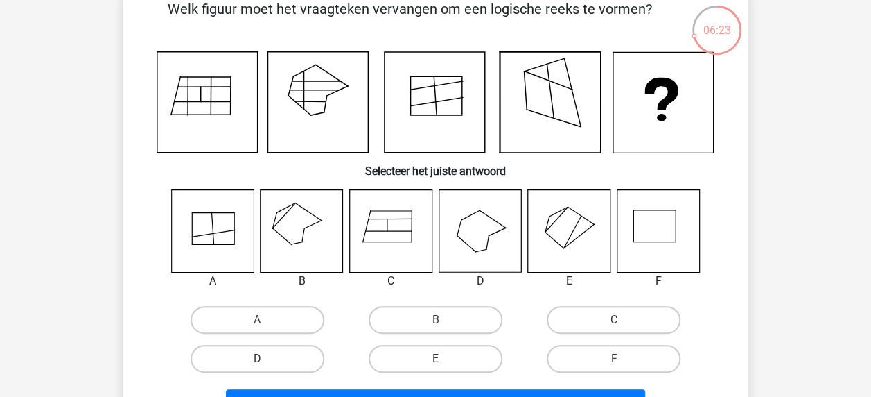
scroll to position [80, 0]
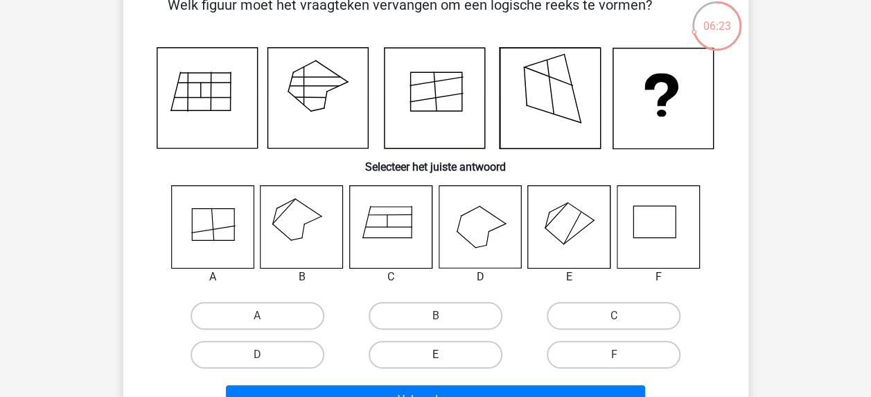
click at [428, 351] on label "E" at bounding box center [436, 354] width 134 height 28
click at [435, 354] on input "E" at bounding box center [439, 358] width 9 height 9
radio input "true"
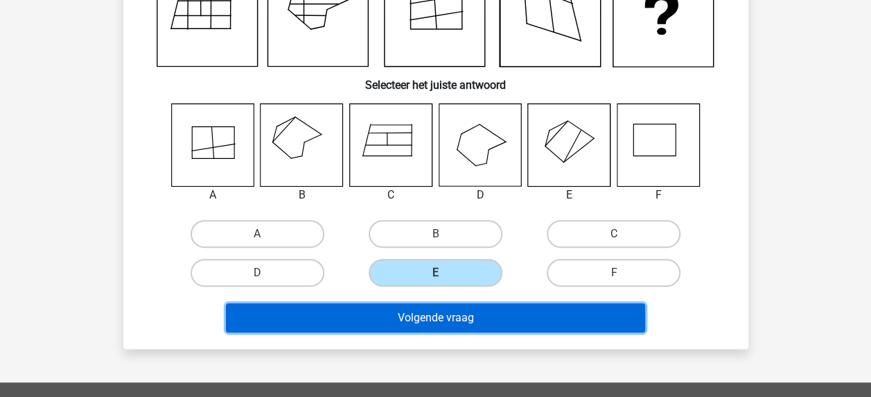
click at [437, 320] on button "Volgende vraag" at bounding box center [435, 317] width 419 height 29
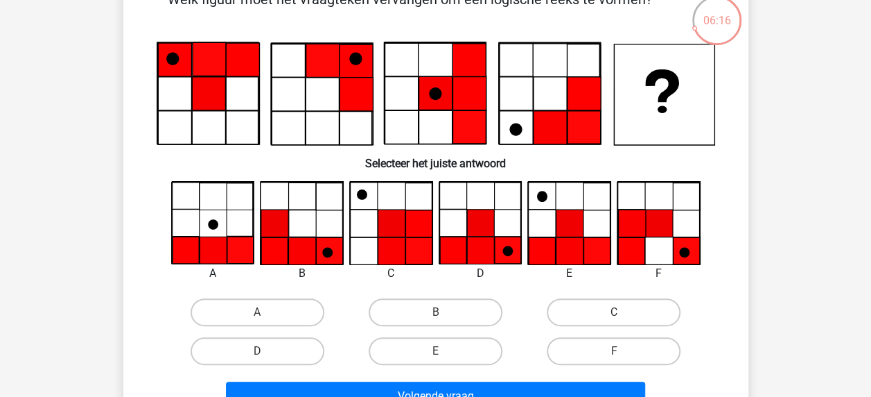
scroll to position [73, 0]
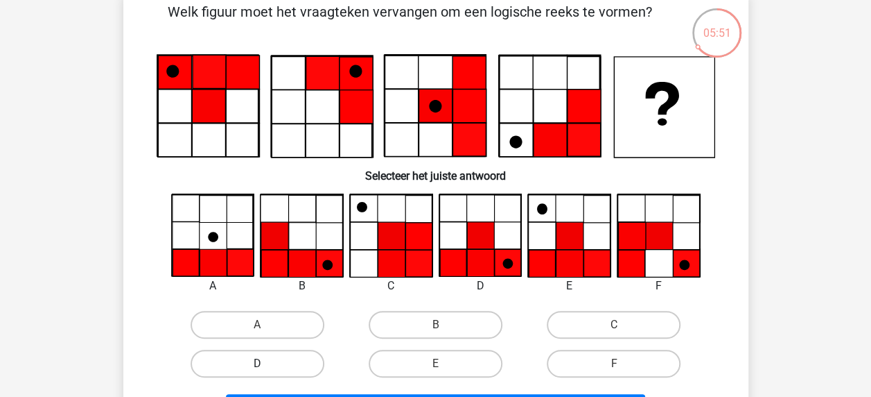
click at [280, 365] on label "D" at bounding box center [258, 363] width 134 height 28
click at [266, 365] on input "D" at bounding box center [261, 367] width 9 height 9
radio input "true"
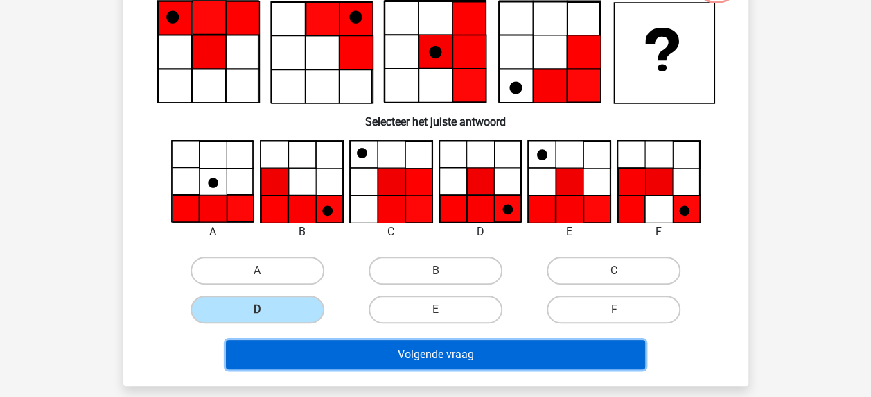
click at [474, 340] on button "Volgende vraag" at bounding box center [435, 354] width 419 height 29
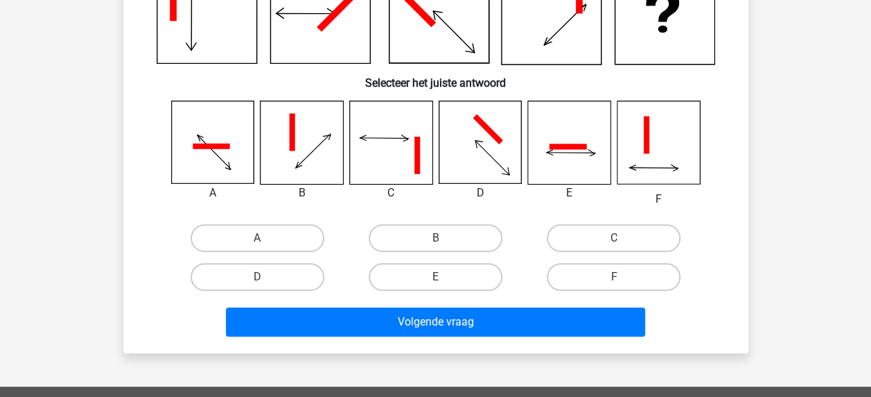
scroll to position [166, 0]
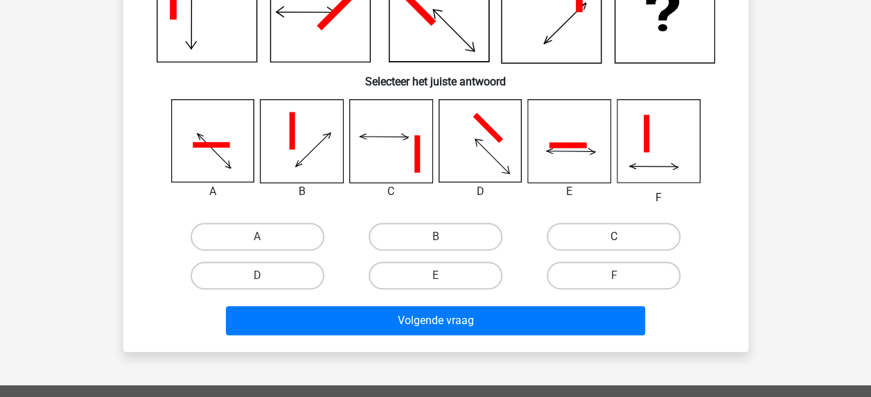
click at [598, 229] on label "C" at bounding box center [614, 237] width 134 height 28
click at [614, 236] on input "C" at bounding box center [618, 240] width 9 height 9
radio input "true"
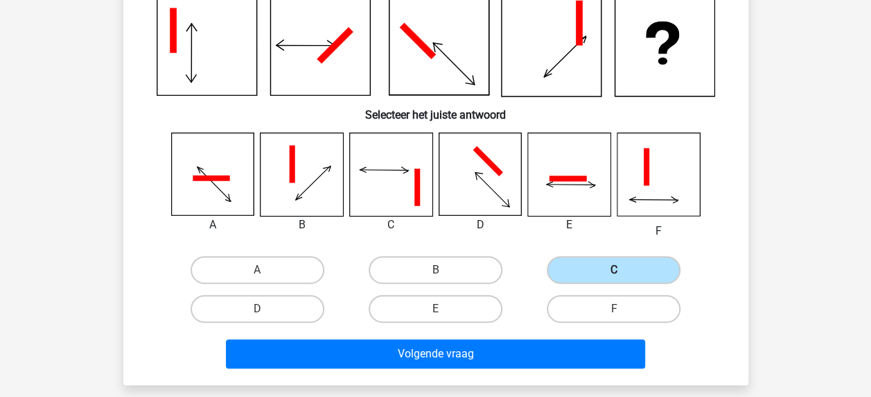
scroll to position [125, 0]
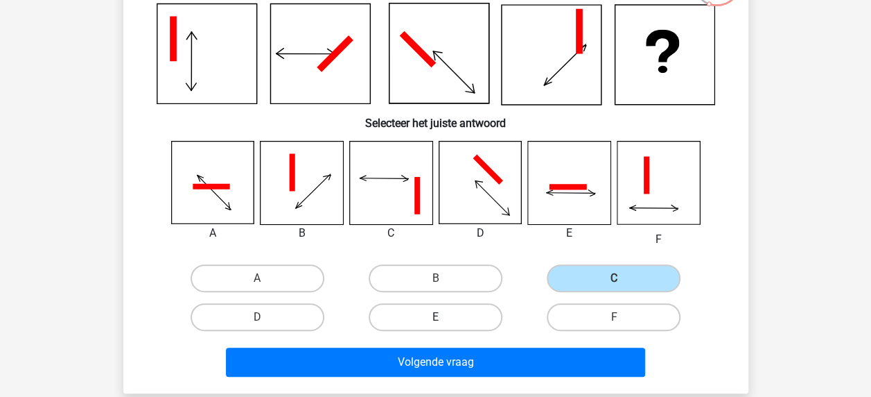
click at [446, 317] on label "E" at bounding box center [436, 317] width 134 height 28
click at [444, 317] on input "E" at bounding box center [439, 321] width 9 height 9
radio input "true"
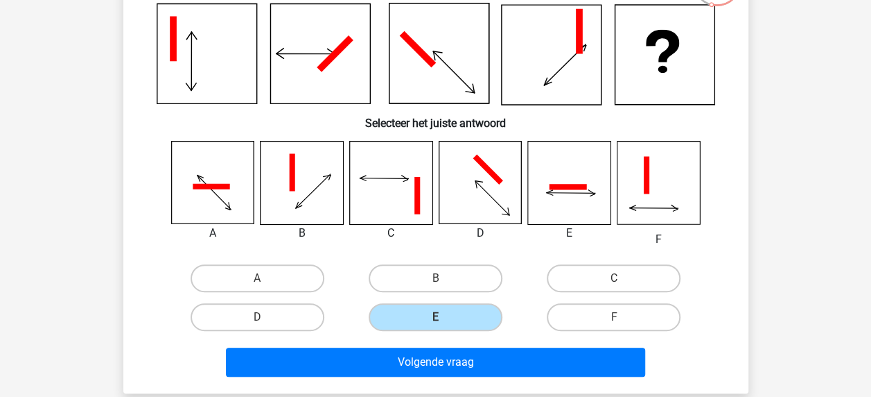
click at [408, 209] on icon at bounding box center [390, 182] width 82 height 82
click at [568, 276] on label "C" at bounding box center [614, 278] width 134 height 28
click at [614, 278] on input "C" at bounding box center [618, 282] width 9 height 9
radio input "true"
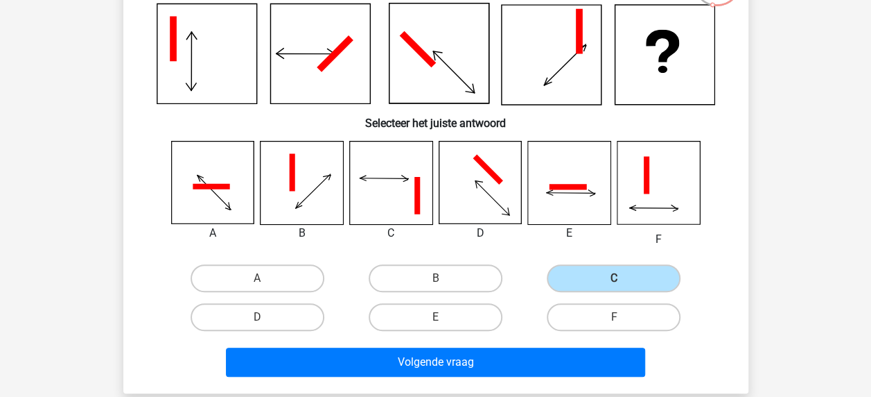
click at [547, 344] on div "Volgende vraag" at bounding box center [436, 359] width 581 height 46
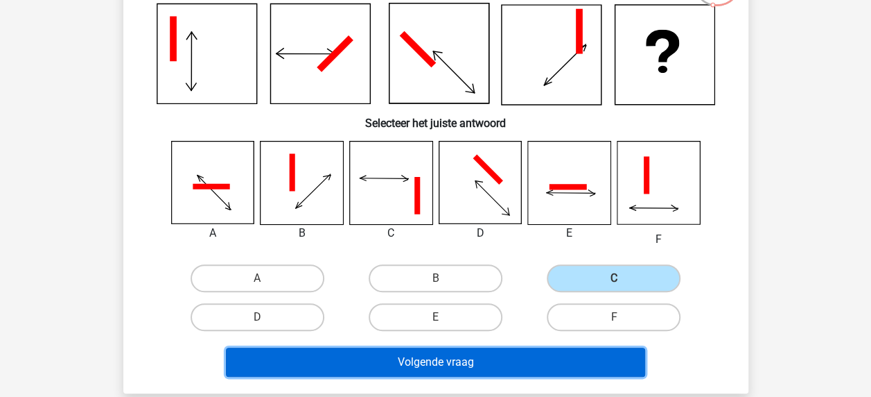
click at [543, 363] on button "Volgende vraag" at bounding box center [435, 361] width 419 height 29
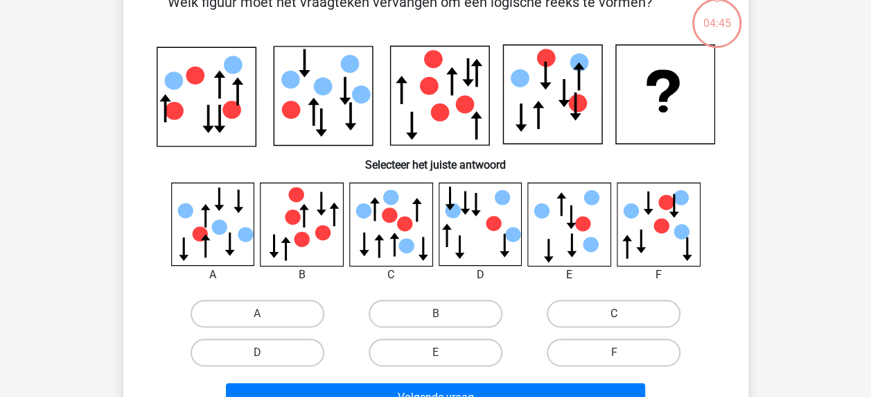
scroll to position [64, 0]
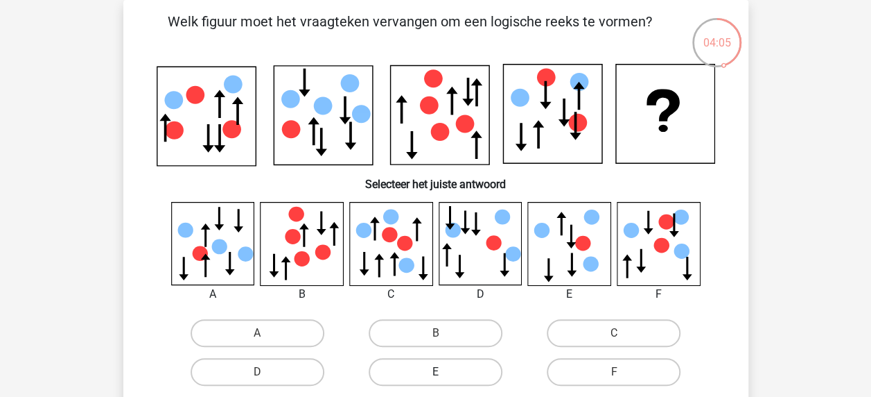
click at [381, 364] on label "E" at bounding box center [436, 372] width 134 height 28
click at [435, 372] on input "E" at bounding box center [439, 376] width 9 height 9
radio input "true"
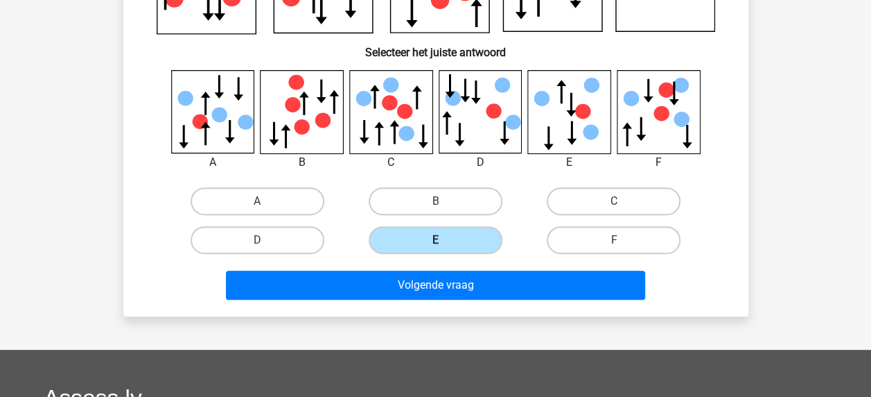
scroll to position [215, 0]
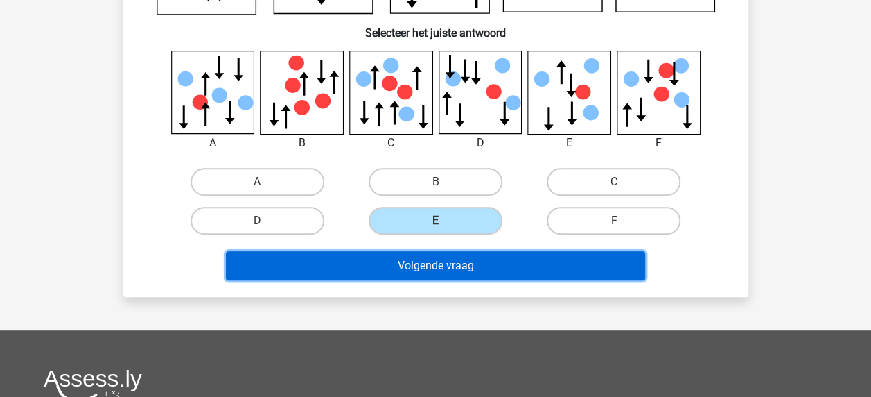
click at [431, 266] on button "Volgende vraag" at bounding box center [435, 265] width 419 height 29
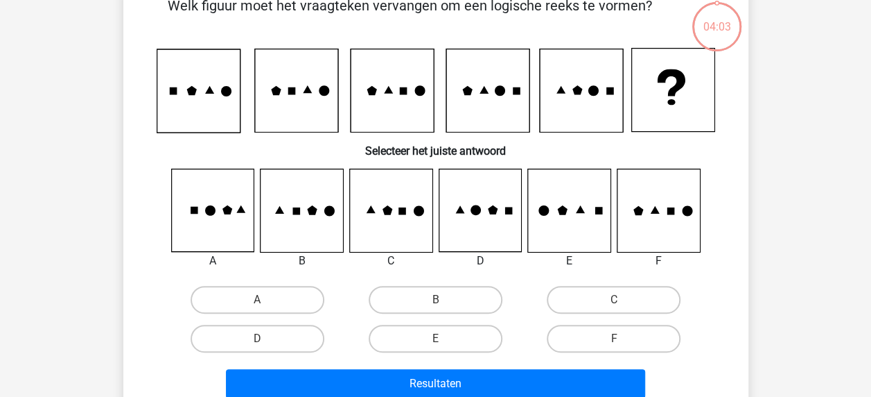
scroll to position [64, 0]
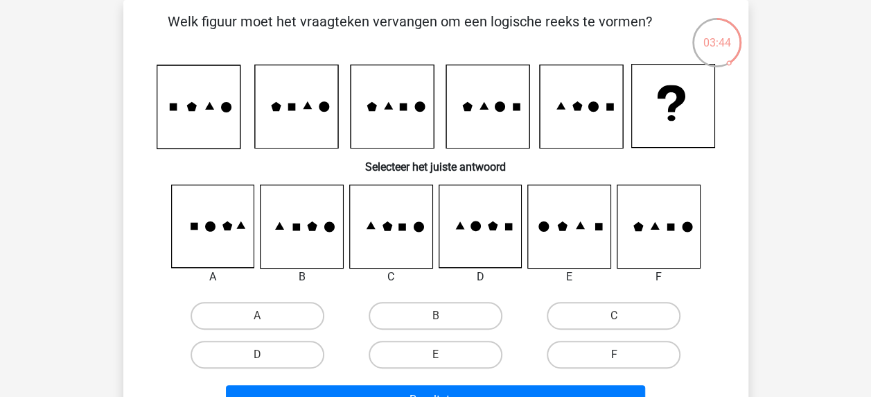
click at [581, 351] on label "F" at bounding box center [614, 354] width 134 height 28
click at [614, 354] on input "F" at bounding box center [618, 358] width 9 height 9
radio input "true"
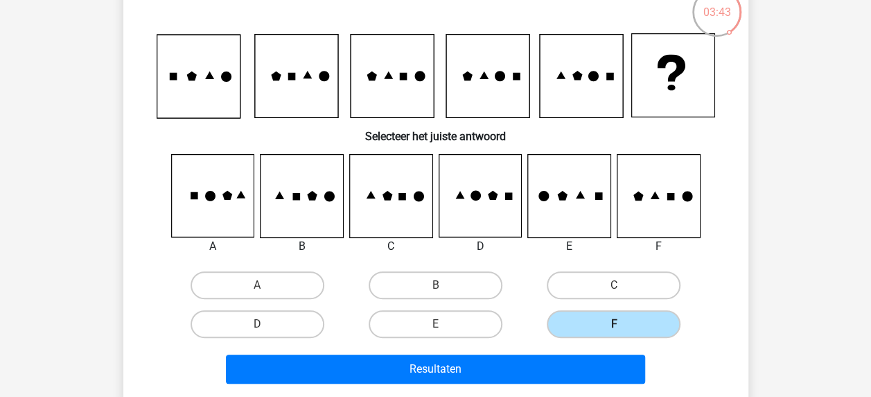
scroll to position [99, 0]
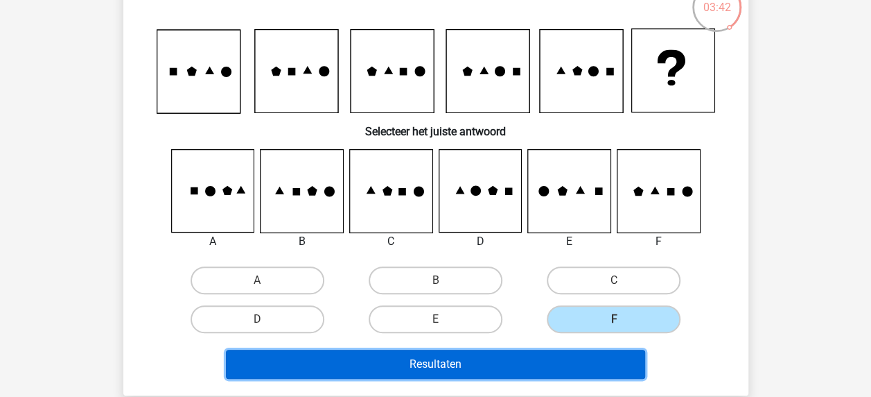
click at [557, 363] on button "Resultaten" at bounding box center [435, 363] width 419 height 29
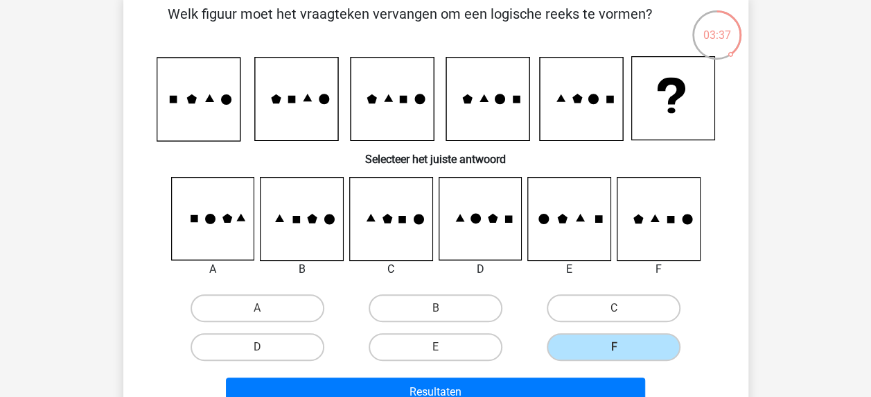
scroll to position [25, 0]
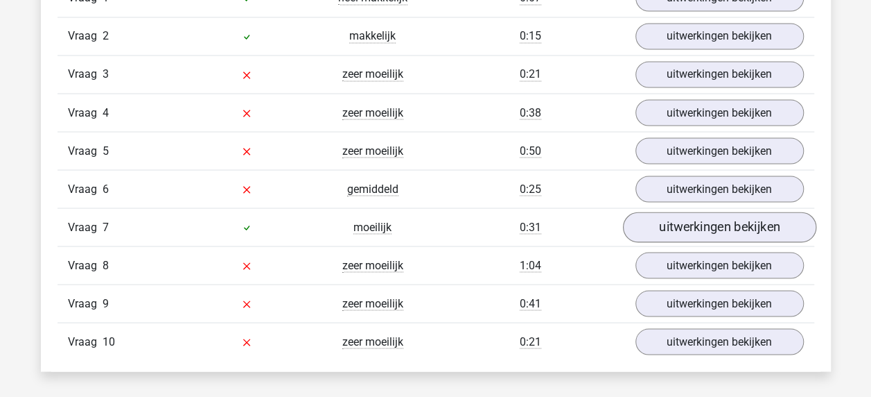
scroll to position [1217, 0]
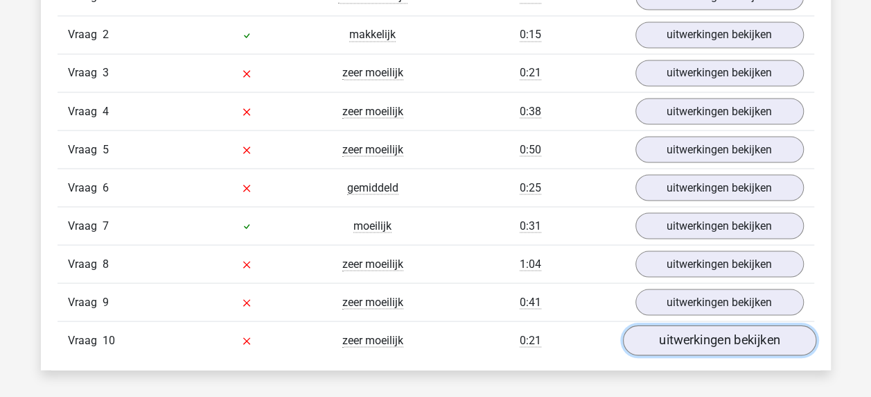
click at [706, 326] on link "uitwerkingen bekijken" at bounding box center [718, 340] width 193 height 31
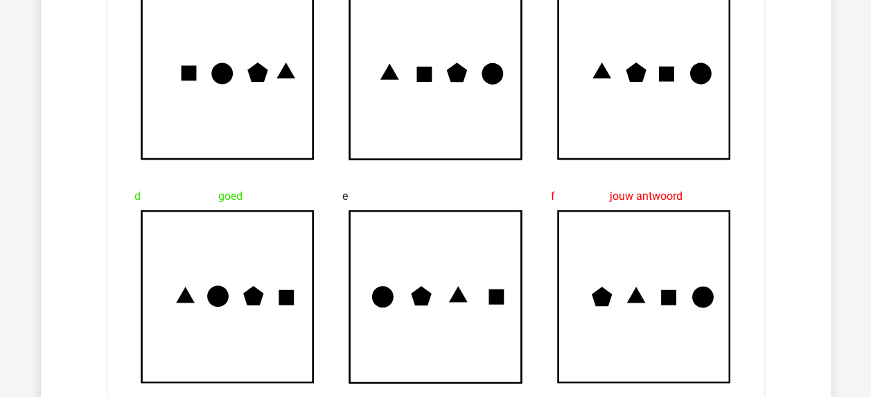
click at [708, 315] on icon at bounding box center [644, 297] width 172 height 172
click at [707, 315] on icon at bounding box center [644, 297] width 172 height 172
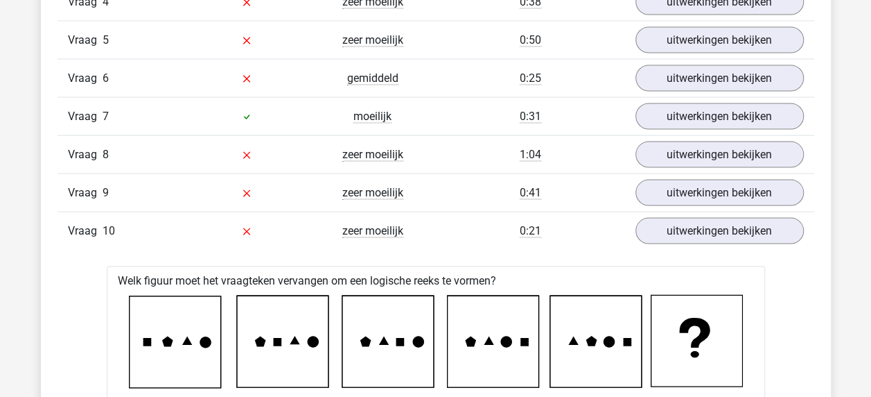
scroll to position [1366, 0]
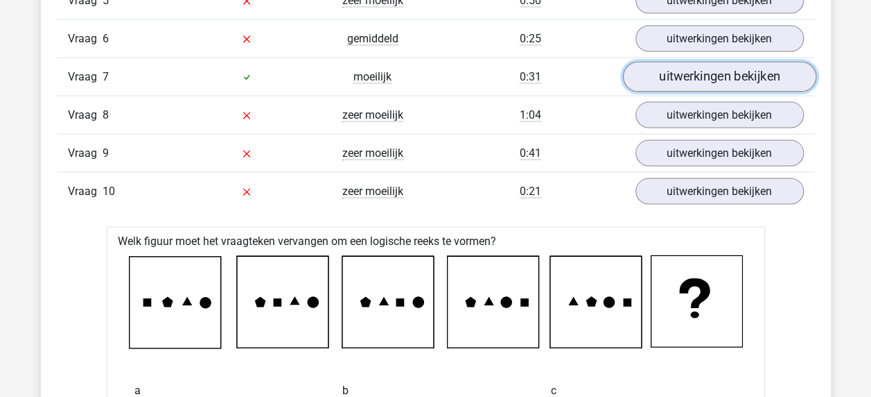
click at [699, 77] on link "uitwerkingen bekijken" at bounding box center [718, 77] width 193 height 31
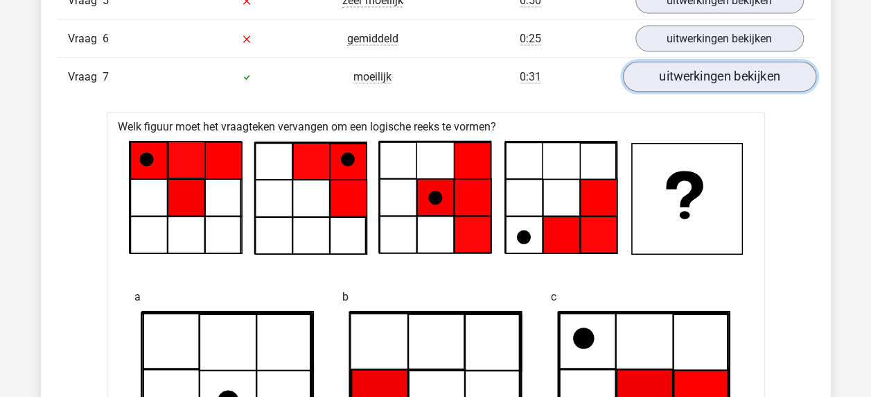
click at [699, 77] on link "uitwerkingen bekijken" at bounding box center [718, 77] width 193 height 31
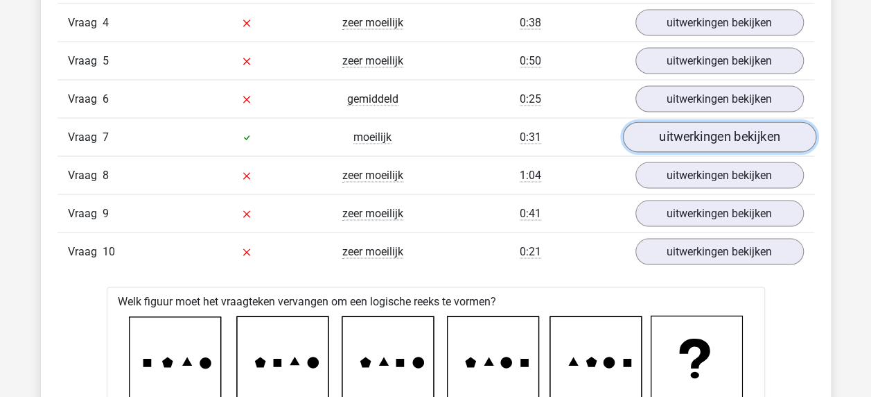
scroll to position [1307, 0]
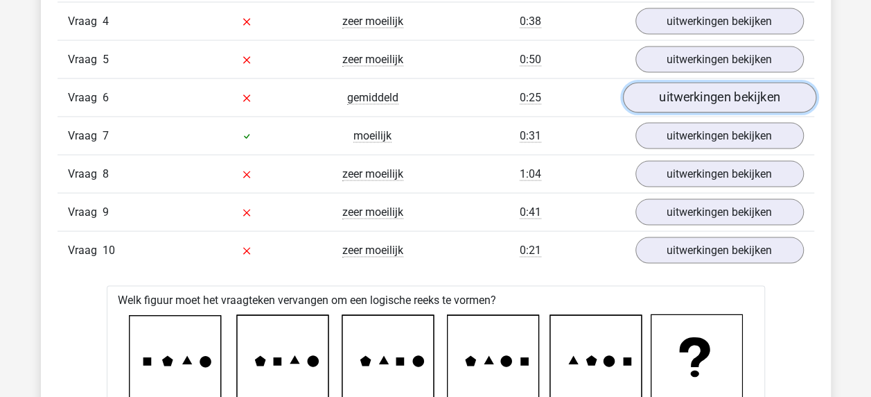
click at [691, 97] on link "uitwerkingen bekijken" at bounding box center [718, 98] width 193 height 31
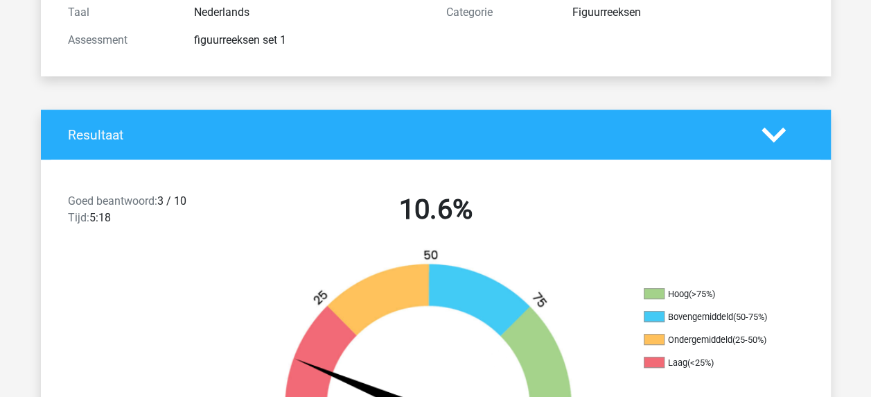
scroll to position [193, 0]
